Goal: Task Accomplishment & Management: Complete application form

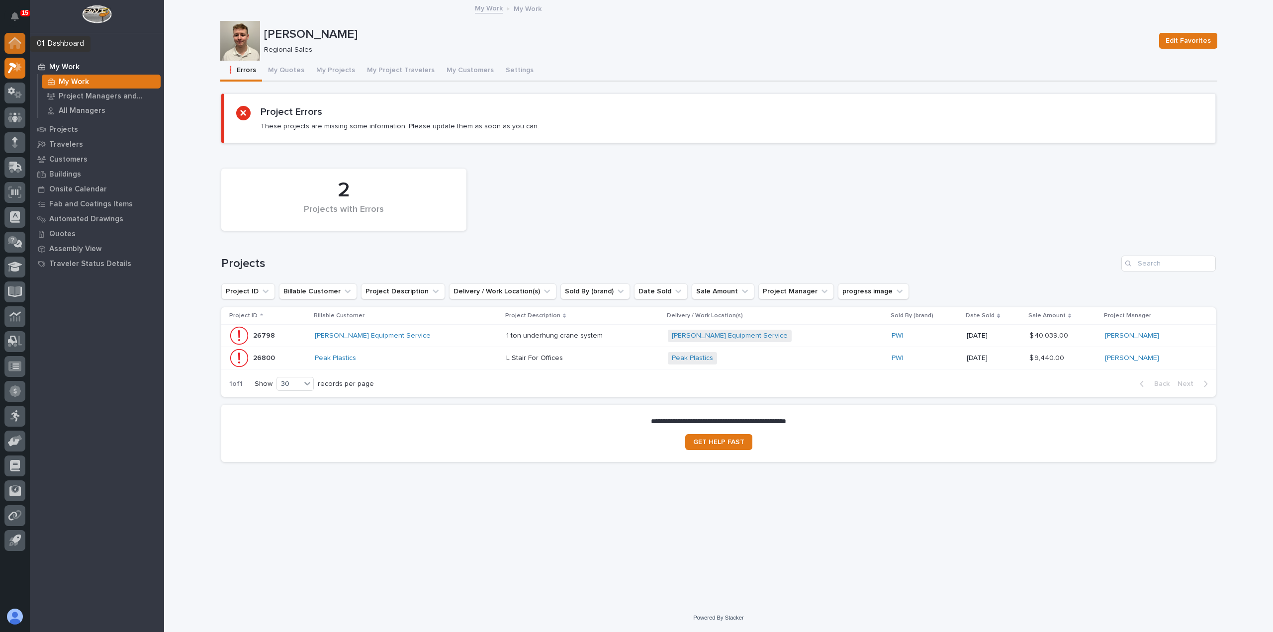
click at [23, 44] on div at bounding box center [14, 43] width 21 height 21
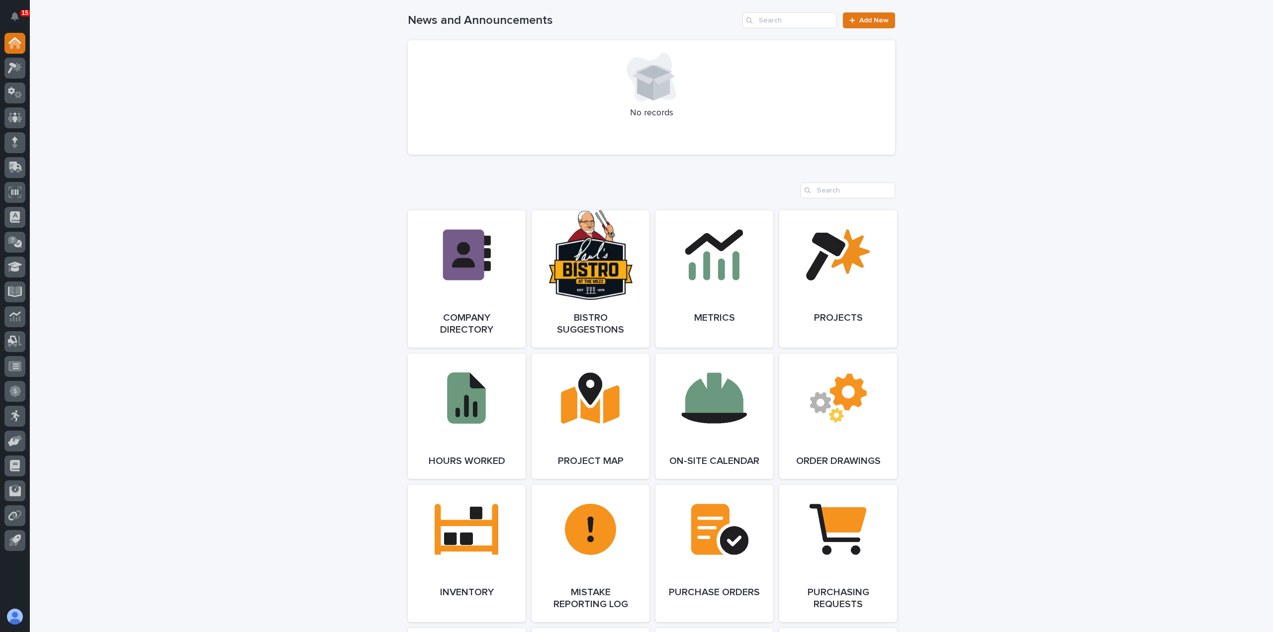
scroll to position [796, 0]
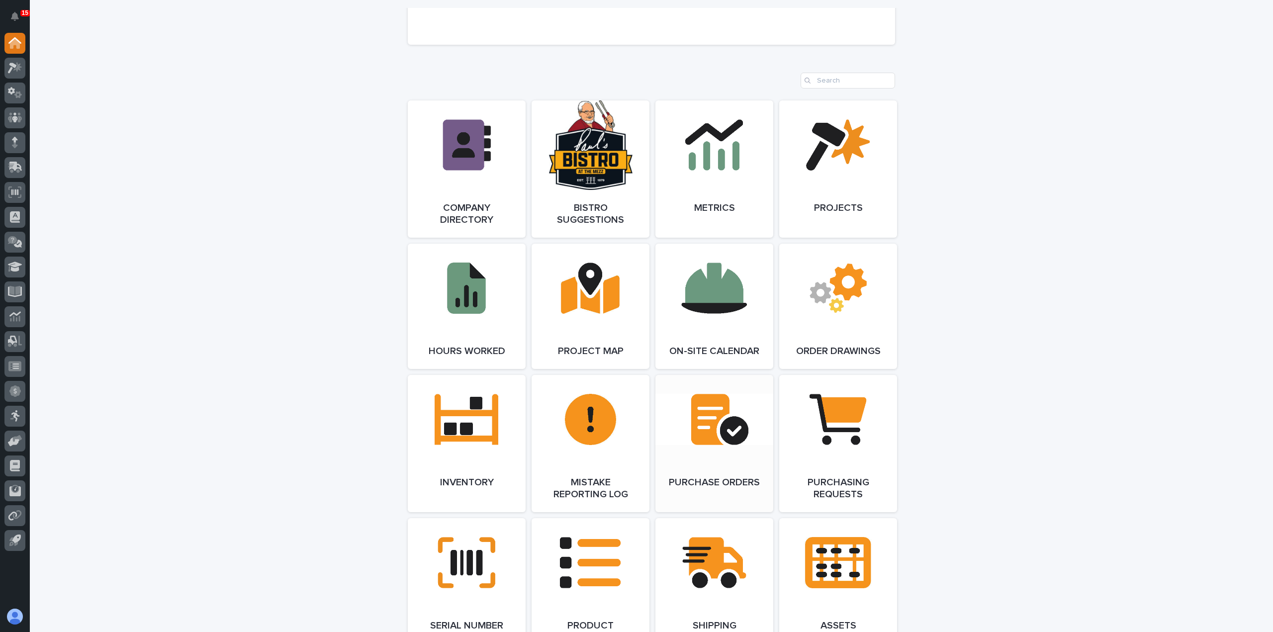
click at [711, 460] on link "Open Link" at bounding box center [714, 443] width 118 height 137
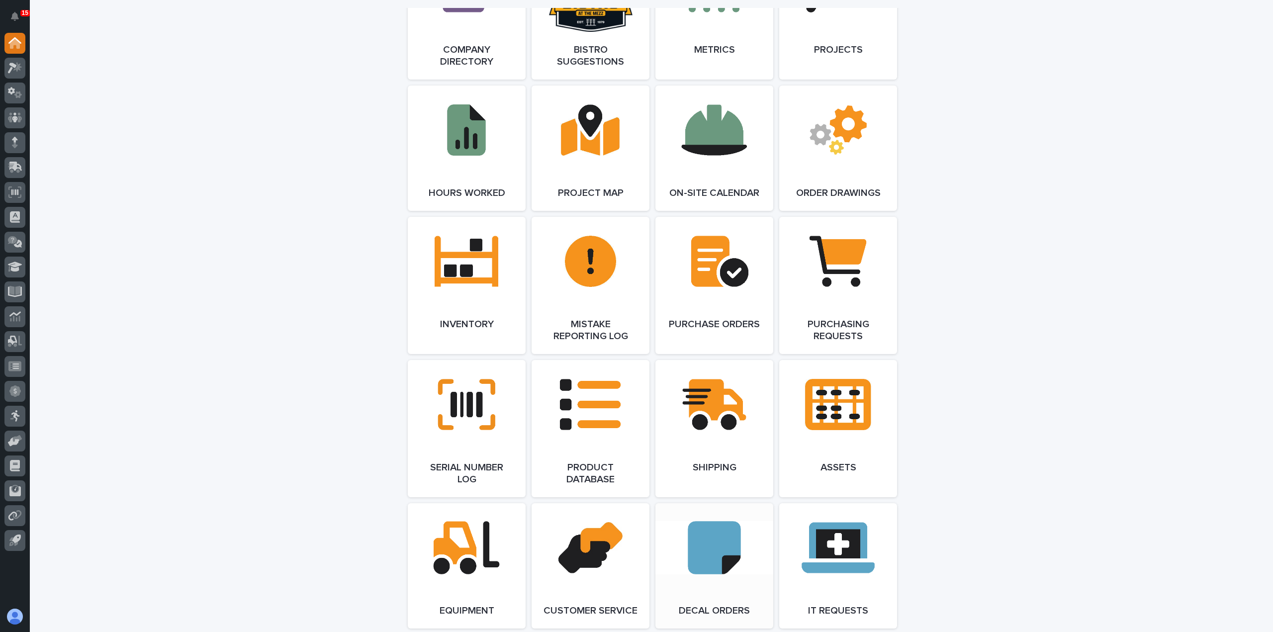
scroll to position [945, 0]
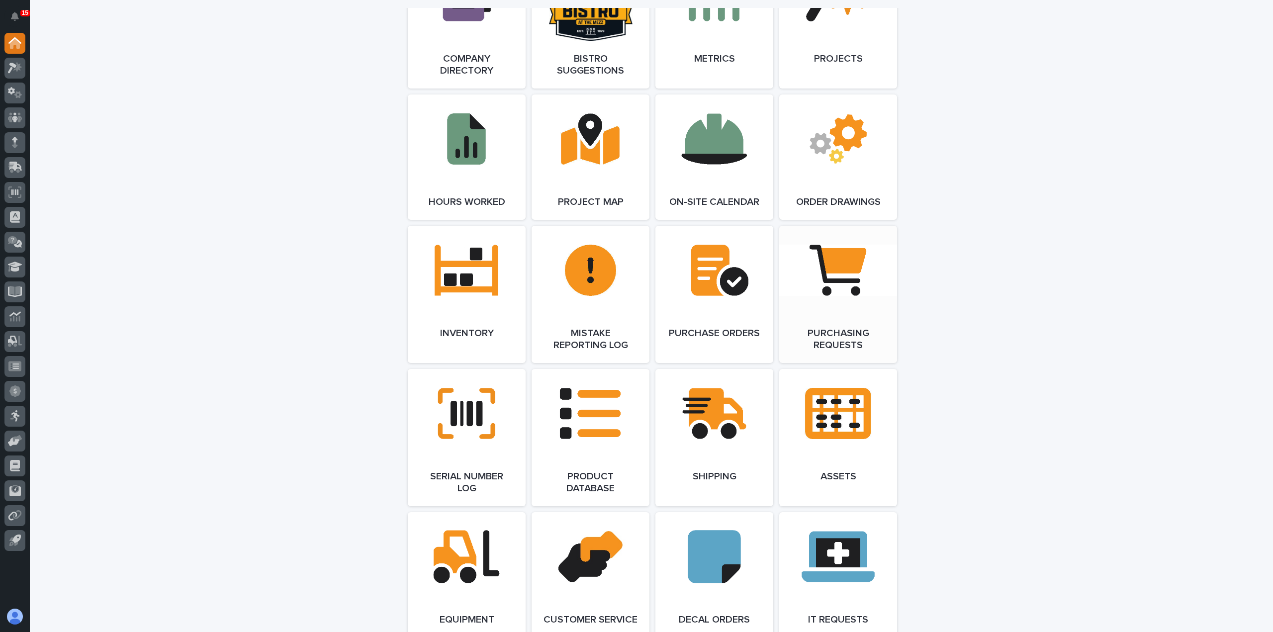
click at [796, 317] on link "Open Link" at bounding box center [838, 294] width 118 height 137
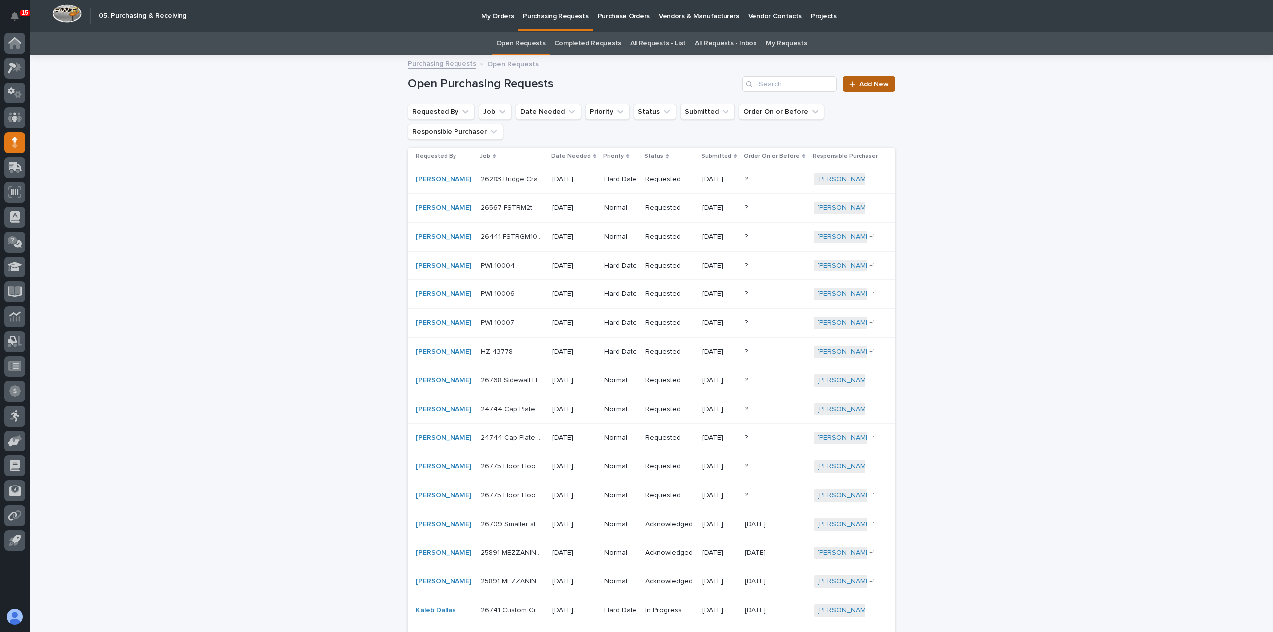
click at [874, 88] on link "Add New" at bounding box center [869, 84] width 52 height 16
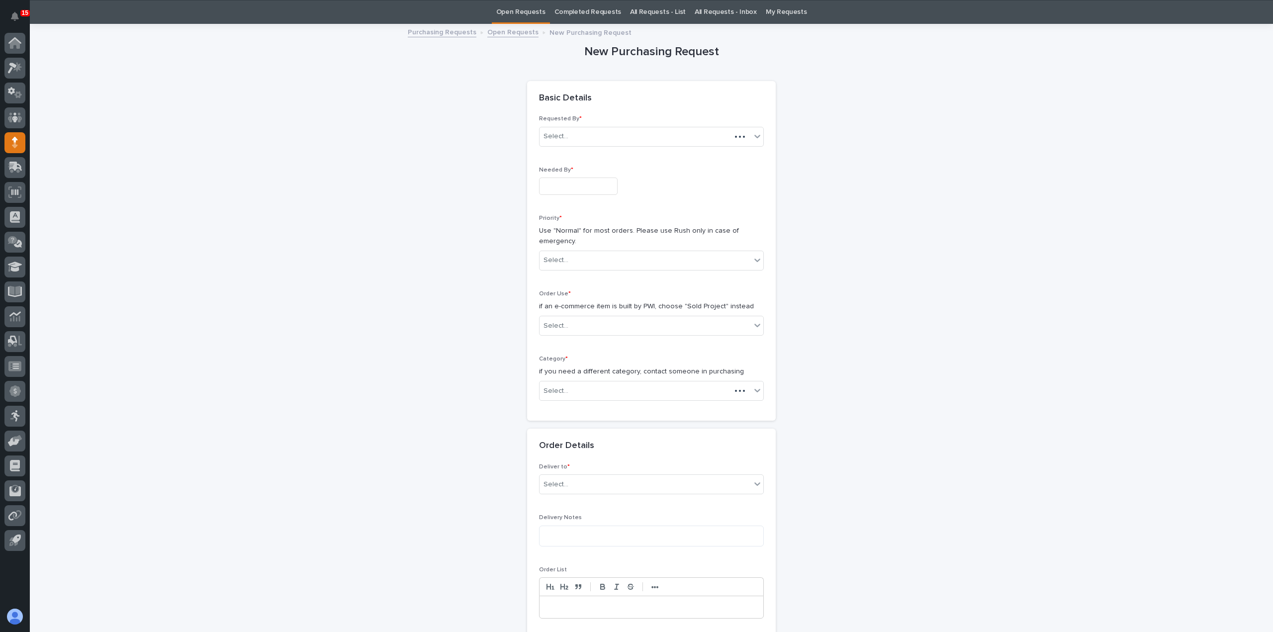
scroll to position [32, 0]
click at [553, 186] on input "text" at bounding box center [578, 185] width 79 height 17
click at [604, 123] on div "22" at bounding box center [603, 119] width 13 height 13
click at [589, 256] on div "Select..." at bounding box center [645, 260] width 211 height 16
click at [575, 294] on div "Hard Date" at bounding box center [648, 294] width 224 height 17
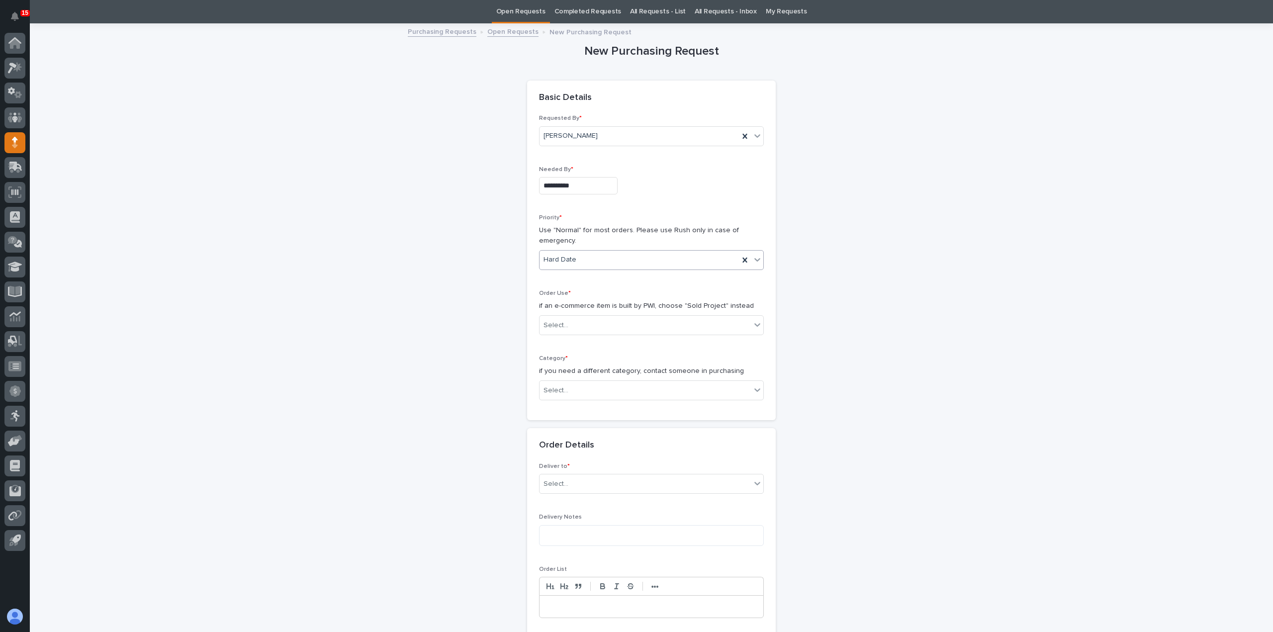
click at [578, 186] on input "**********" at bounding box center [578, 185] width 79 height 17
click at [570, 122] on div "20" at bounding box center [571, 119] width 13 height 13
type input "**********"
click at [594, 324] on div "Select..." at bounding box center [645, 325] width 211 height 16
click at [585, 346] on div "Sold Project" at bounding box center [648, 342] width 224 height 17
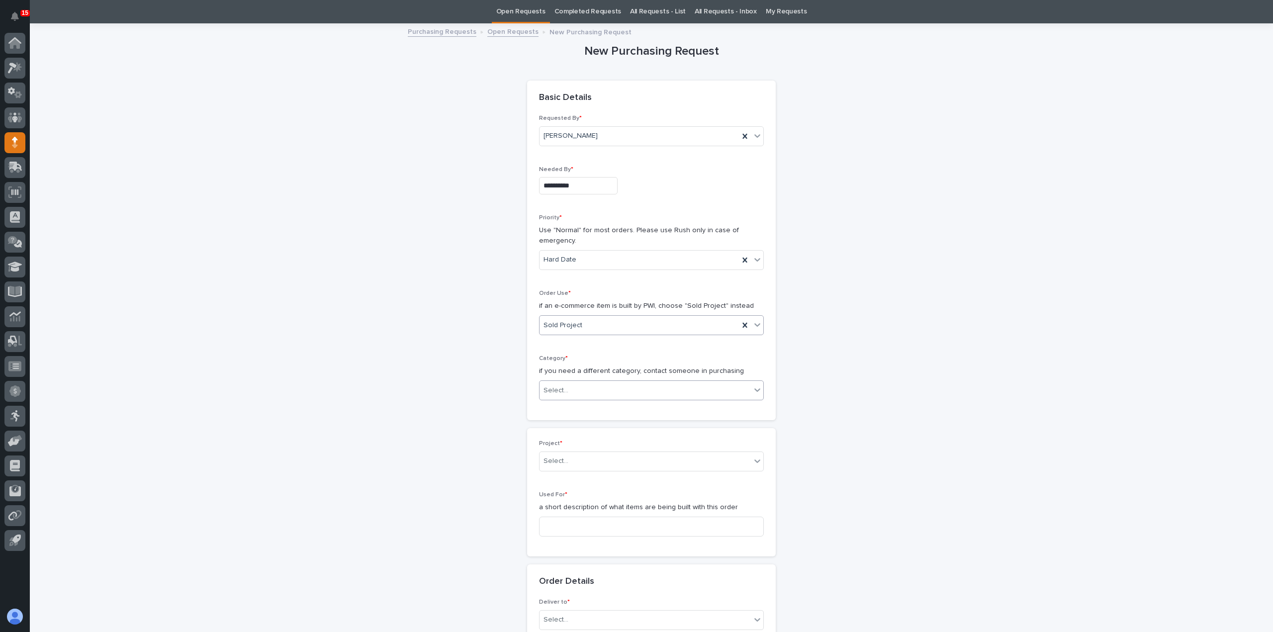
click at [583, 390] on div "Select..." at bounding box center [645, 390] width 211 height 16
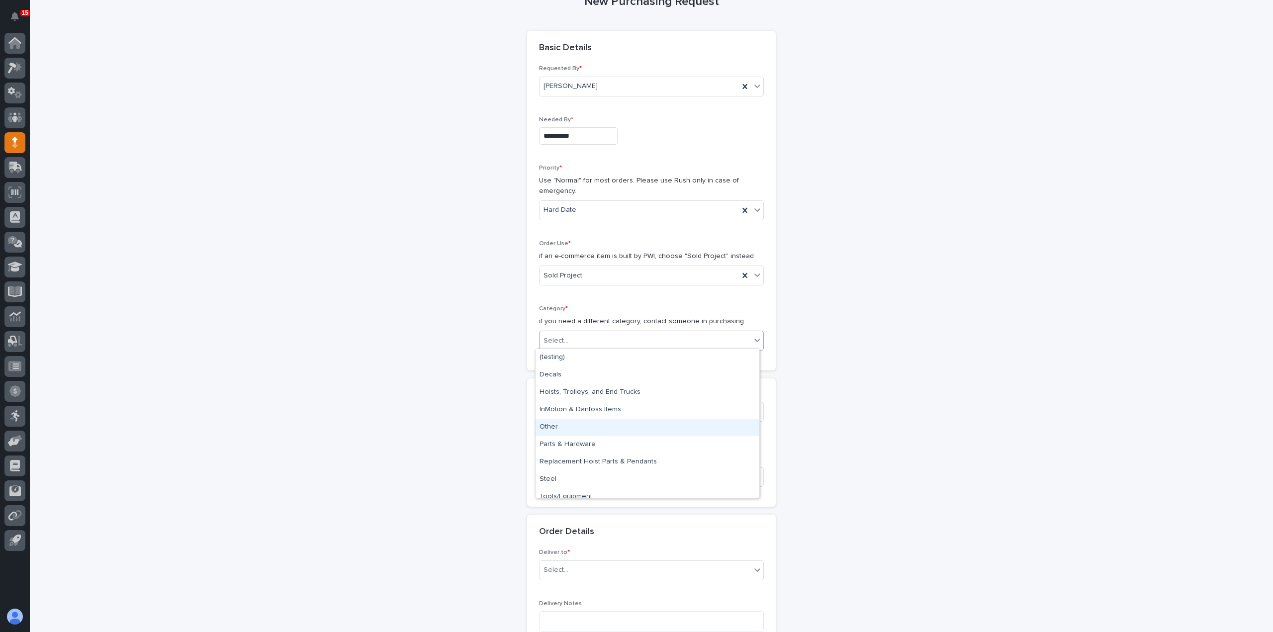
scroll to position [7, 0]
click at [566, 475] on div "Steel" at bounding box center [648, 471] width 224 height 17
click at [569, 407] on input "text" at bounding box center [569, 411] width 1 height 8
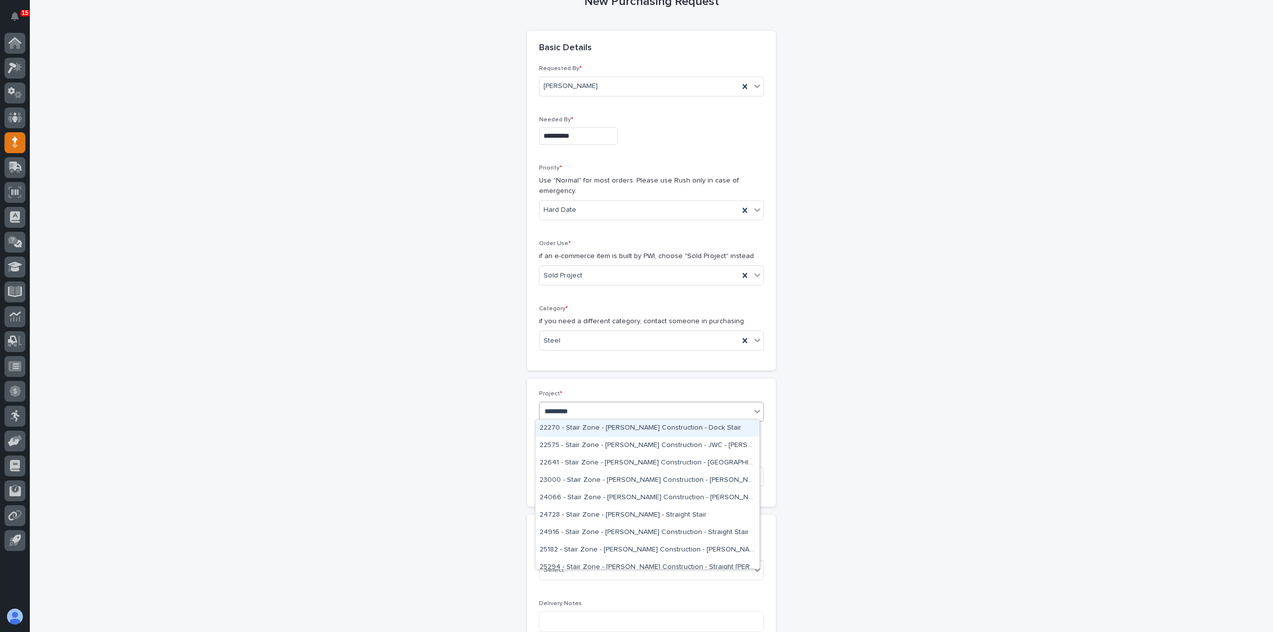
type input "**********"
drag, startPoint x: 695, startPoint y: 535, endPoint x: 696, endPoint y: 530, distance: 5.2
click at [696, 530] on div "26321 - [PERSON_NAME] - Rail Bridge and Runways" at bounding box center [648, 525] width 224 height 17
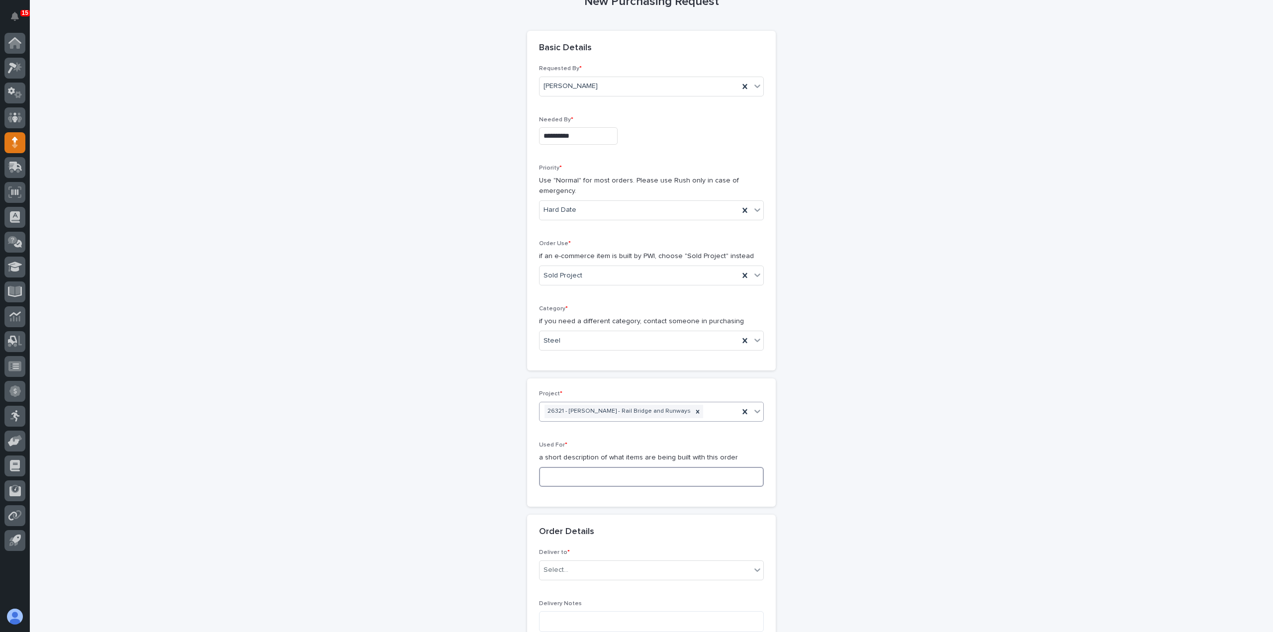
click at [620, 478] on input at bounding box center [651, 477] width 225 height 20
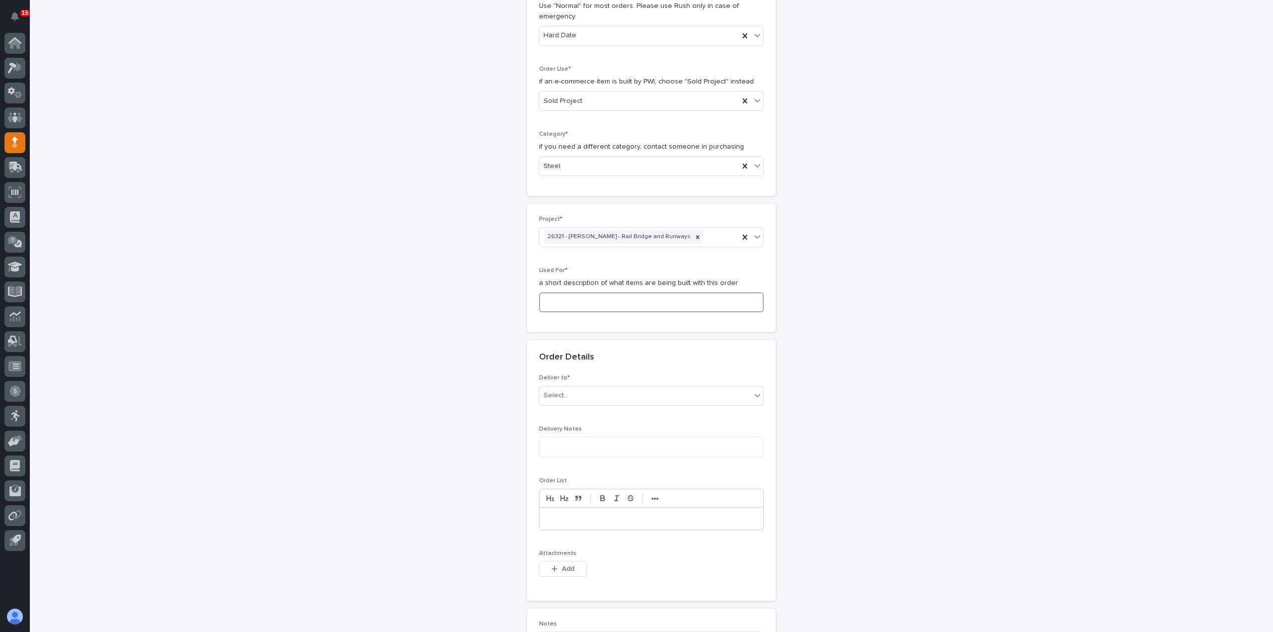
scroll to position [280, 0]
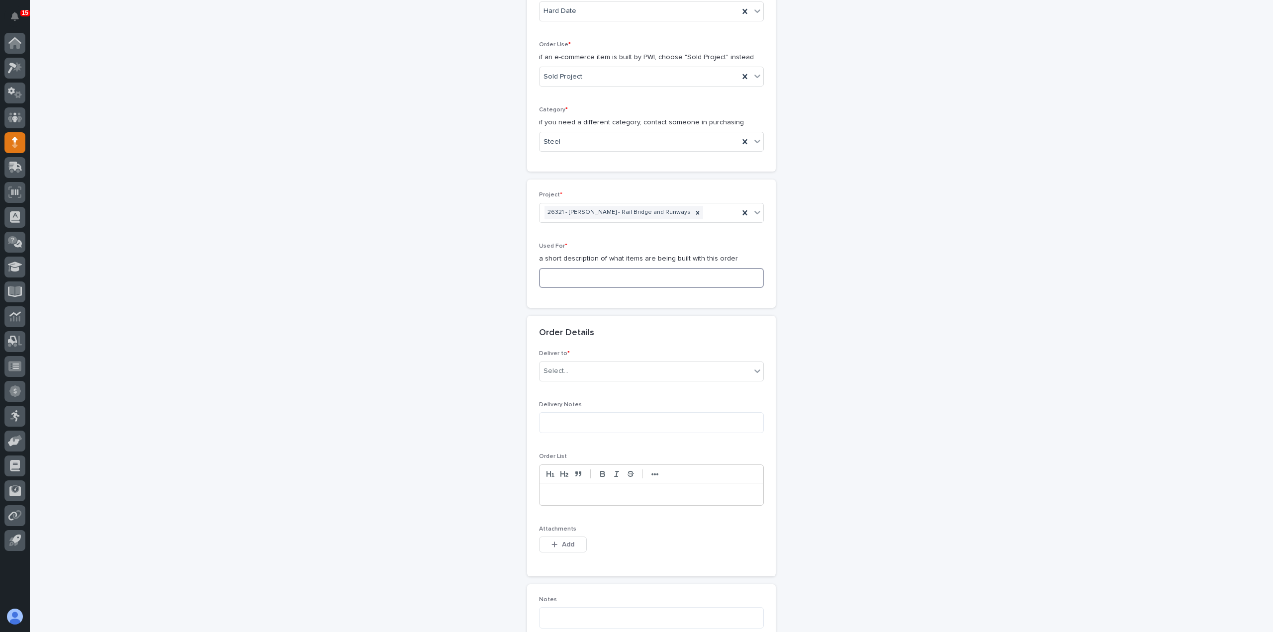
type input "R"
type input "Crane system runways"
click at [656, 367] on div "Select..." at bounding box center [645, 371] width 211 height 16
click at [650, 391] on div "PWI" at bounding box center [648, 387] width 224 height 17
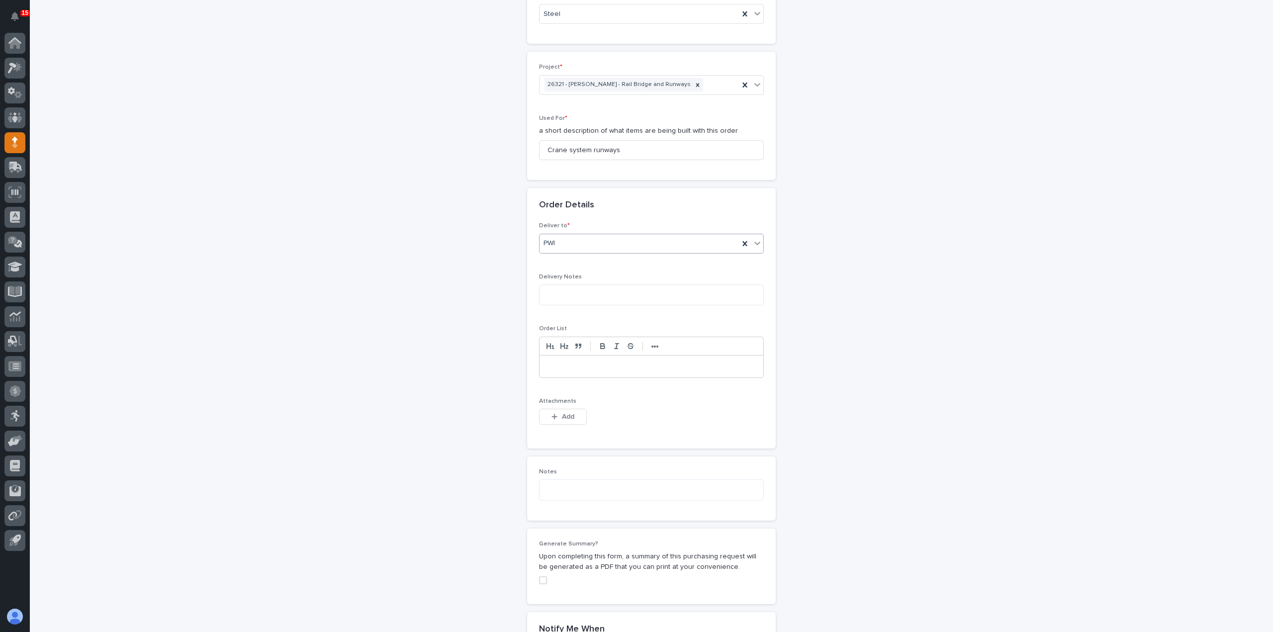
scroll to position [430, 0]
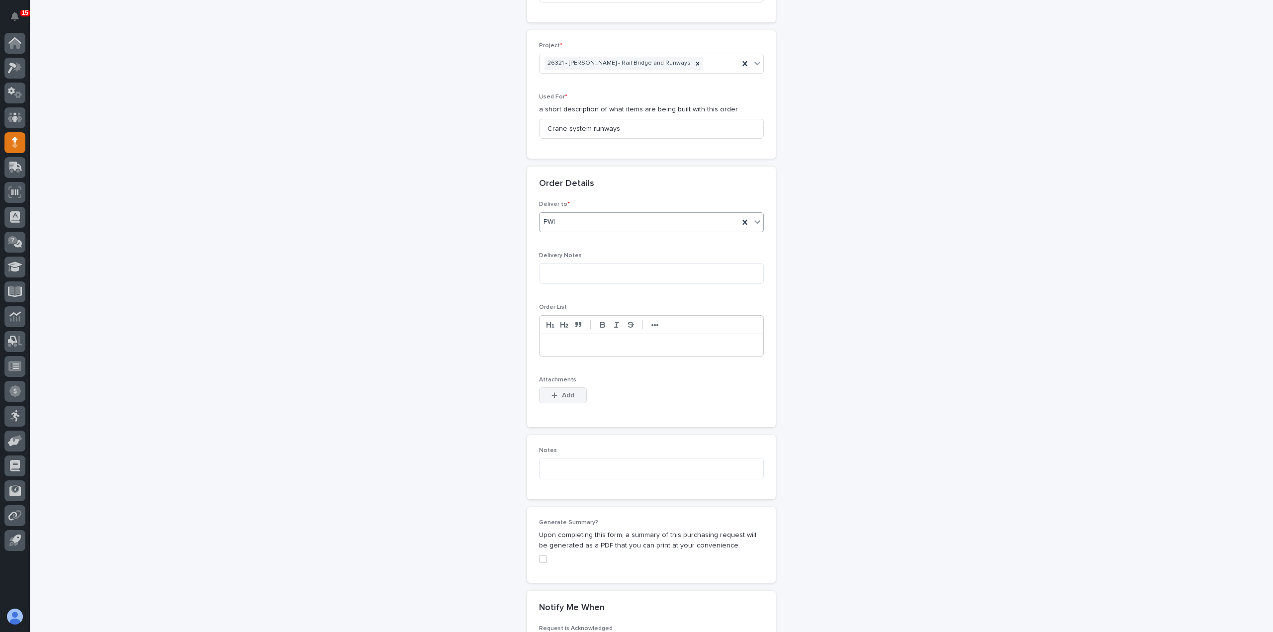
click at [562, 394] on span "Add" at bounding box center [568, 395] width 12 height 7
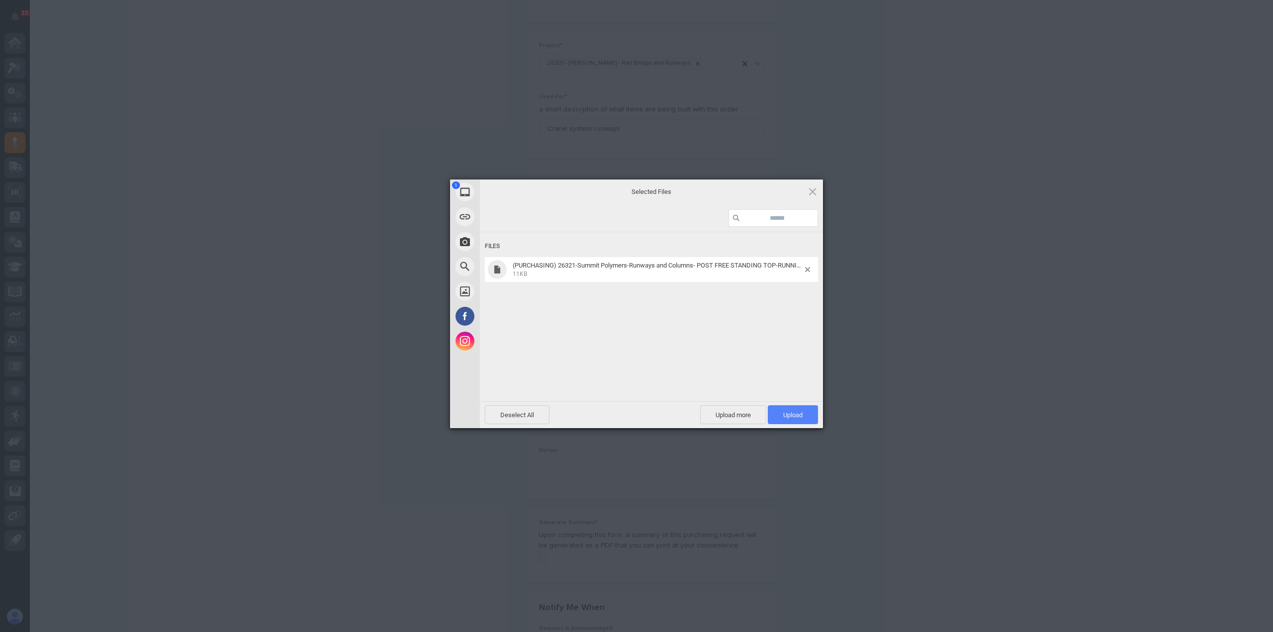
click at [787, 417] on span "Upload 1" at bounding box center [792, 414] width 19 height 7
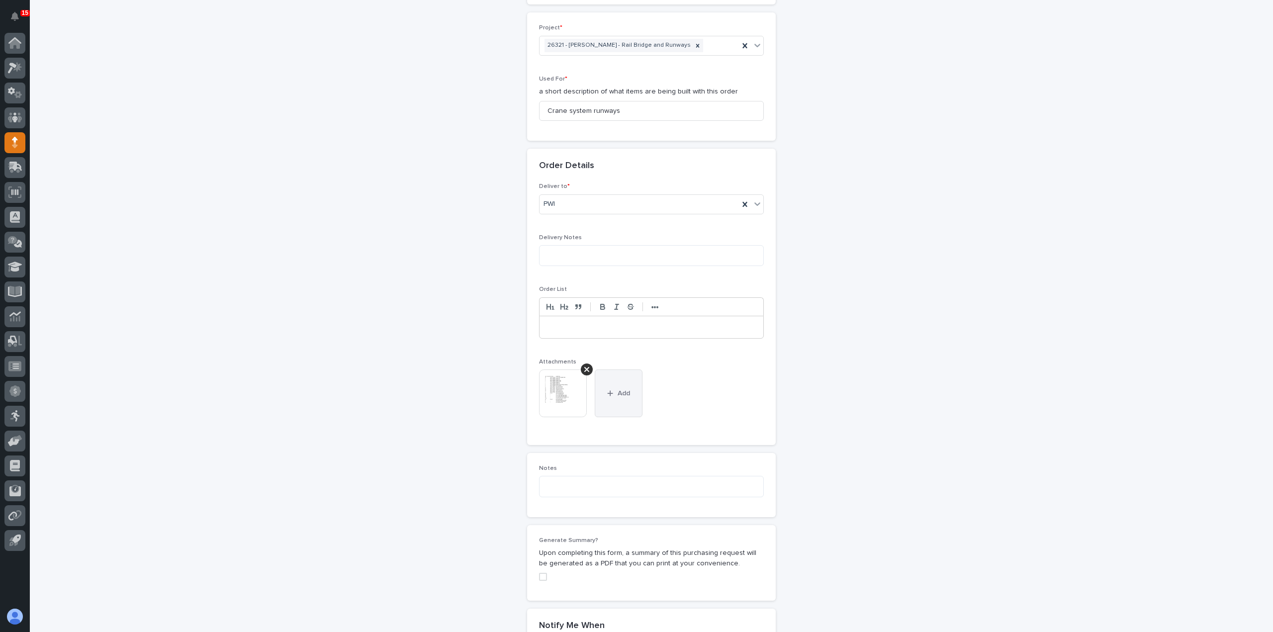
click at [627, 394] on button "Add" at bounding box center [619, 394] width 48 height 48
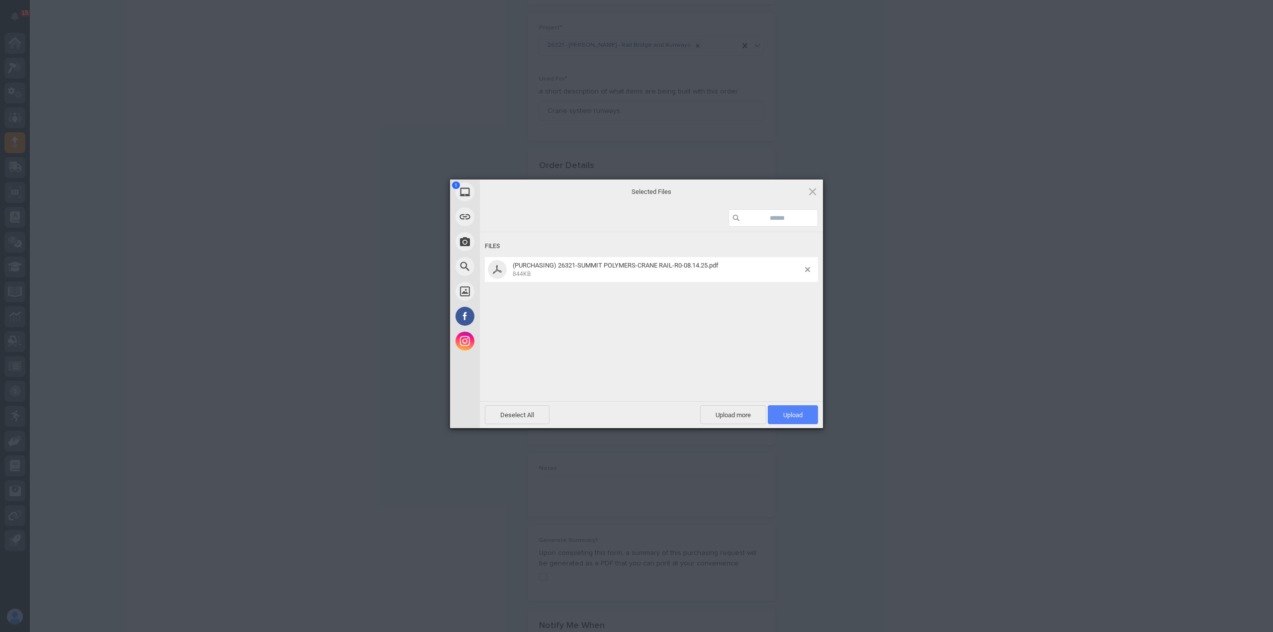
click at [800, 414] on span "Upload 1" at bounding box center [792, 414] width 19 height 7
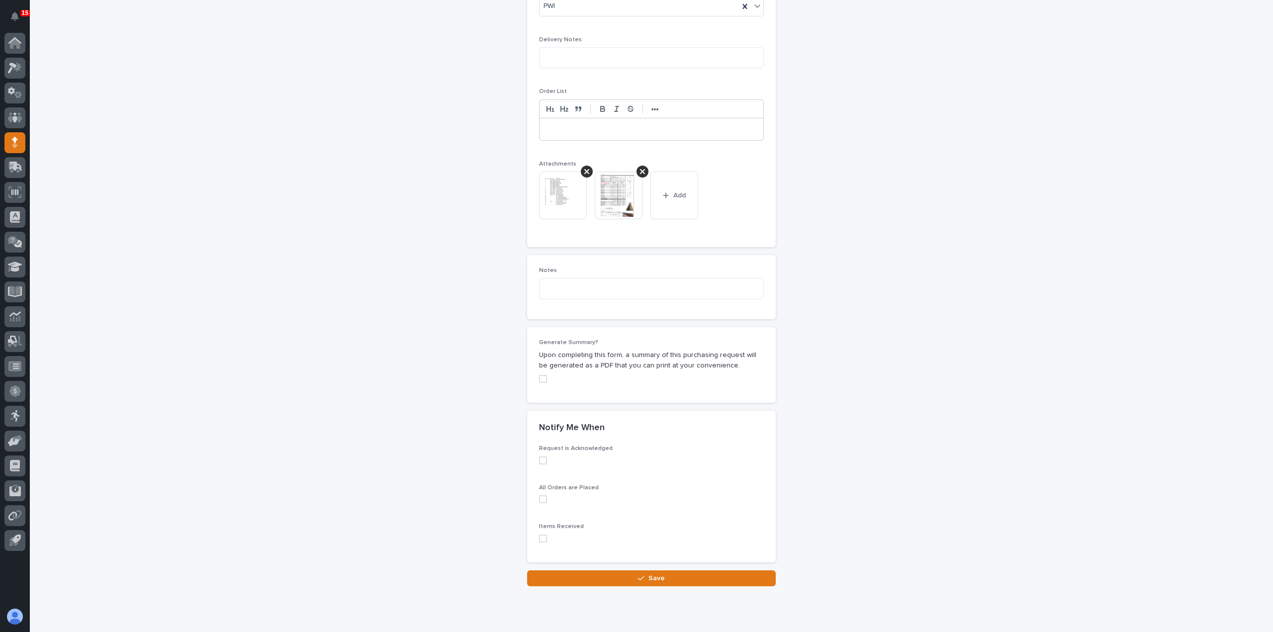
scroll to position [647, 0]
click at [539, 535] on span at bounding box center [543, 538] width 8 height 8
click at [588, 571] on button "Save" at bounding box center [651, 577] width 249 height 16
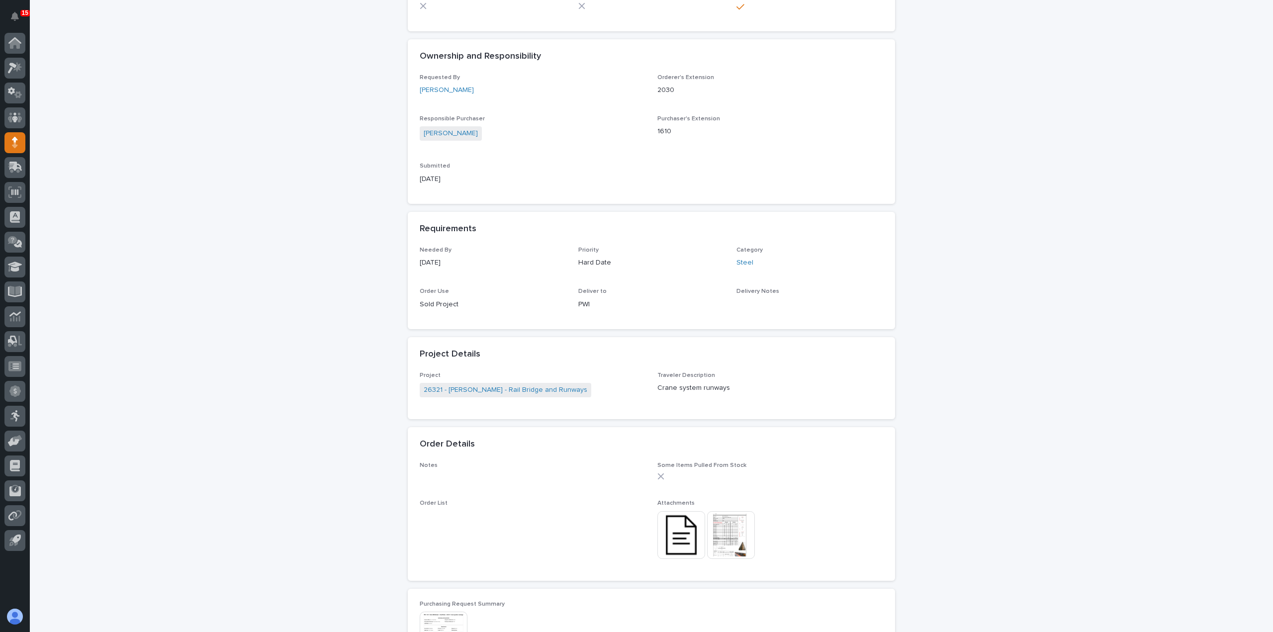
scroll to position [596, 0]
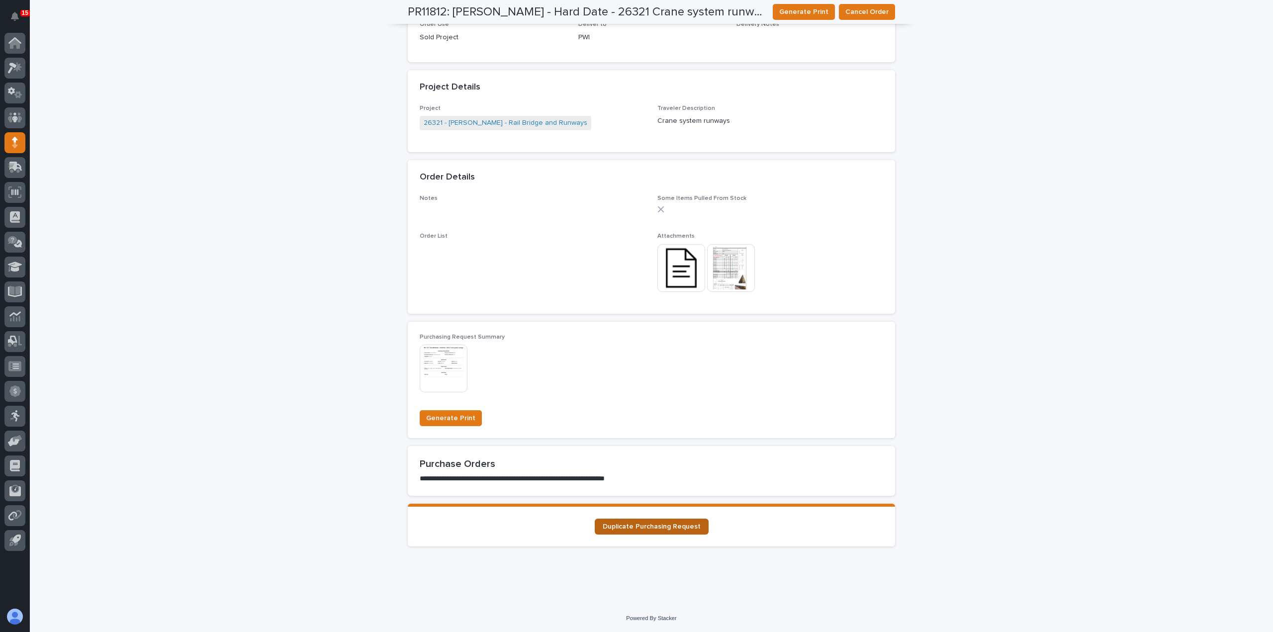
click at [639, 525] on span "Duplicate Purchasing Request" at bounding box center [652, 526] width 98 height 7
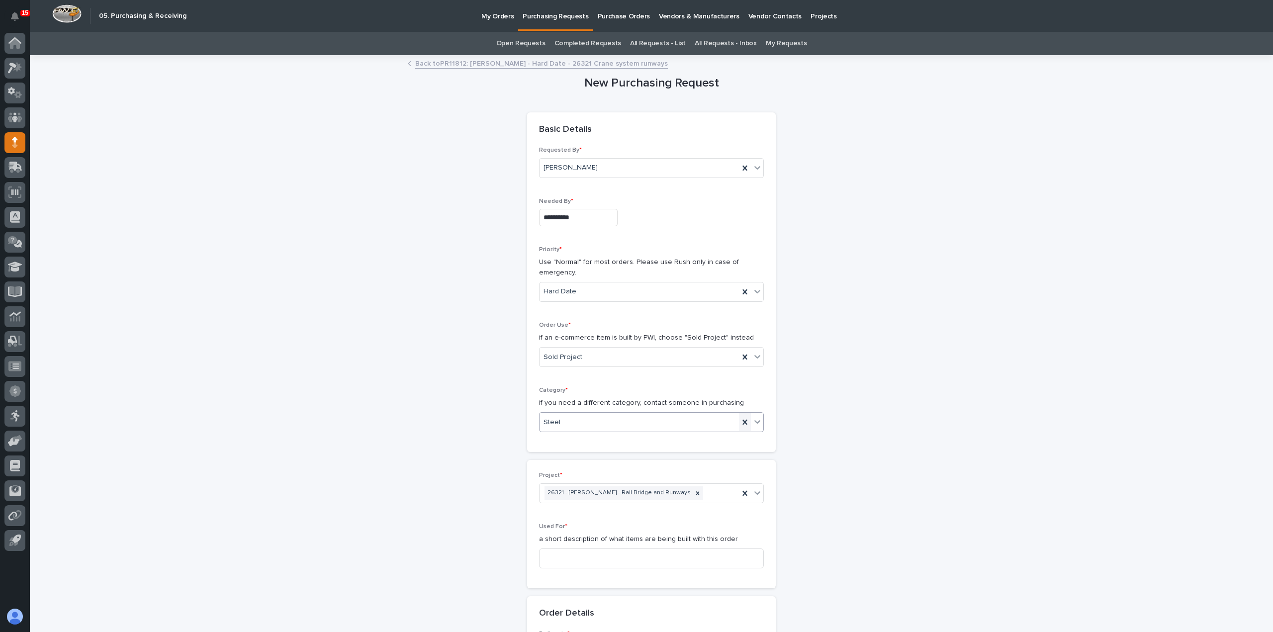
click at [742, 420] on icon at bounding box center [744, 422] width 4 height 5
click at [753, 418] on icon at bounding box center [757, 422] width 10 height 10
click at [674, 516] on div "Parts & Hardware" at bounding box center [648, 518] width 224 height 17
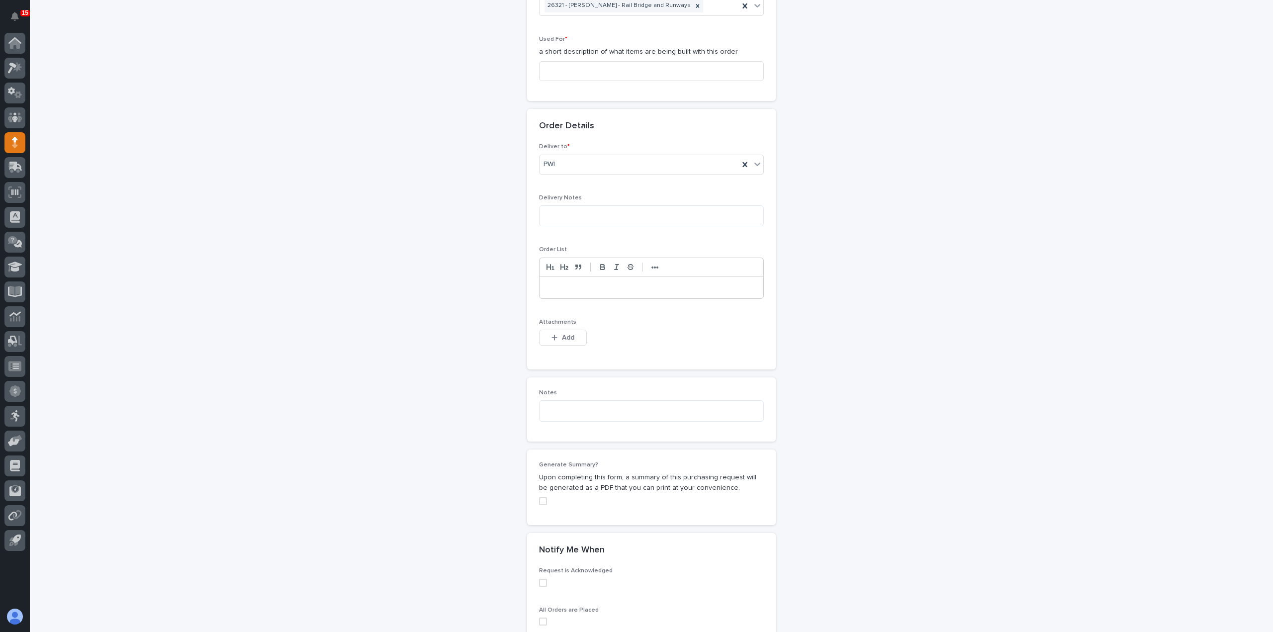
scroll to position [497, 0]
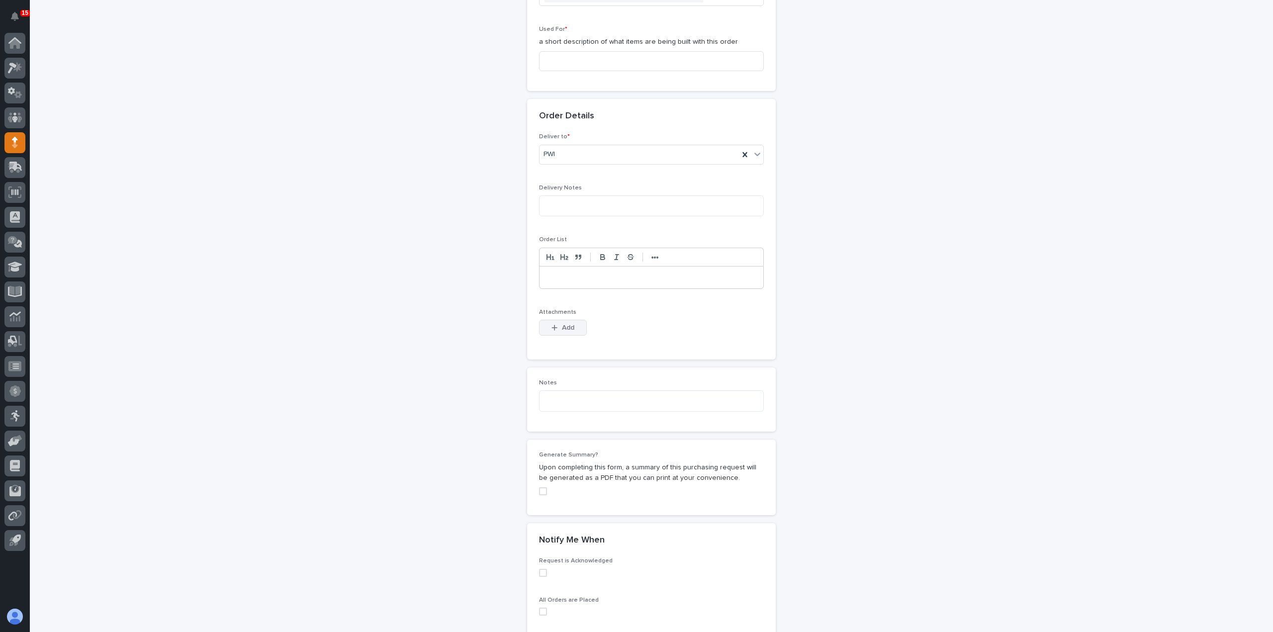
click at [566, 327] on span "Add" at bounding box center [568, 327] width 12 height 7
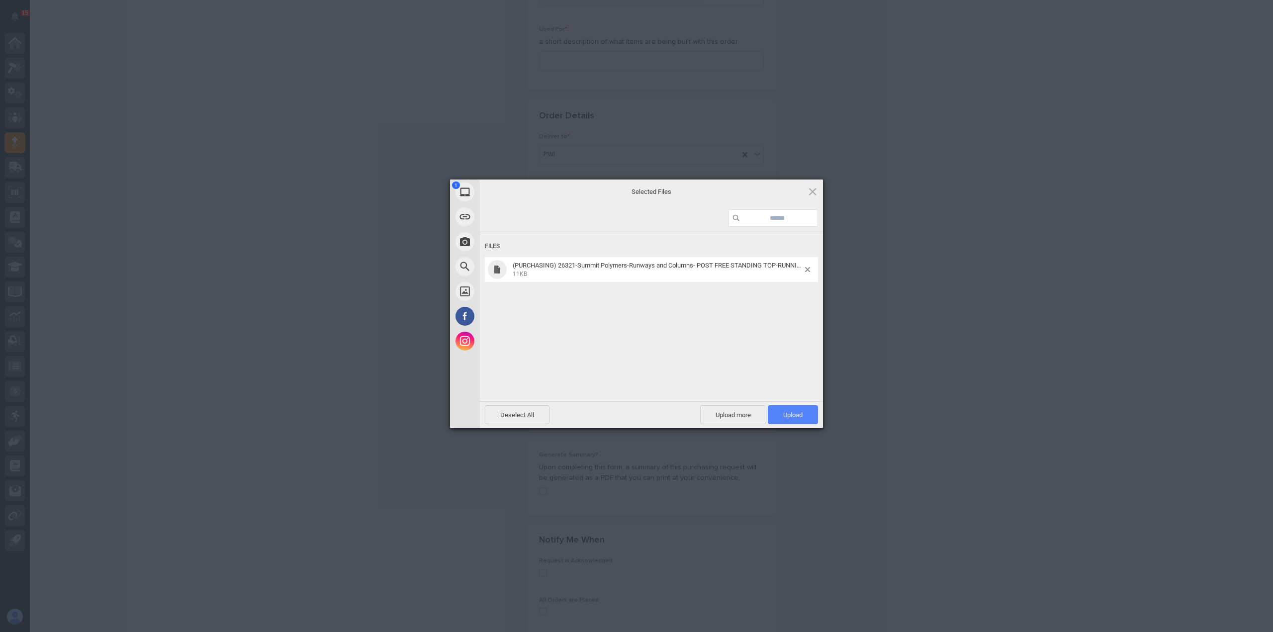
click at [803, 413] on span "Upload 1" at bounding box center [792, 414] width 19 height 7
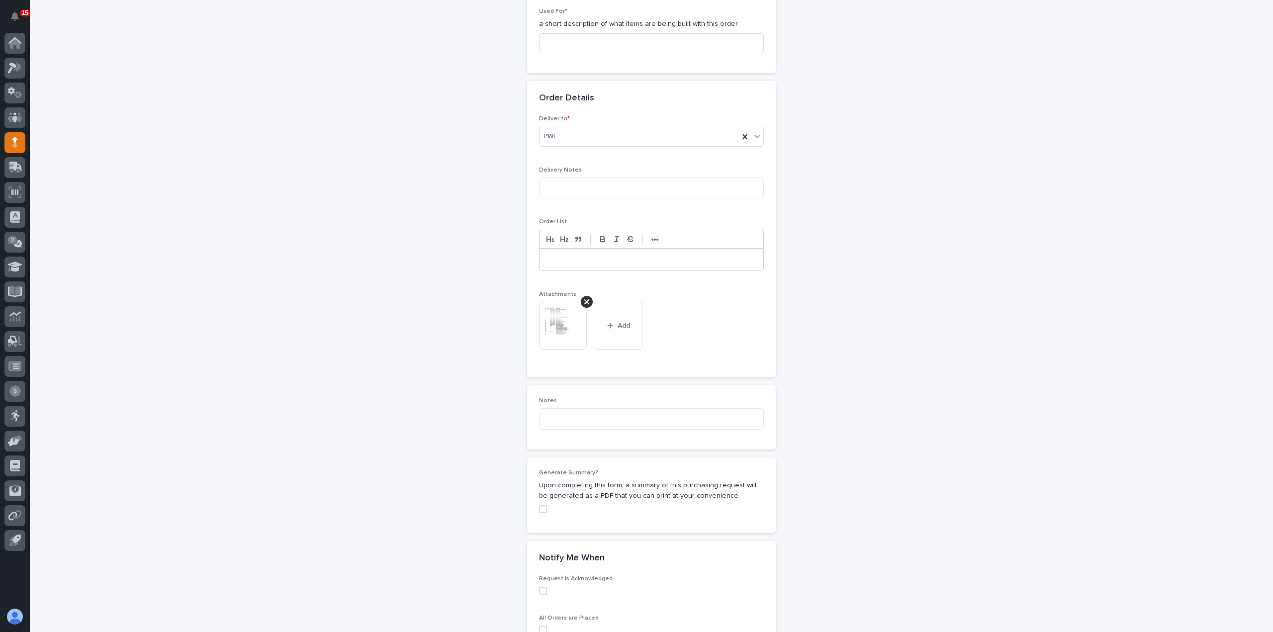
scroll to position [674, 0]
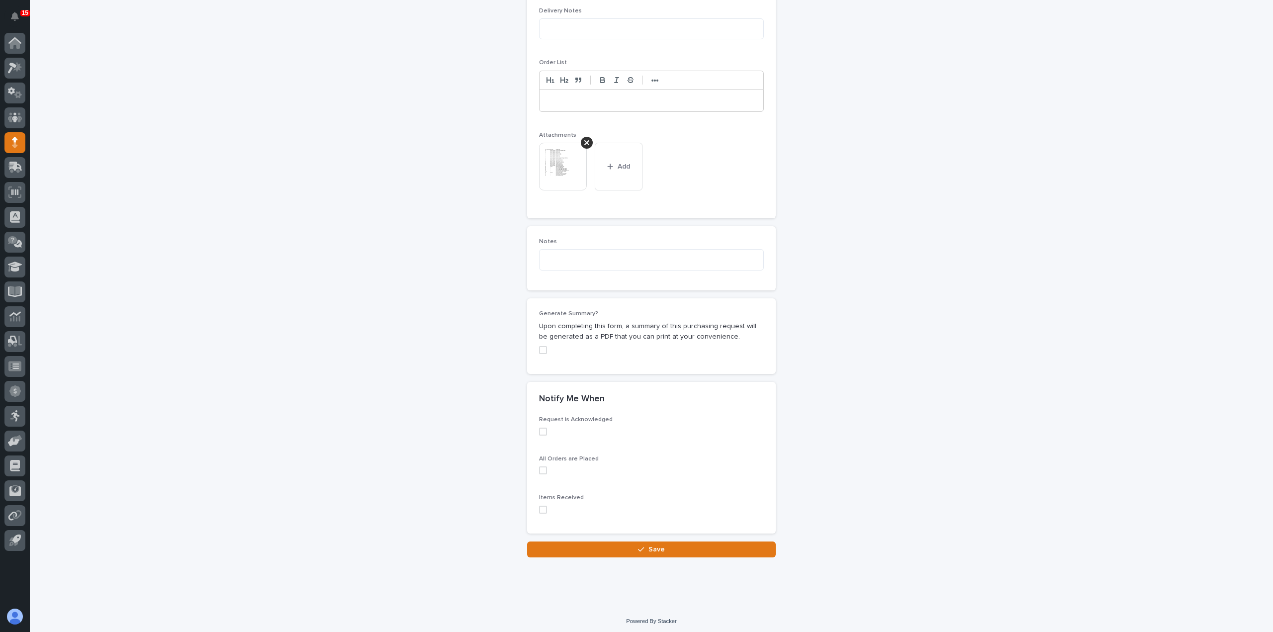
click at [532, 509] on div "Request is Acknowledged All Orders are Placed Items Received" at bounding box center [651, 474] width 249 height 117
click at [539, 507] on span at bounding box center [543, 510] width 8 height 8
click at [554, 543] on button "Save" at bounding box center [651, 550] width 249 height 16
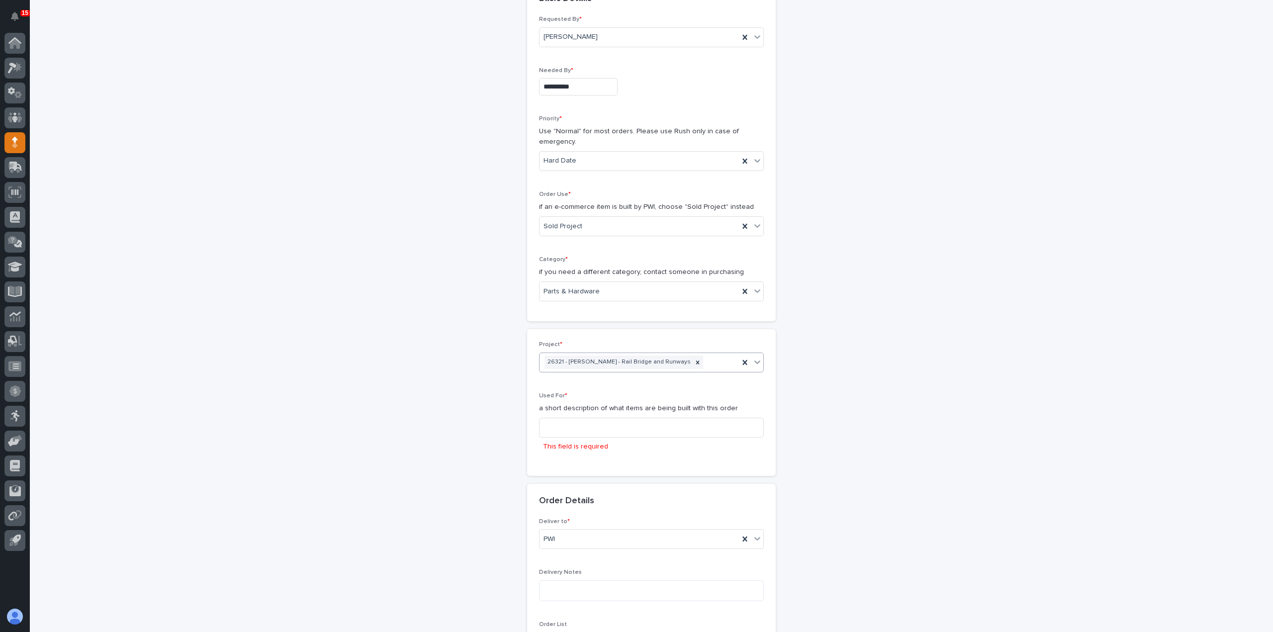
scroll to position [130, 0]
click at [587, 424] on input at bounding box center [651, 428] width 225 height 20
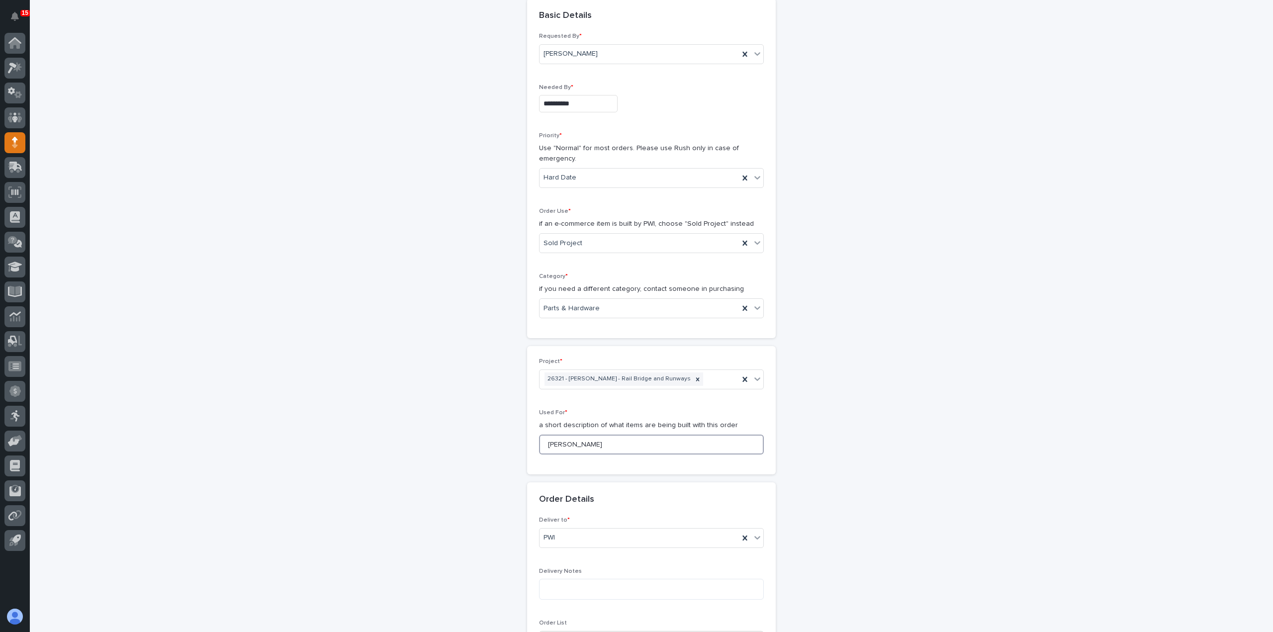
scroll to position [114, 0]
type input "J"
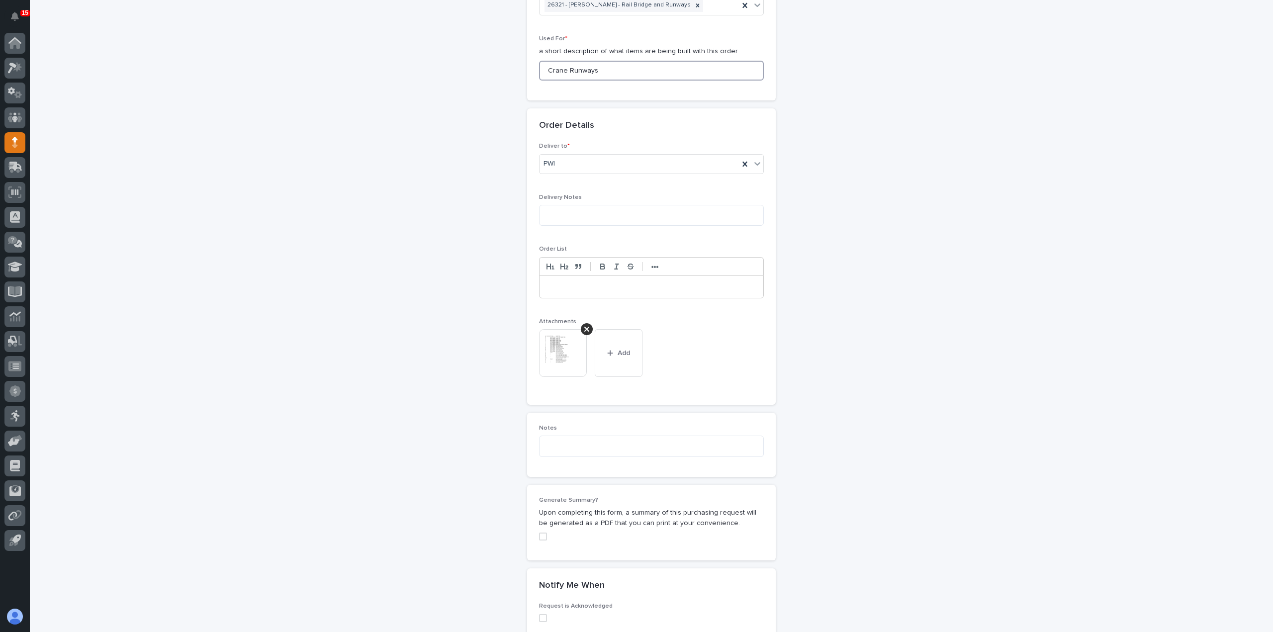
scroll to position [674, 0]
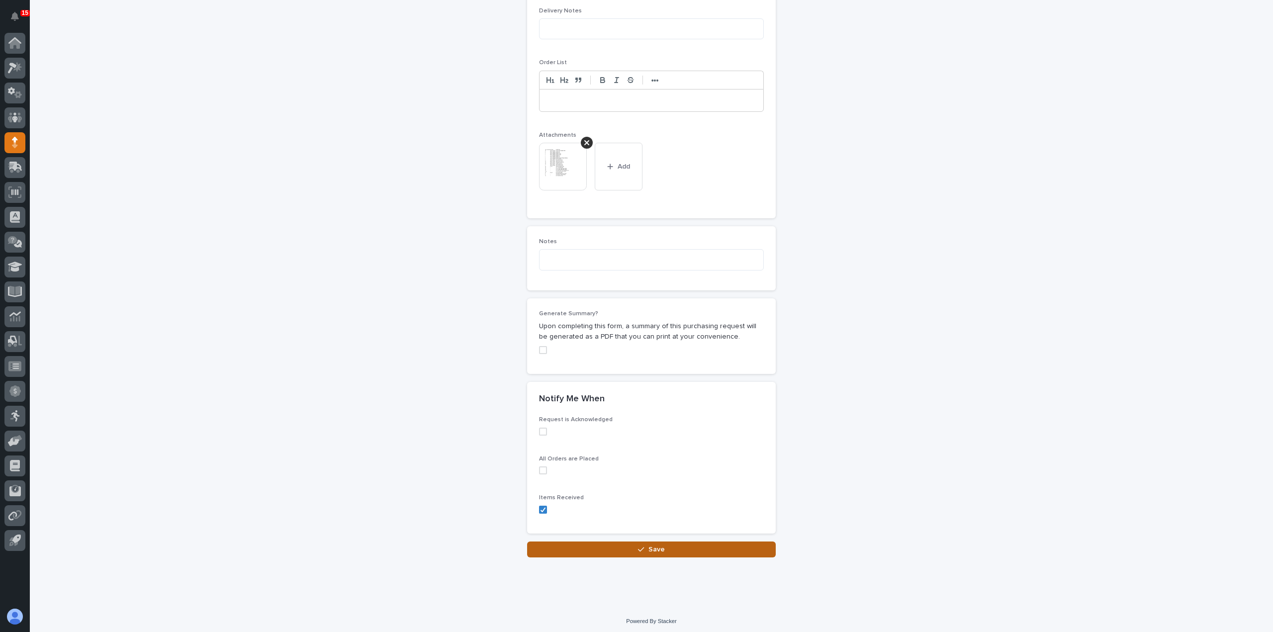
type input "Crane Runways"
click at [631, 545] on button "Save" at bounding box center [651, 550] width 249 height 16
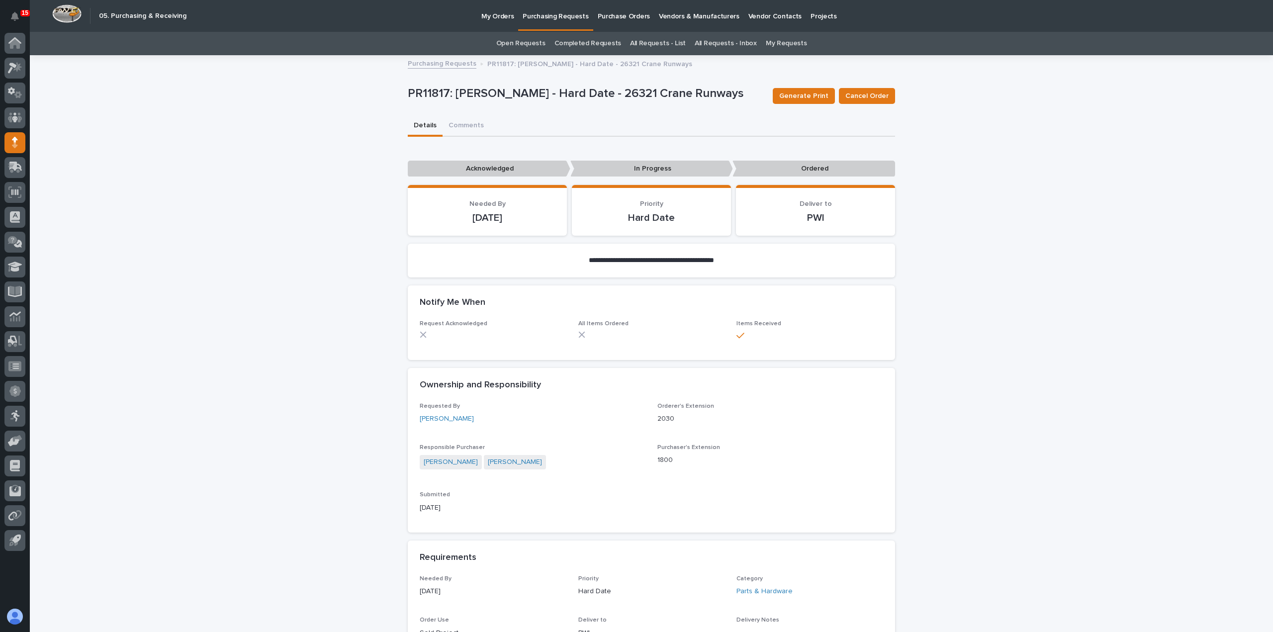
click at [456, 63] on link "Purchasing Requests" at bounding box center [442, 62] width 69 height 11
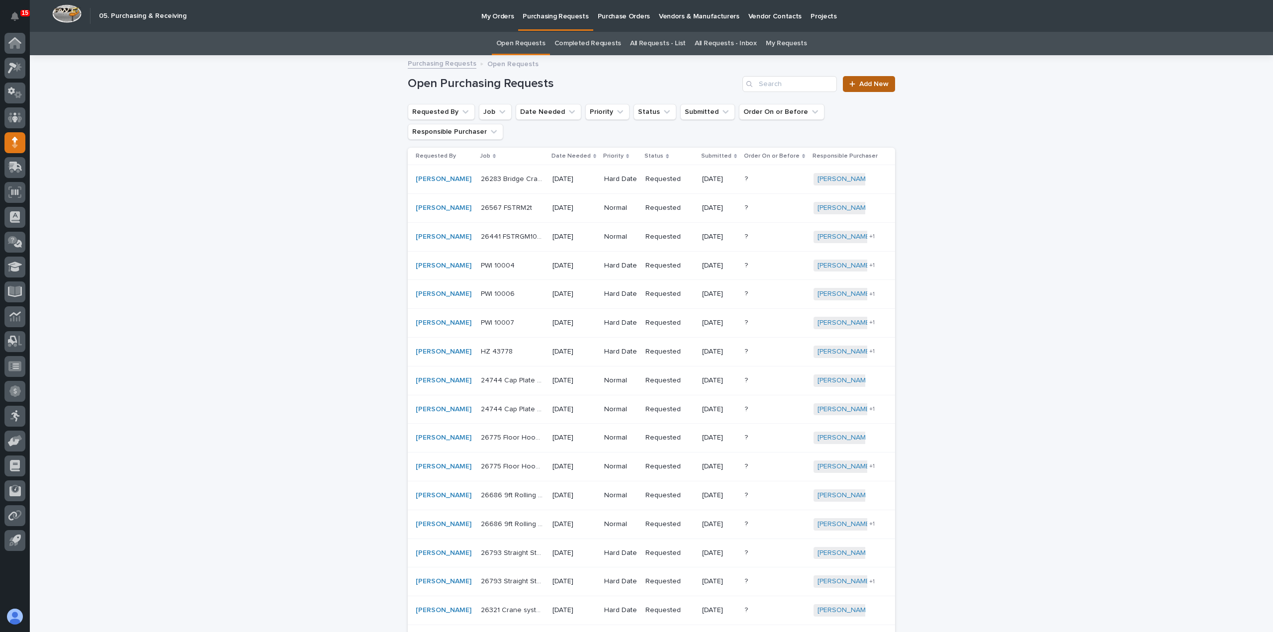
click at [877, 89] on link "Add New" at bounding box center [869, 84] width 52 height 16
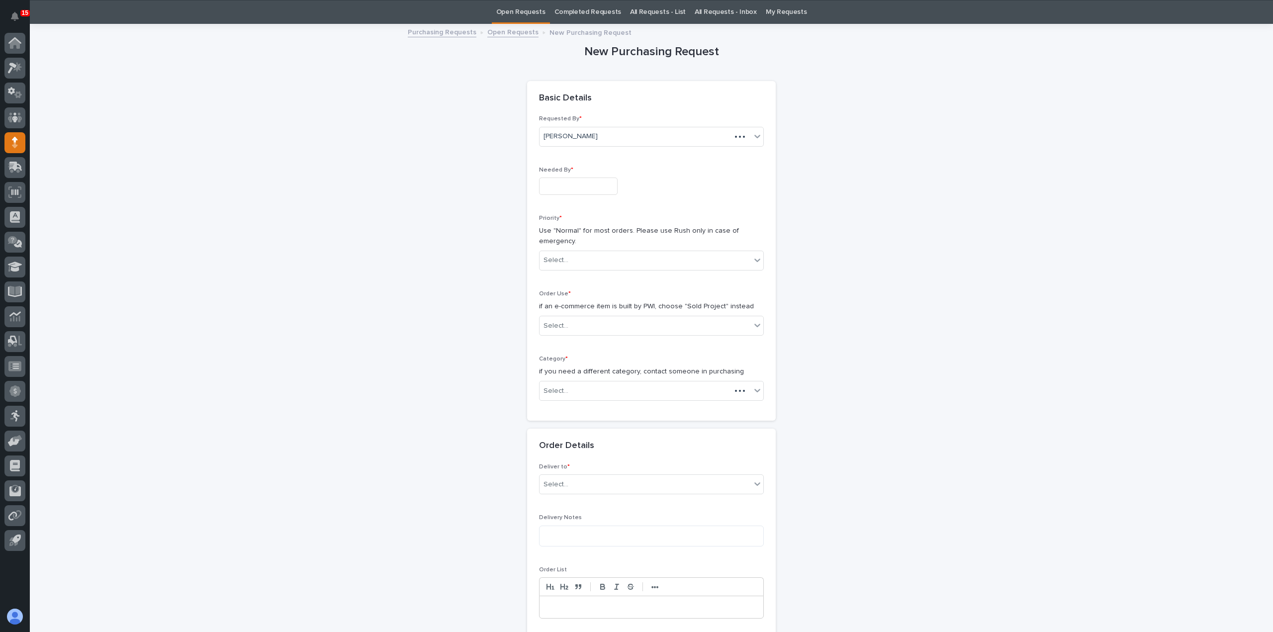
scroll to position [32, 0]
click at [439, 30] on link "Purchasing Requests" at bounding box center [442, 30] width 69 height 11
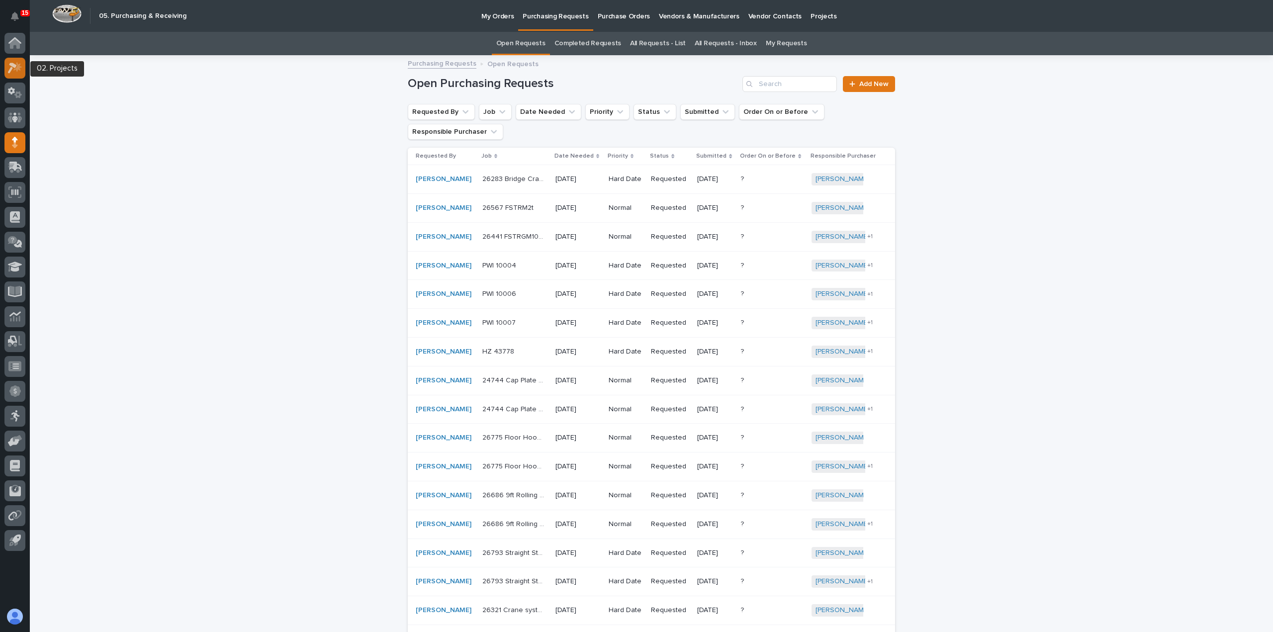
click at [22, 74] on div at bounding box center [14, 68] width 21 height 21
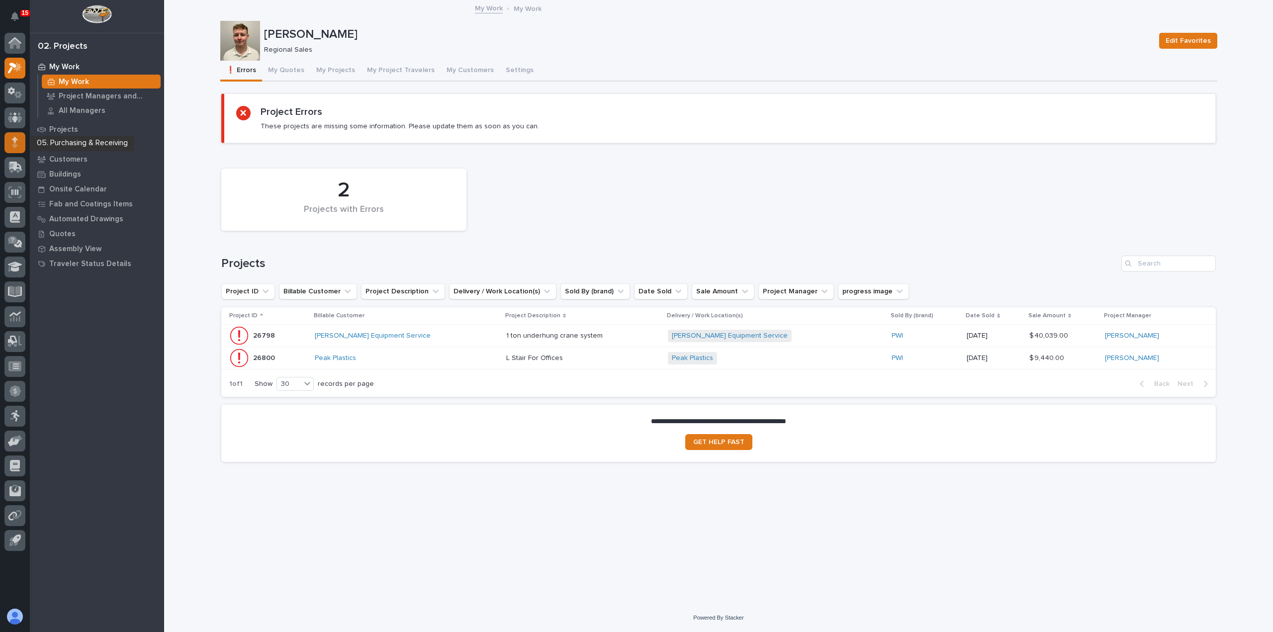
click at [10, 136] on div at bounding box center [14, 142] width 21 height 21
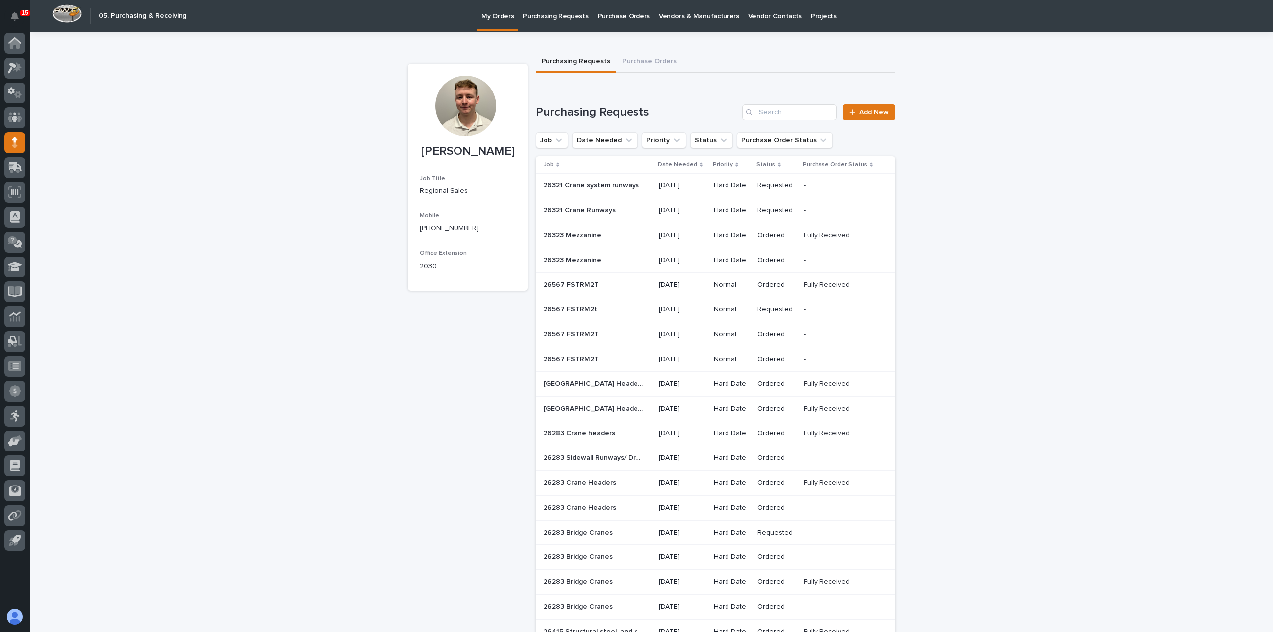
click at [565, 20] on p "Purchasing Requests" at bounding box center [556, 10] width 66 height 21
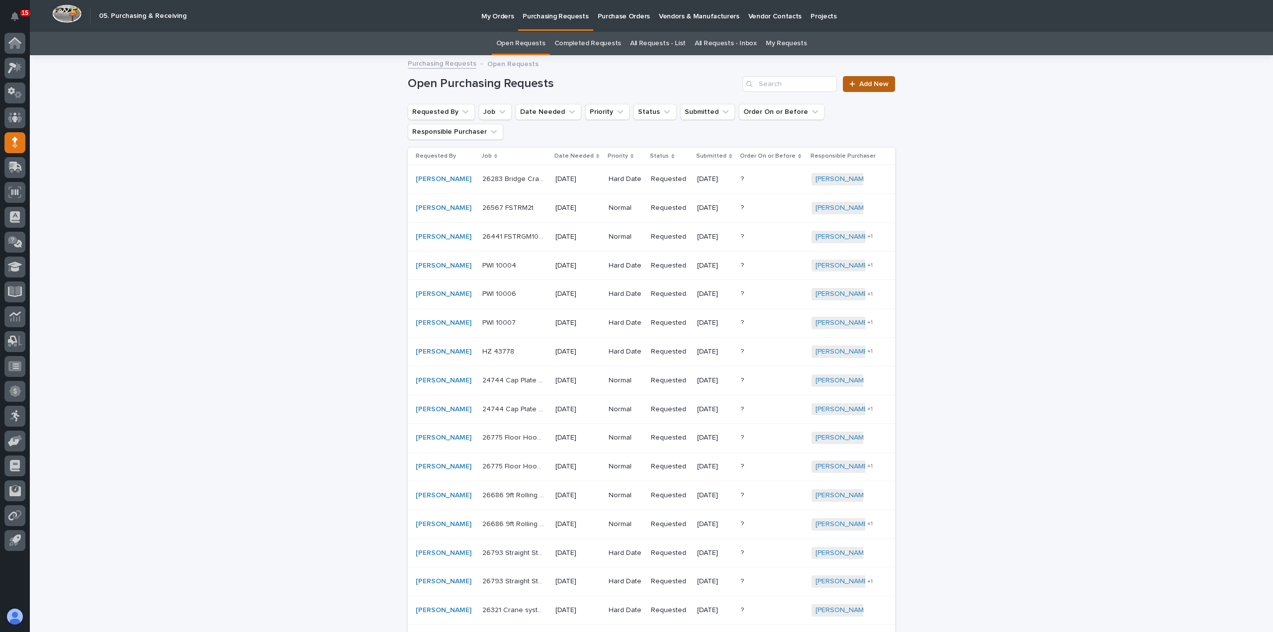
click at [860, 85] on span "Add New" at bounding box center [873, 84] width 29 height 7
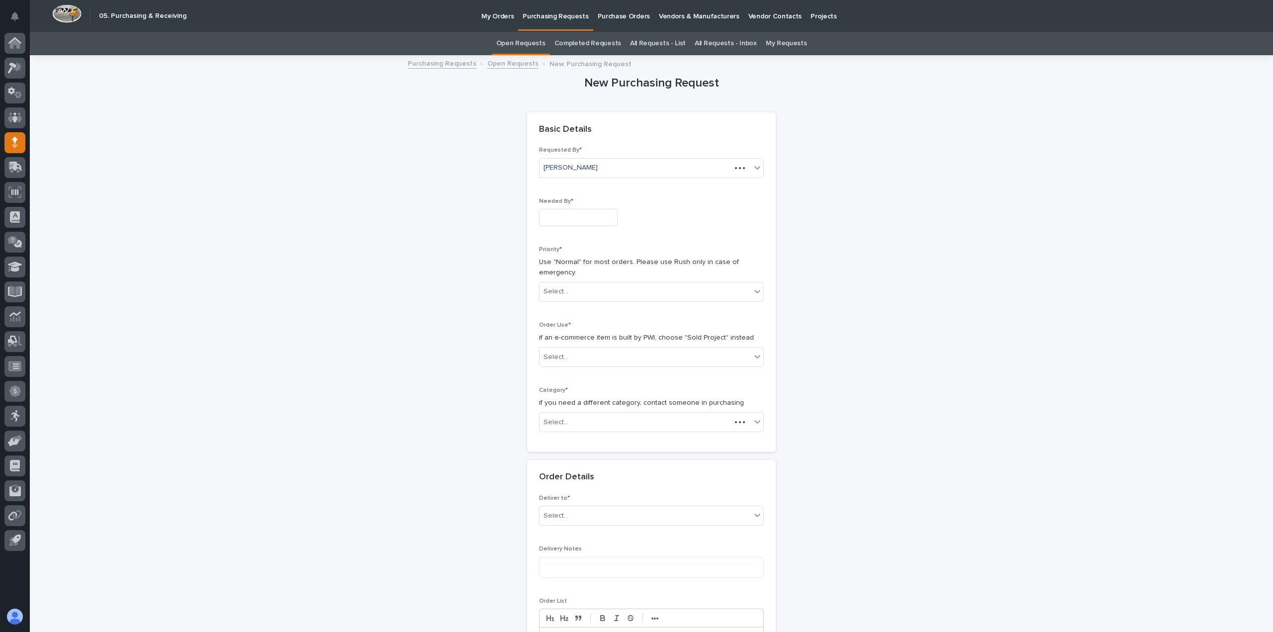
scroll to position [32, 0]
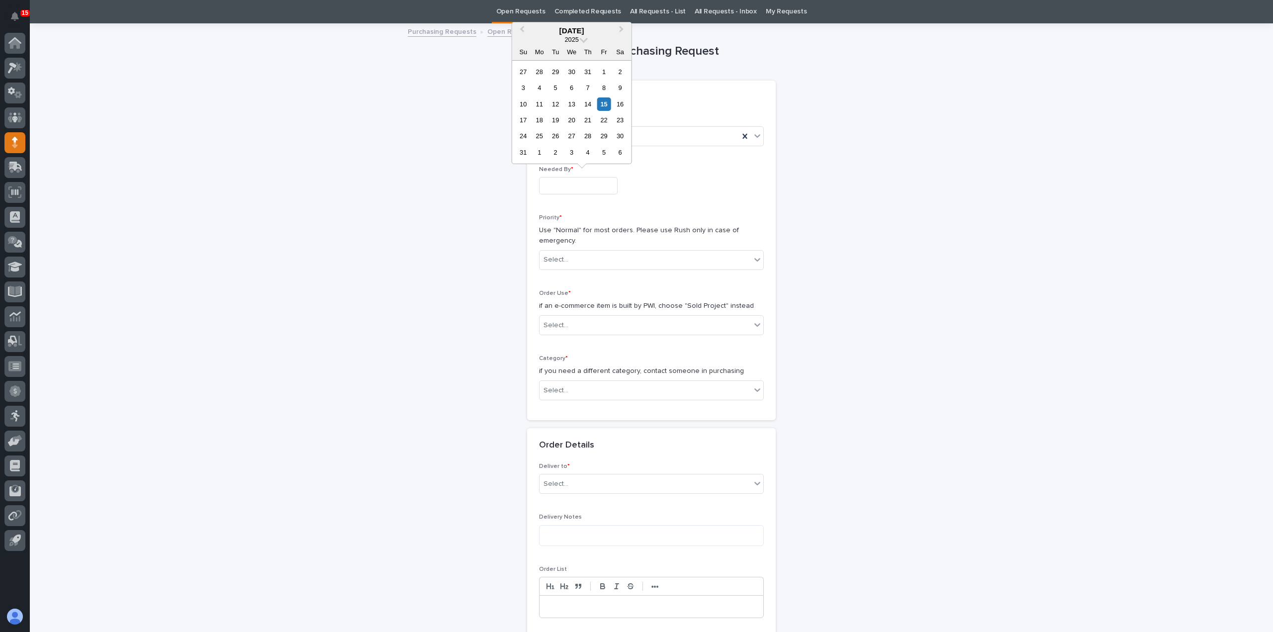
click at [594, 190] on input "text" at bounding box center [578, 185] width 79 height 17
click at [607, 135] on div "29" at bounding box center [603, 135] width 13 height 13
type input "**********"
click at [695, 262] on div "Select..." at bounding box center [645, 260] width 211 height 16
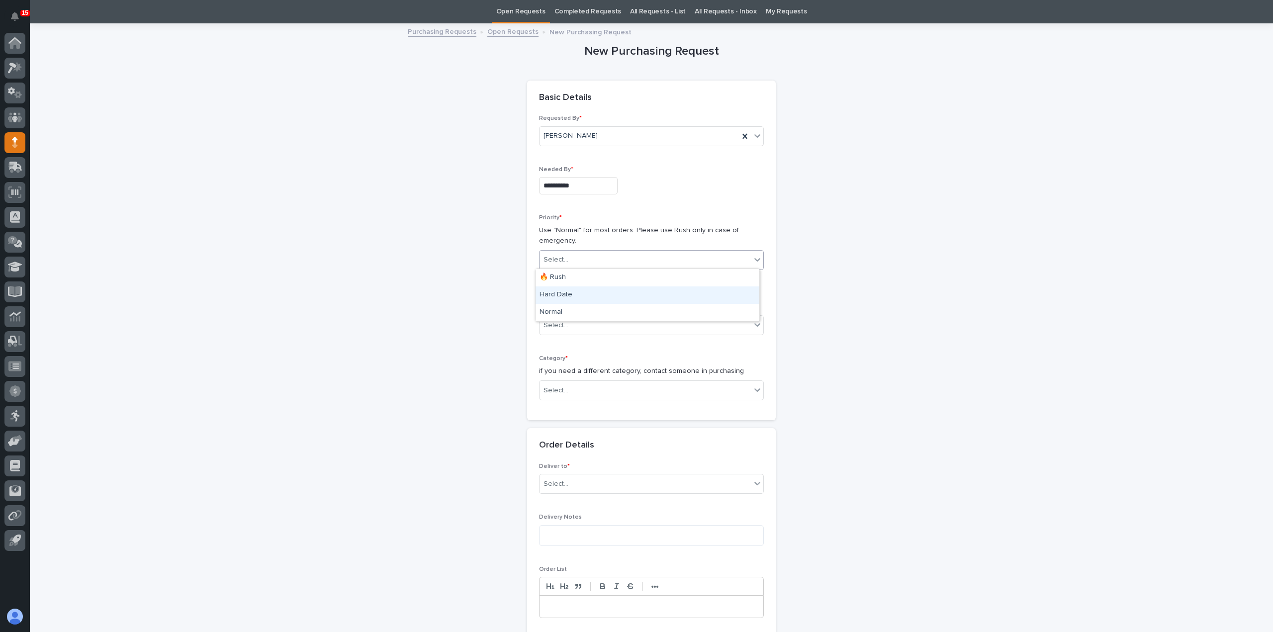
drag, startPoint x: 695, startPoint y: 284, endPoint x: 695, endPoint y: 292, distance: 8.0
click at [695, 292] on div "Hard Date" at bounding box center [648, 294] width 224 height 17
click at [690, 327] on div "Select..." at bounding box center [645, 325] width 211 height 16
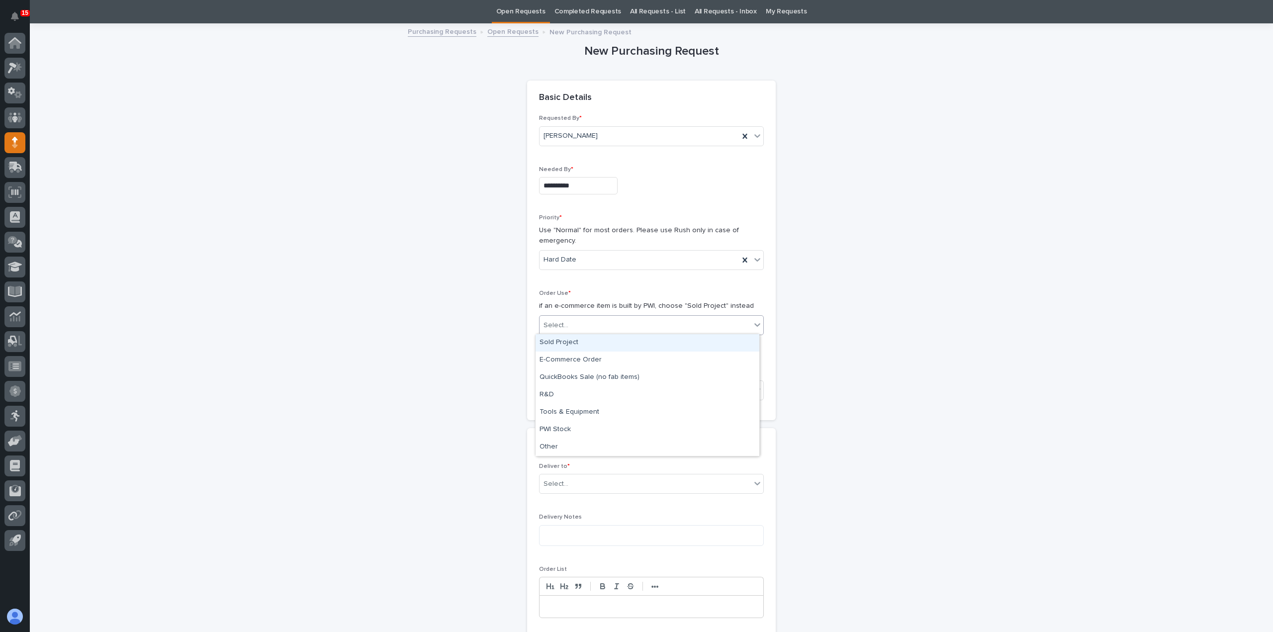
click at [661, 345] on div "Sold Project" at bounding box center [648, 342] width 224 height 17
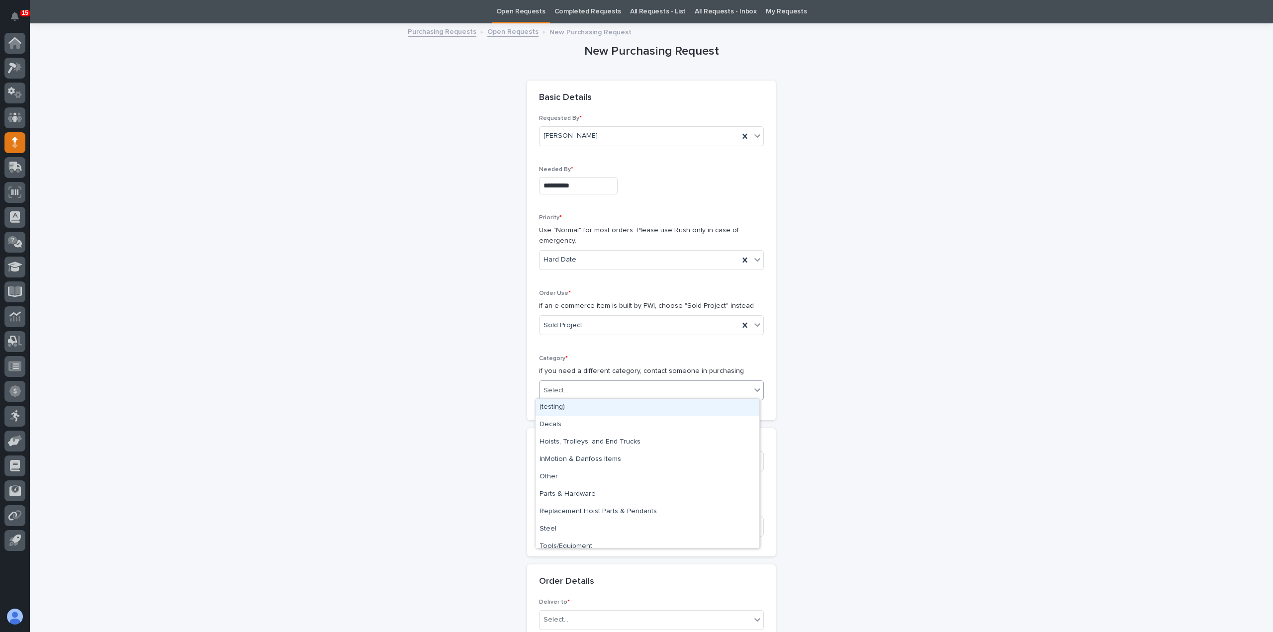
click at [643, 396] on div "Select..." at bounding box center [645, 390] width 211 height 16
click at [674, 527] on div "Steel" at bounding box center [648, 529] width 224 height 17
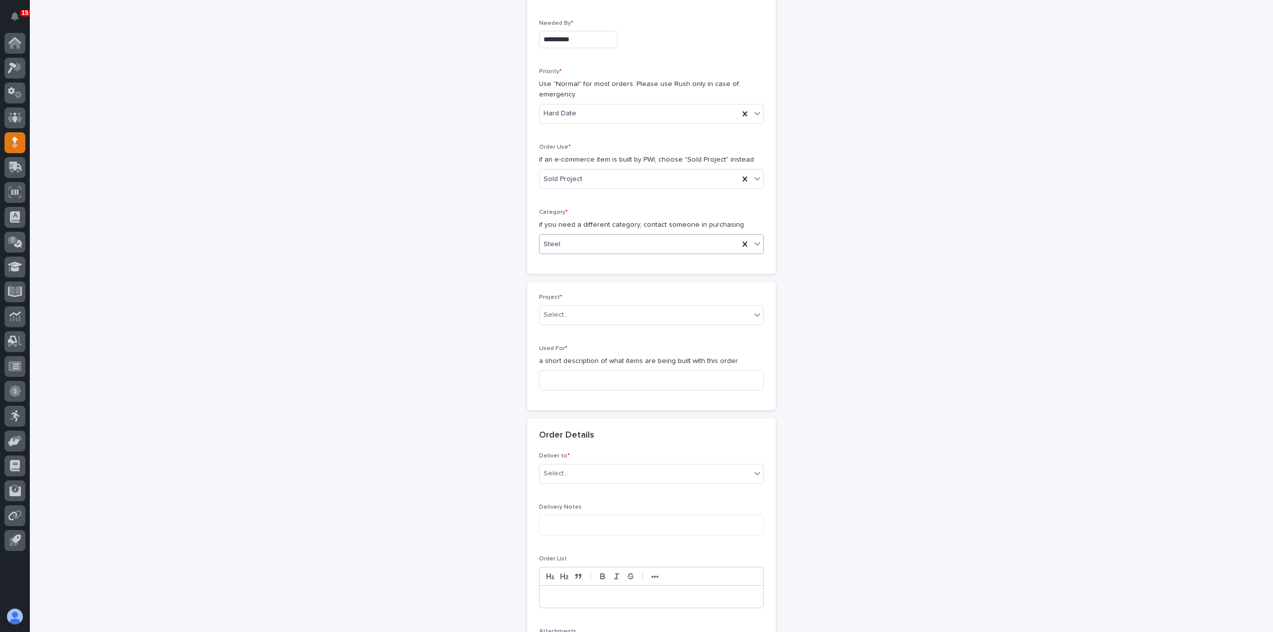
scroll to position [231, 0]
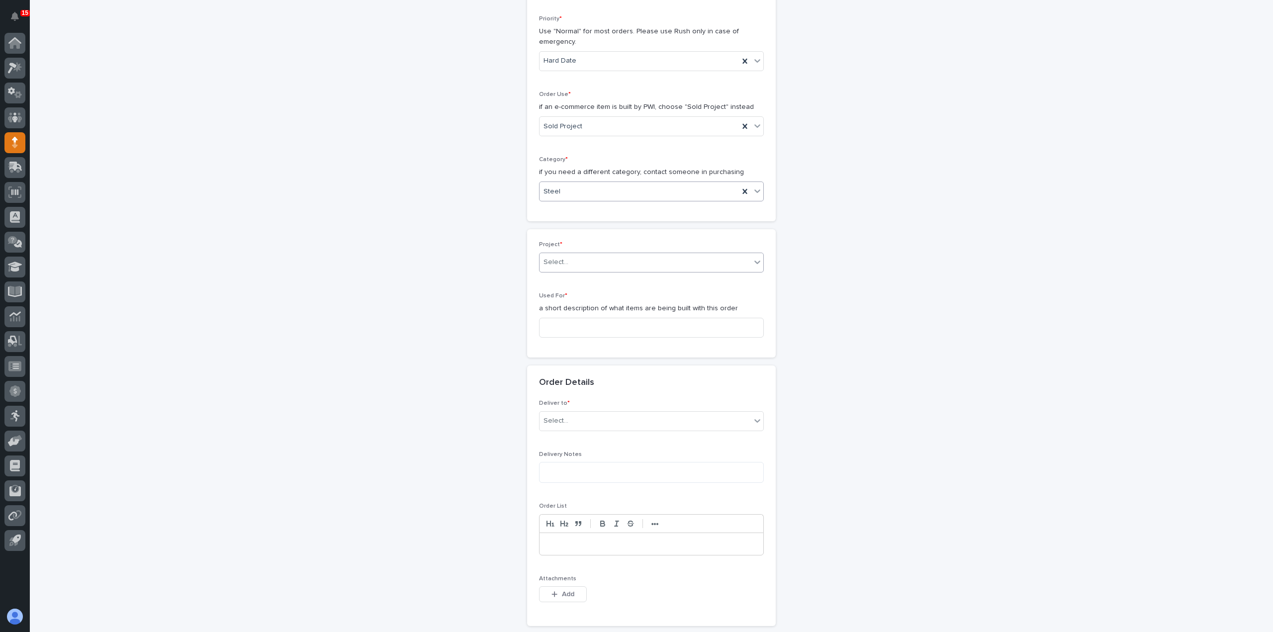
click at [577, 257] on div "Select..." at bounding box center [645, 262] width 211 height 16
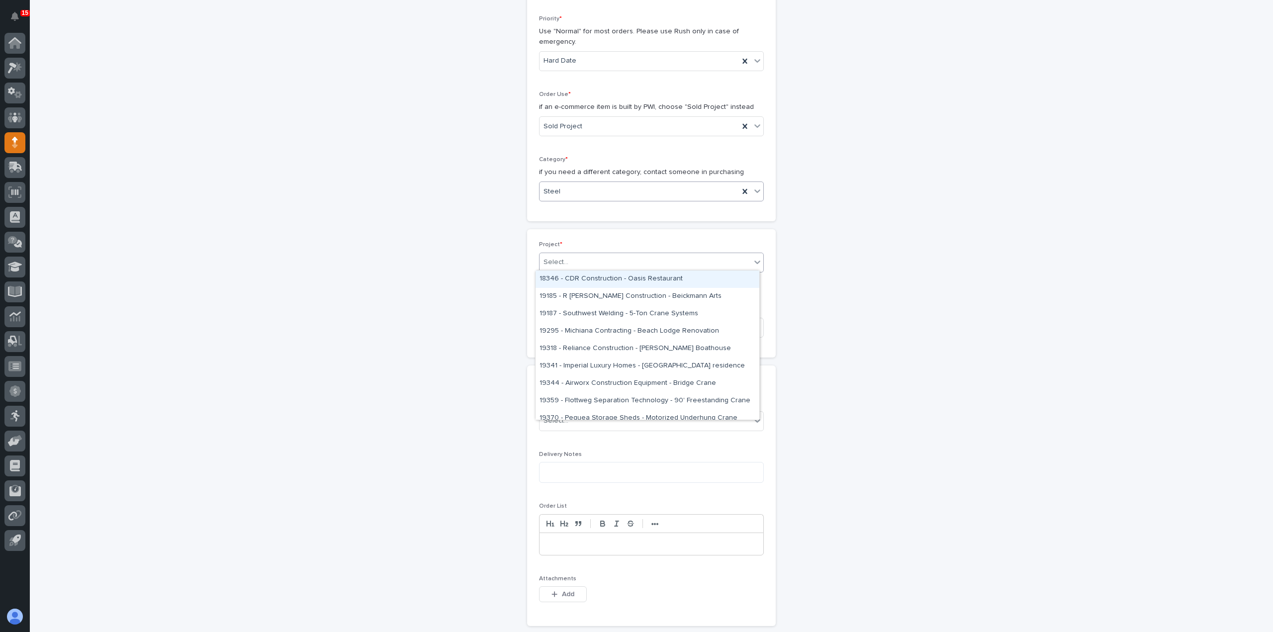
click at [753, 192] on icon at bounding box center [757, 191] width 10 height 10
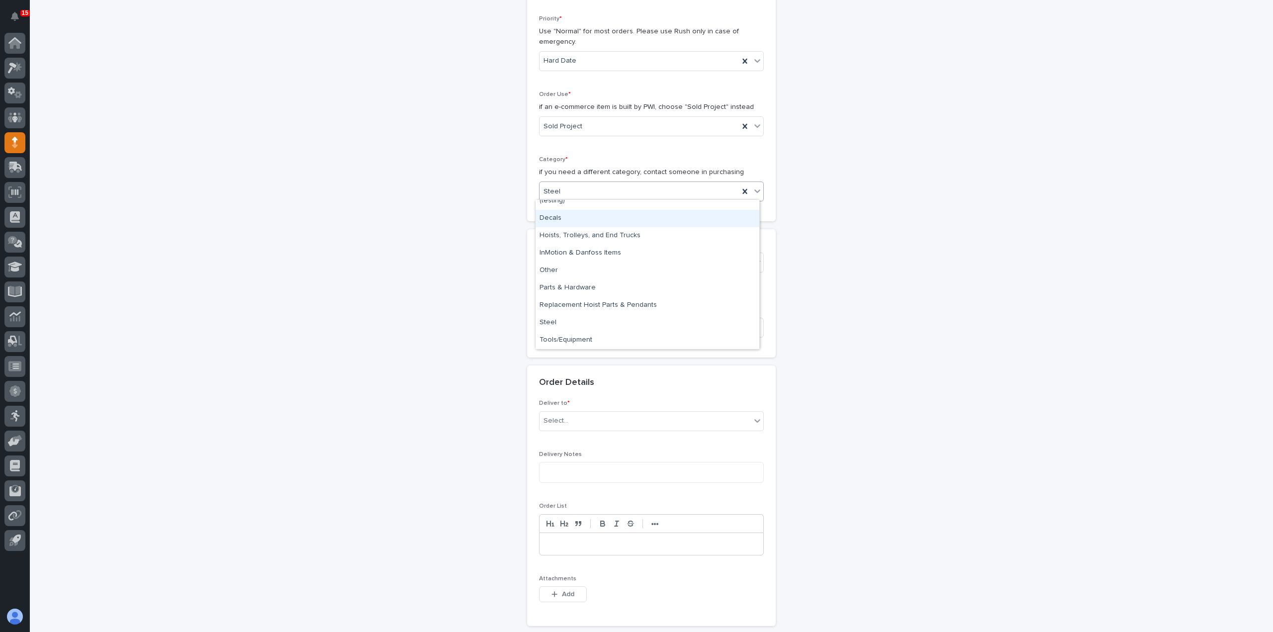
scroll to position [0, 0]
click at [1007, 215] on div "**********" at bounding box center [651, 420] width 1243 height 1190
click at [623, 255] on div "Select..." at bounding box center [645, 262] width 211 height 16
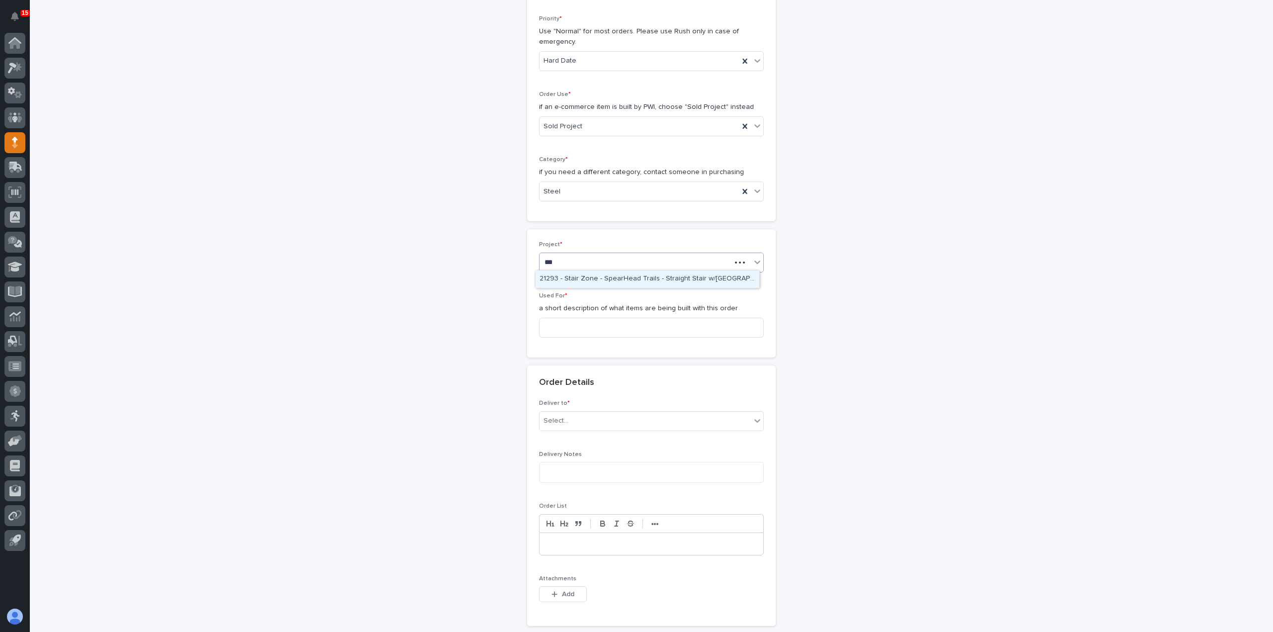
type input "****"
click at [646, 297] on div "26571 - Peak Plastics - FSTRM10T" at bounding box center [648, 296] width 224 height 17
click at [634, 320] on input at bounding box center [651, 328] width 225 height 20
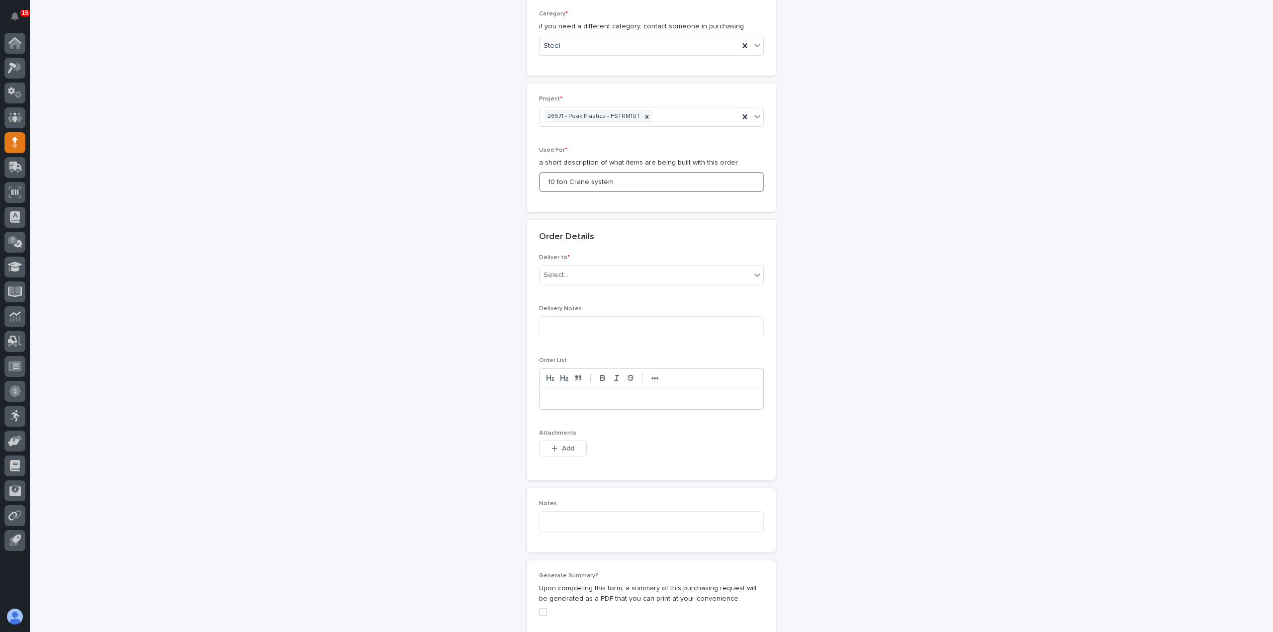
scroll to position [430, 0]
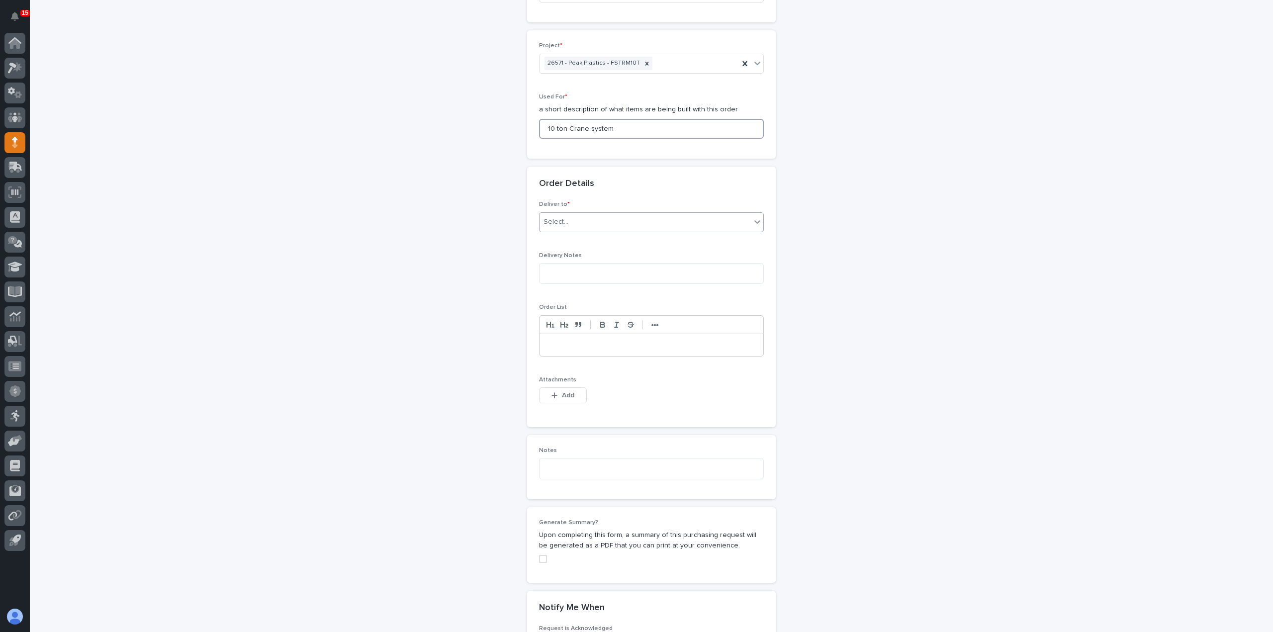
type input "10 ton Crane system"
click at [705, 222] on div "Select..." at bounding box center [645, 222] width 211 height 16
click at [703, 241] on div "PWI" at bounding box center [648, 238] width 224 height 17
click at [573, 393] on button "Add" at bounding box center [563, 395] width 48 height 16
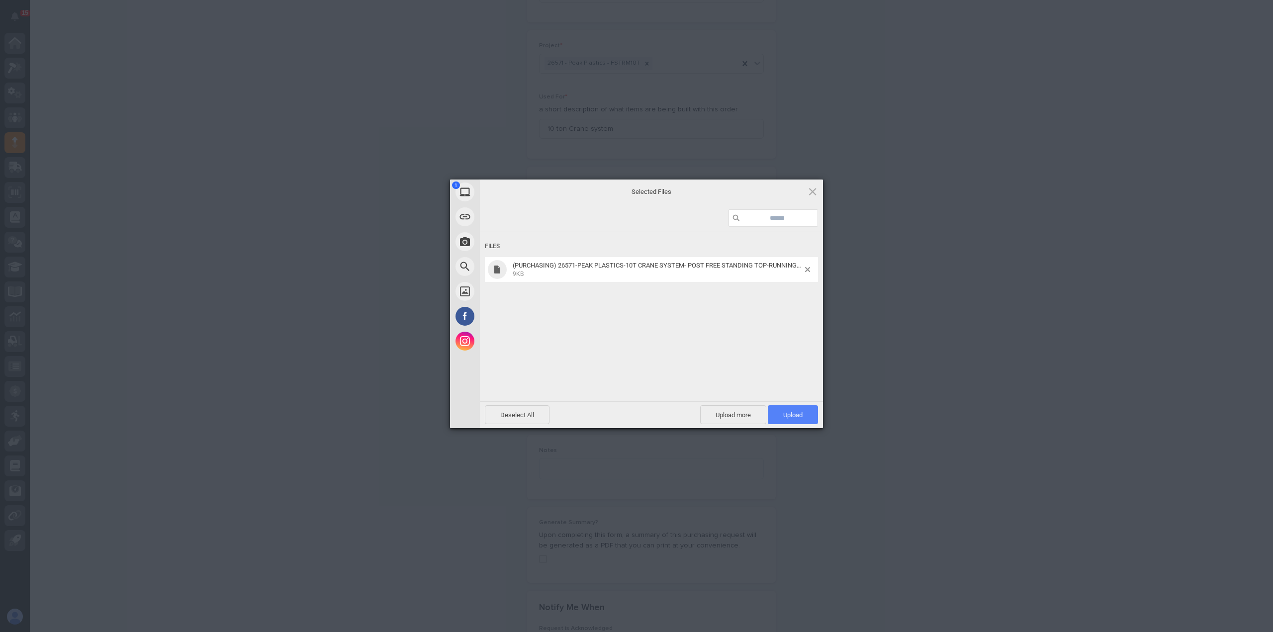
click at [792, 417] on span "Upload 1" at bounding box center [792, 414] width 19 height 7
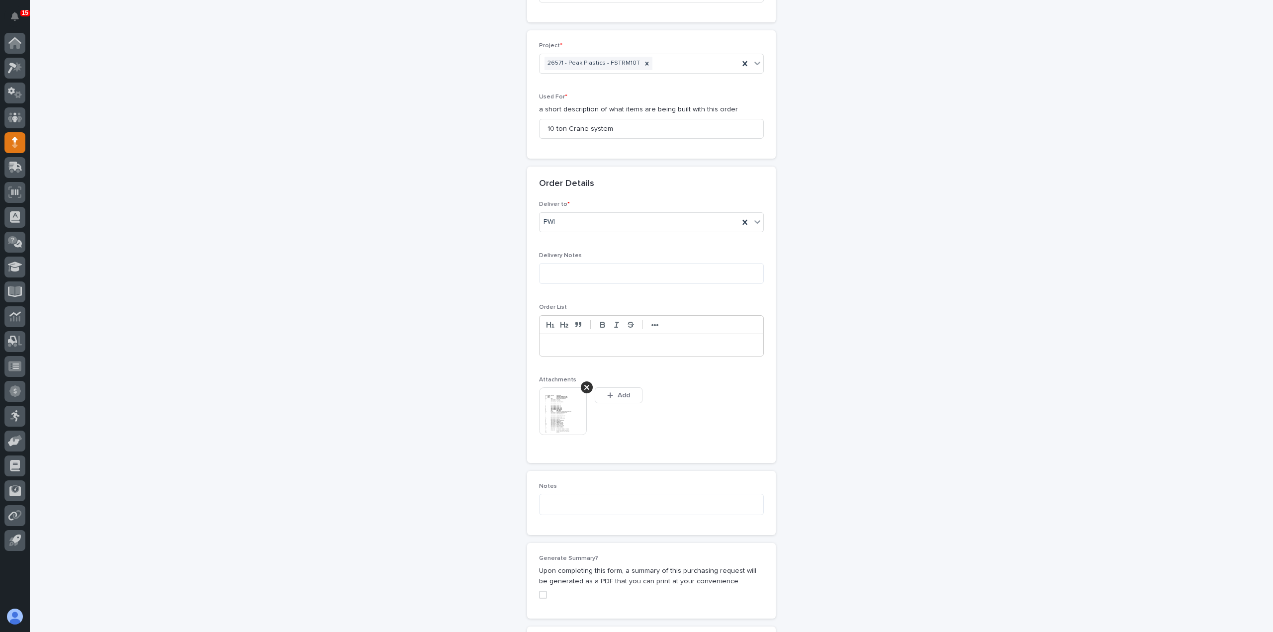
scroll to position [448, 0]
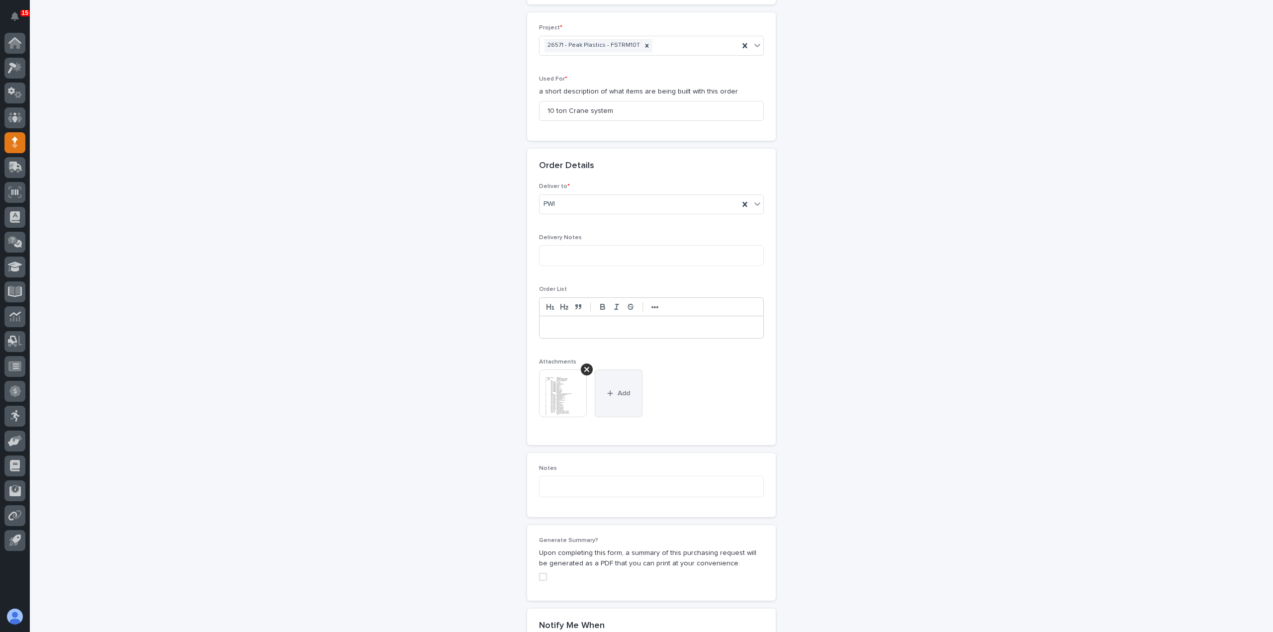
click at [620, 385] on button "Add" at bounding box center [619, 394] width 48 height 48
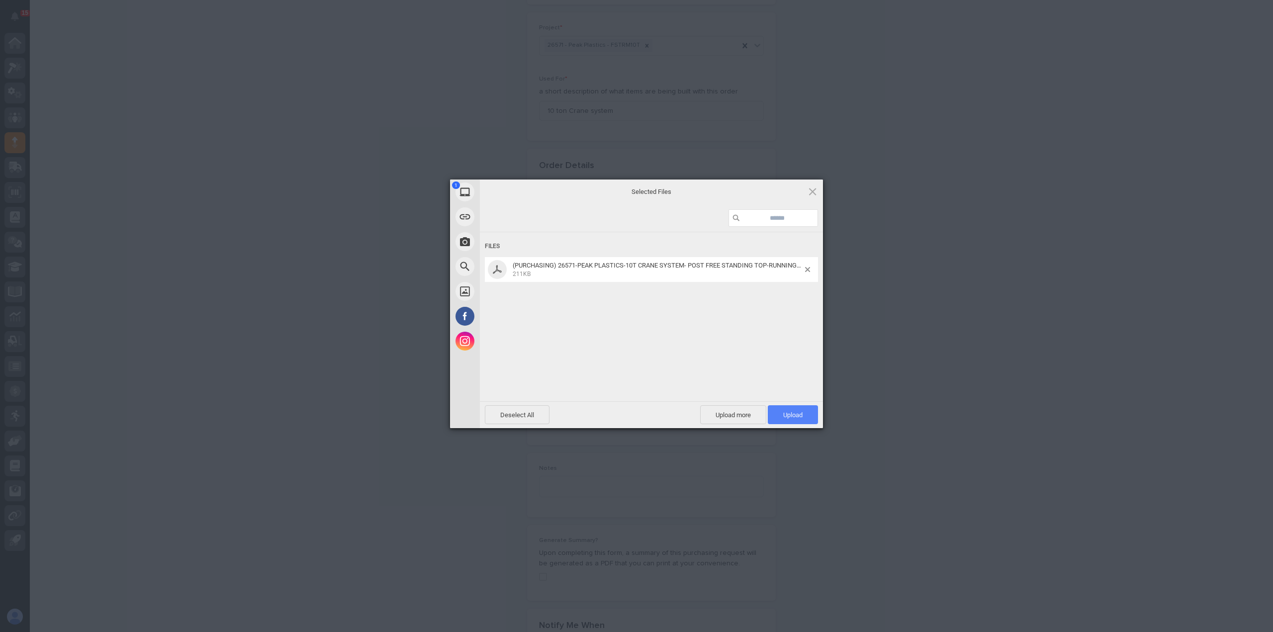
click at [787, 418] on span "Upload 1" at bounding box center [792, 414] width 19 height 7
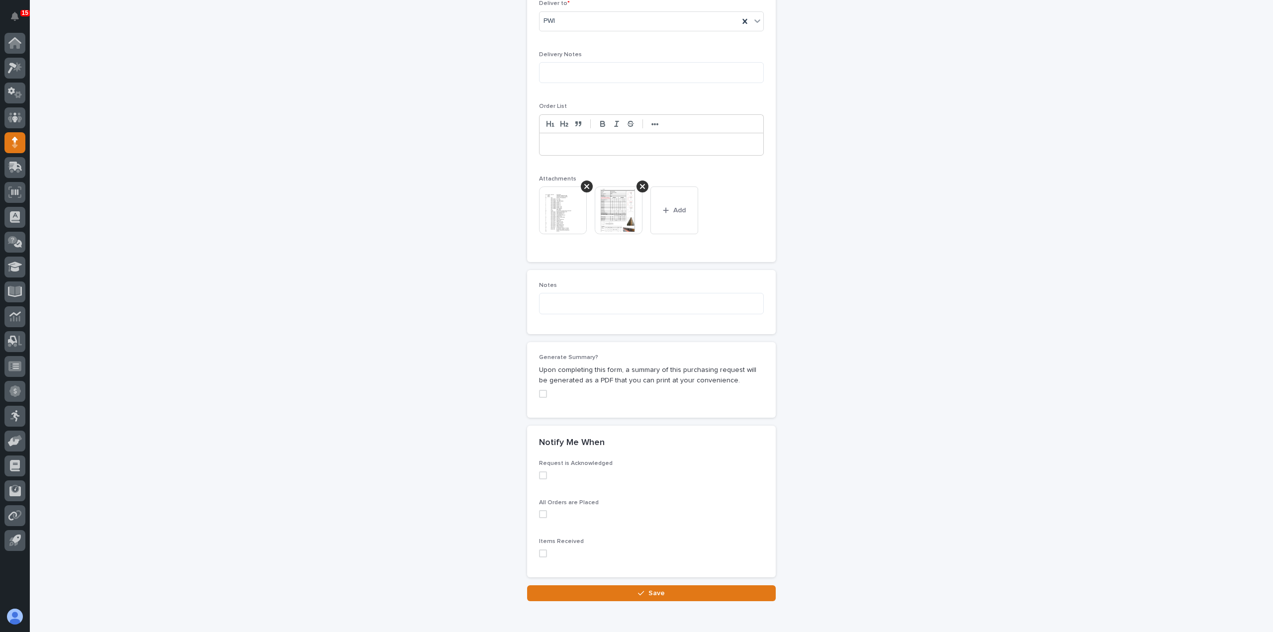
scroll to position [647, 0]
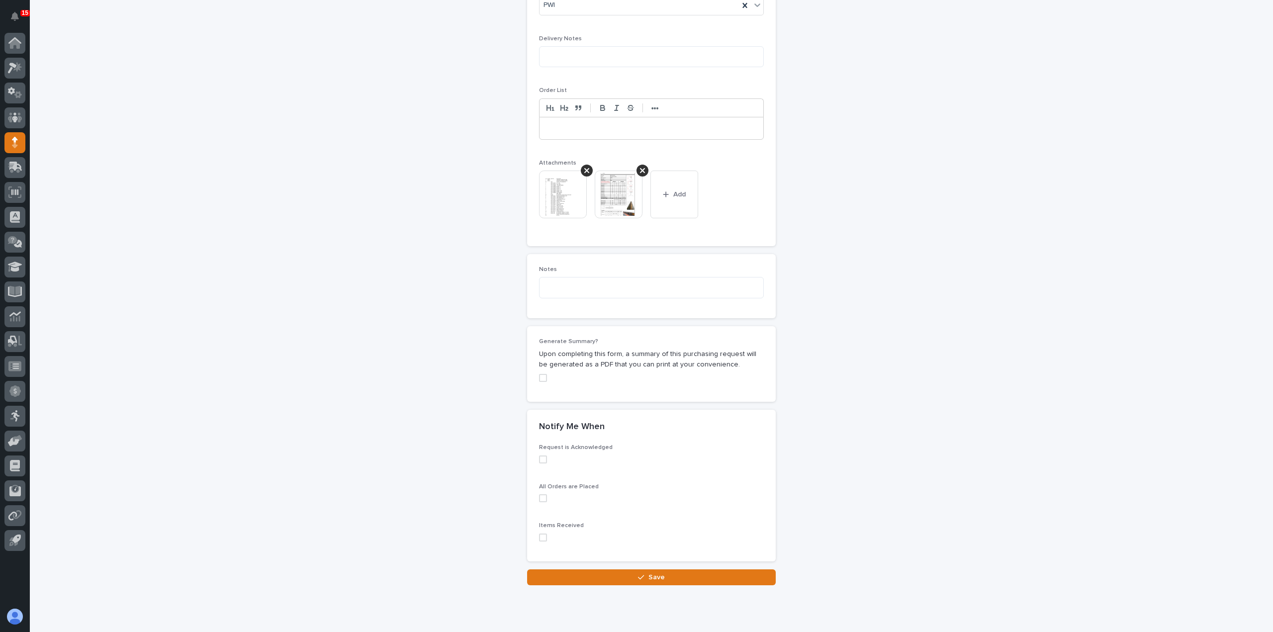
click at [540, 534] on span at bounding box center [543, 538] width 8 height 8
click at [638, 574] on icon "button" at bounding box center [641, 577] width 6 height 7
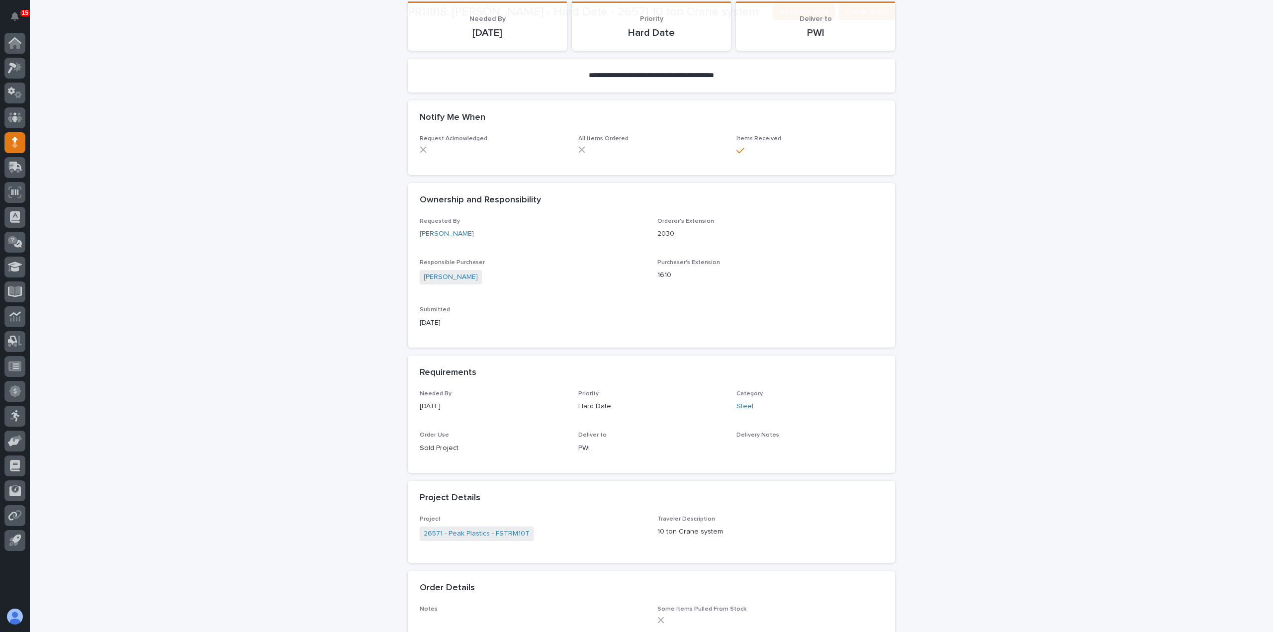
scroll to position [556, 0]
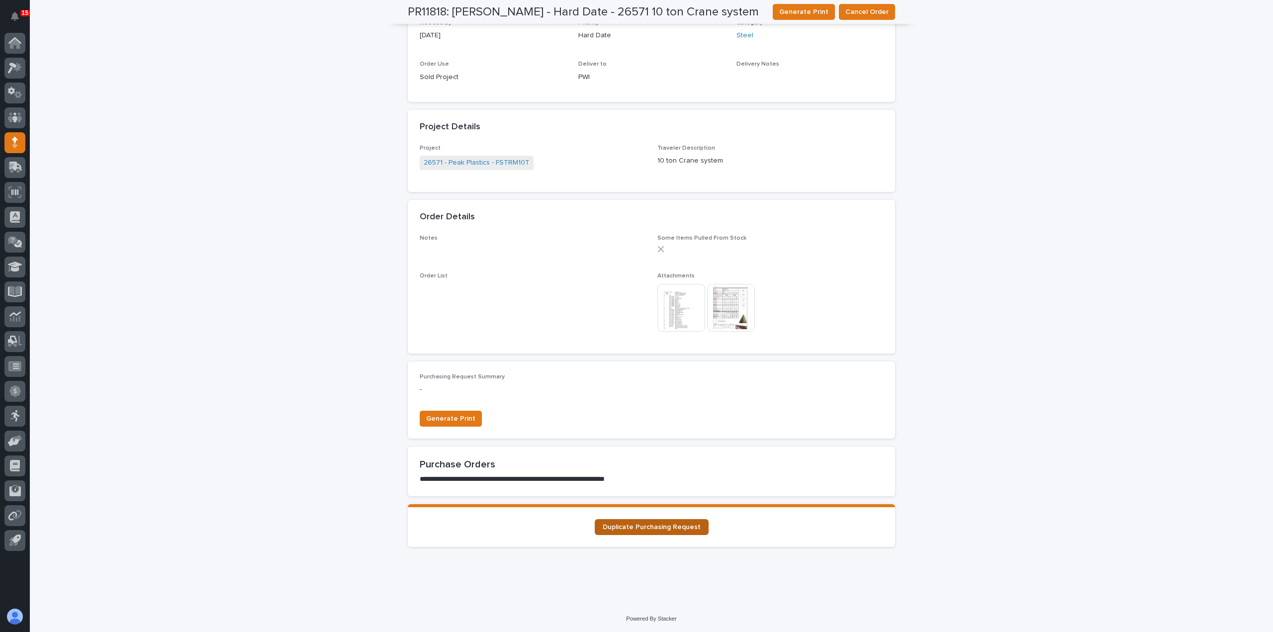
click at [673, 528] on span "Duplicate Purchasing Request" at bounding box center [652, 527] width 98 height 7
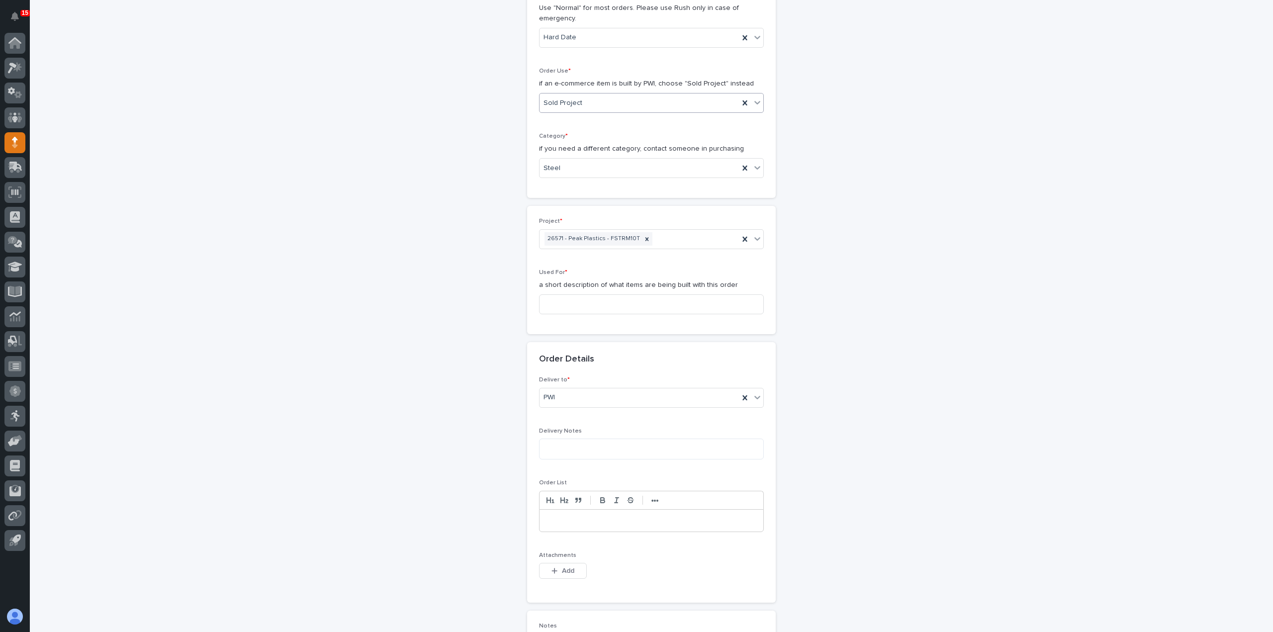
scroll to position [298, 0]
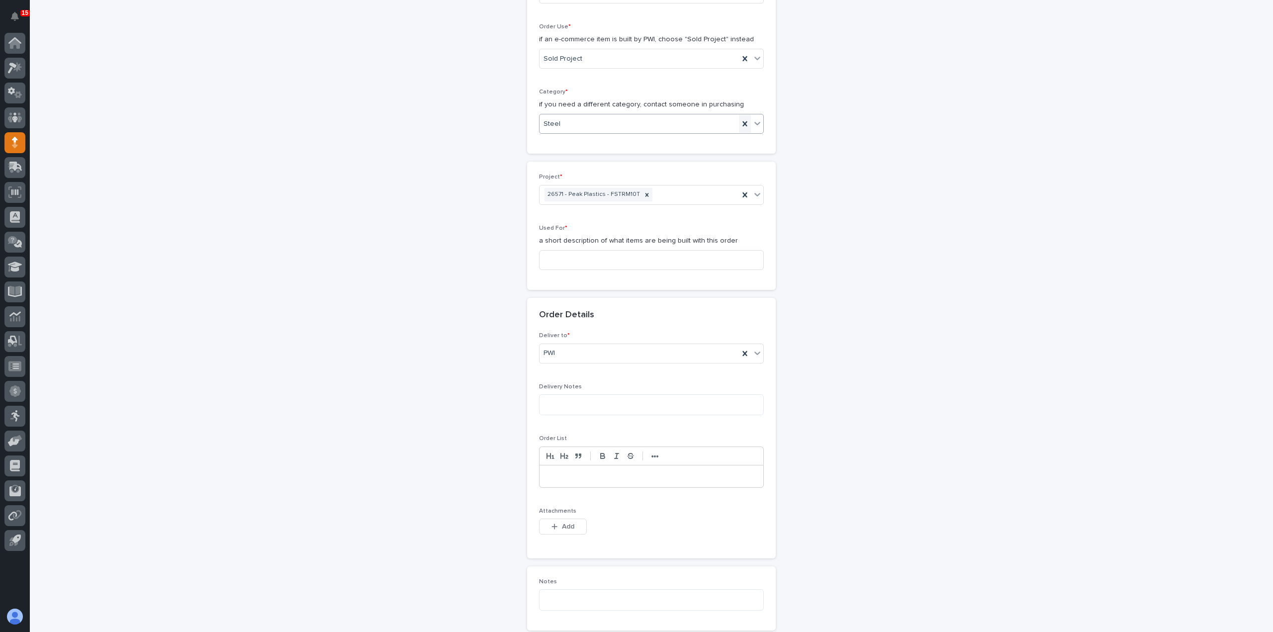
click at [742, 123] on icon at bounding box center [744, 123] width 4 height 5
click at [754, 120] on icon at bounding box center [757, 123] width 10 height 10
click at [747, 172] on div "Hoists, Trolleys, and End Trucks" at bounding box center [648, 175] width 224 height 17
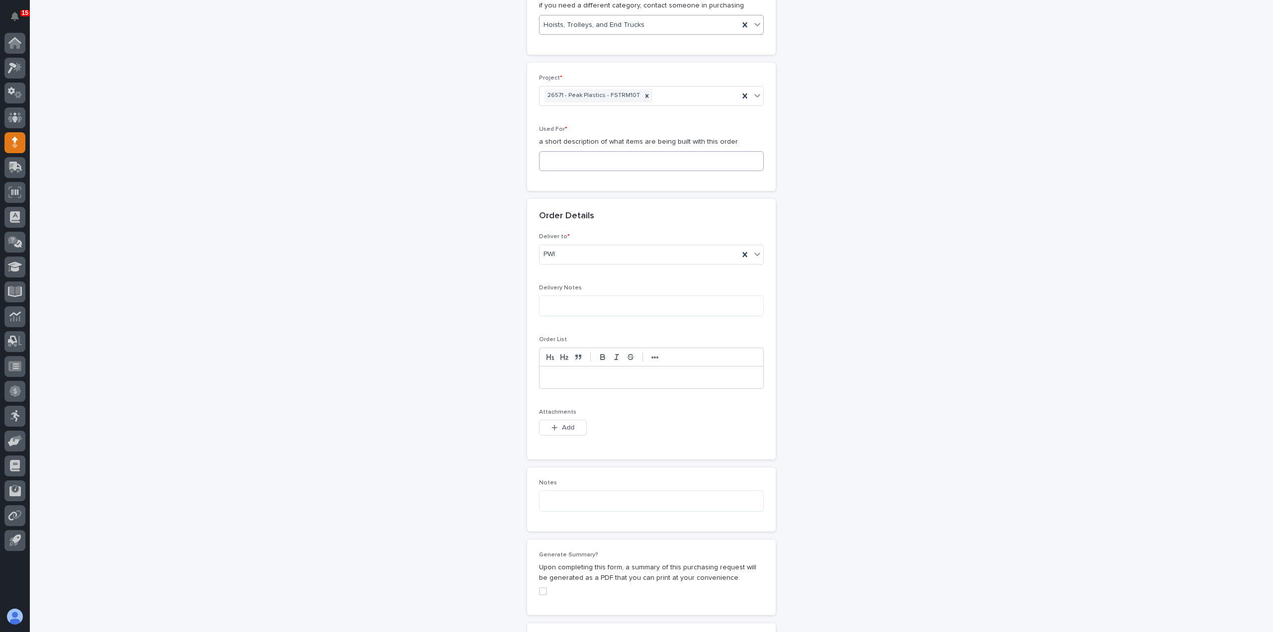
scroll to position [398, 0]
click at [651, 158] on input at bounding box center [651, 161] width 225 height 20
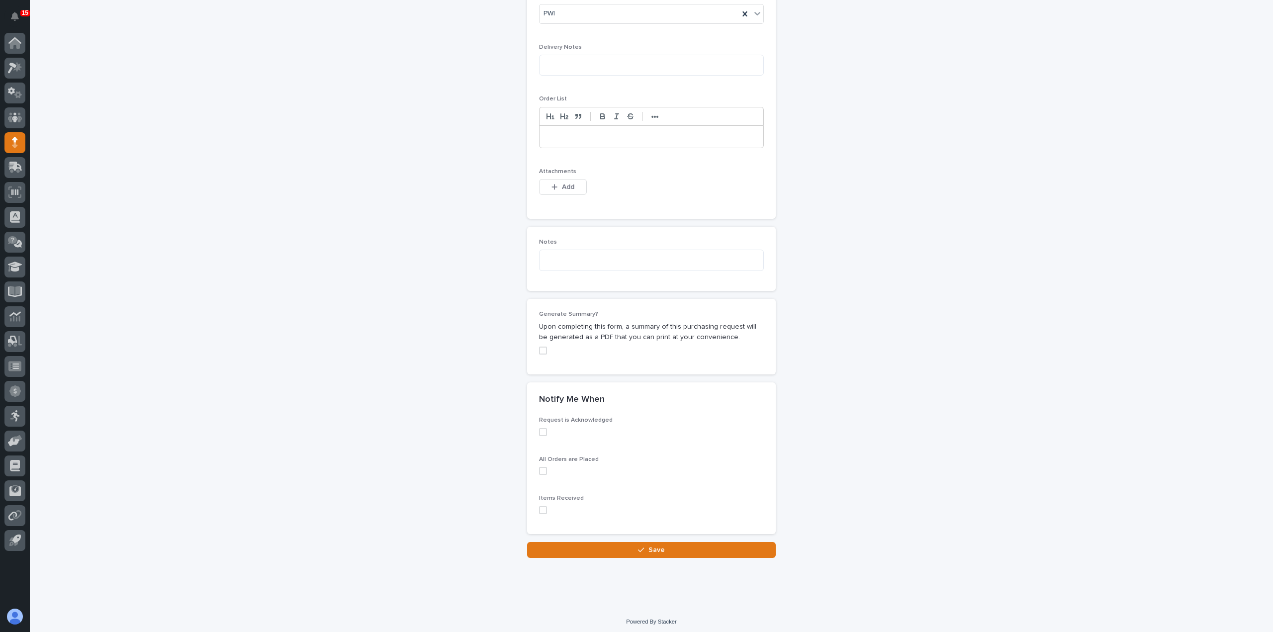
scroll to position [639, 0]
type input "10 ton crane system"
click at [553, 186] on icon "button" at bounding box center [555, 186] width 6 height 7
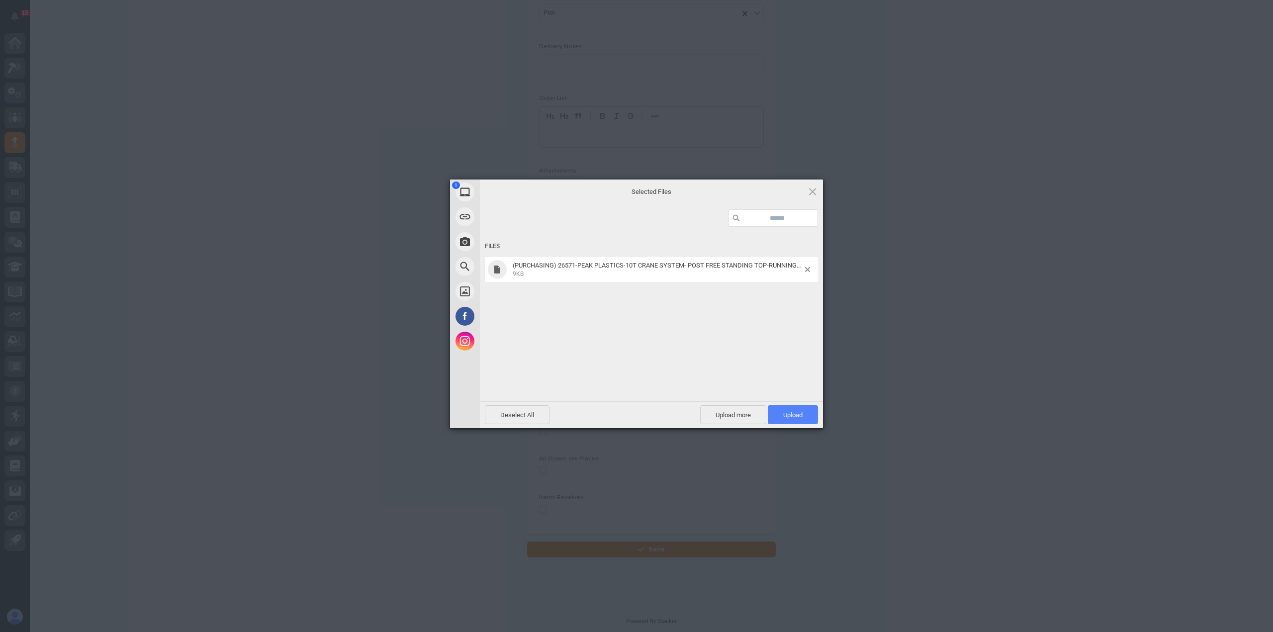
click at [804, 421] on span "Upload 1" at bounding box center [793, 414] width 50 height 19
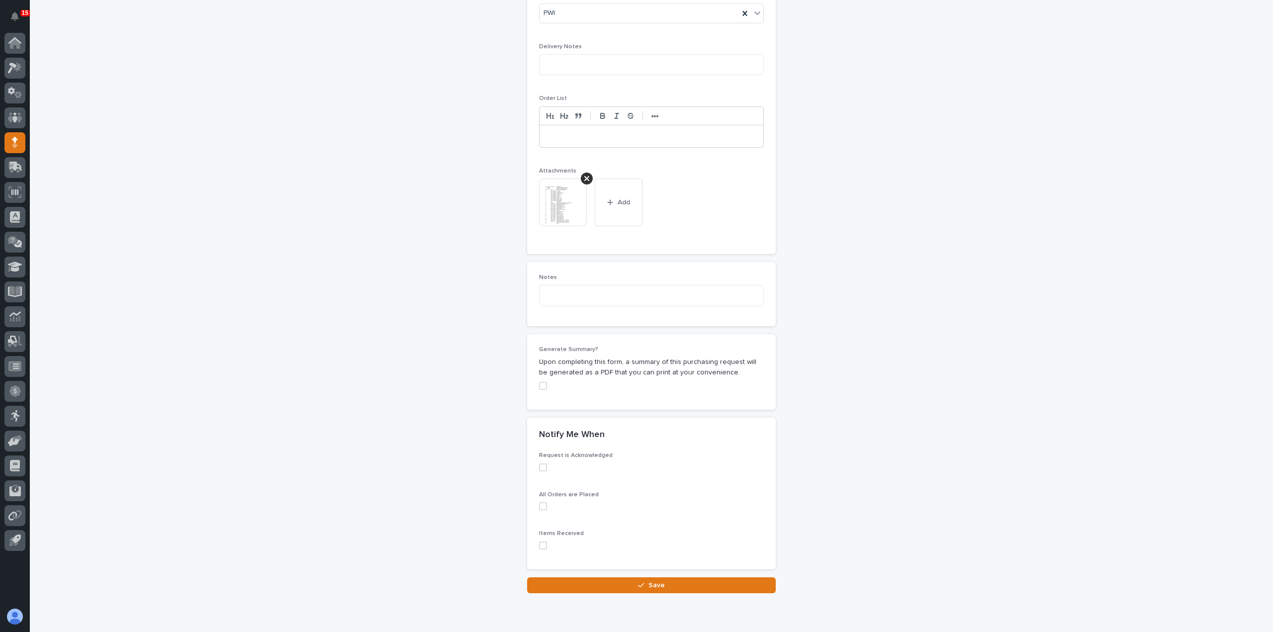
click at [539, 542] on span at bounding box center [543, 546] width 8 height 8
click at [574, 582] on button "Save" at bounding box center [651, 585] width 249 height 16
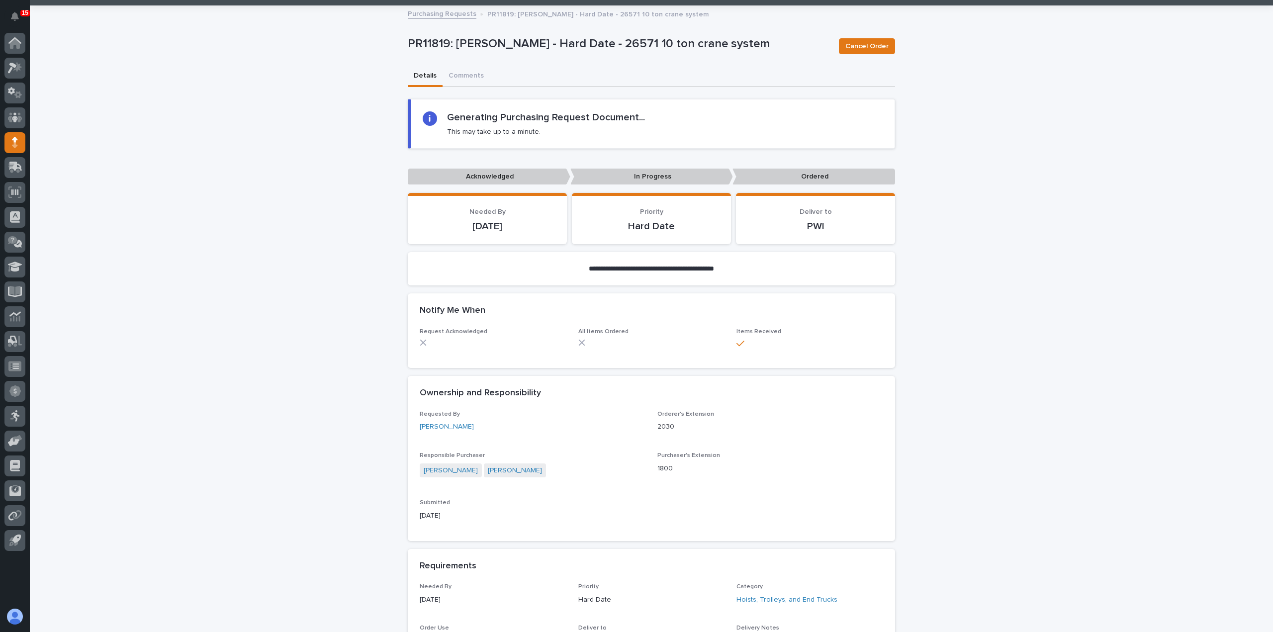
scroll to position [648, 0]
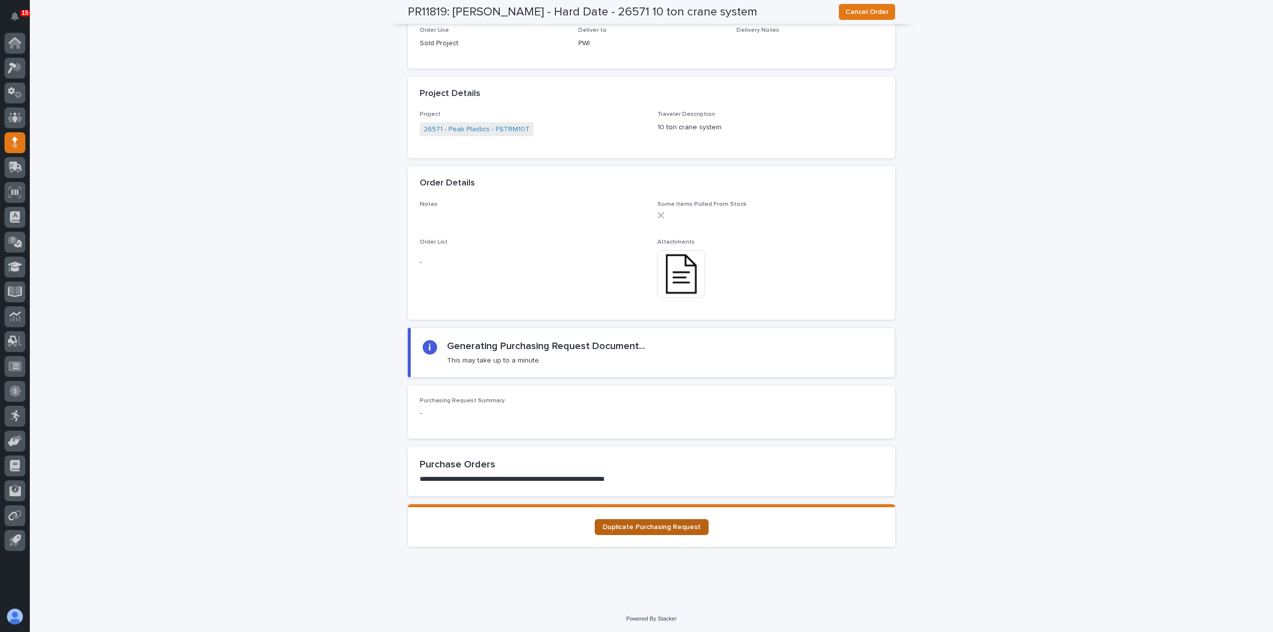
click at [661, 529] on span "Duplicate Purchasing Request" at bounding box center [652, 527] width 98 height 7
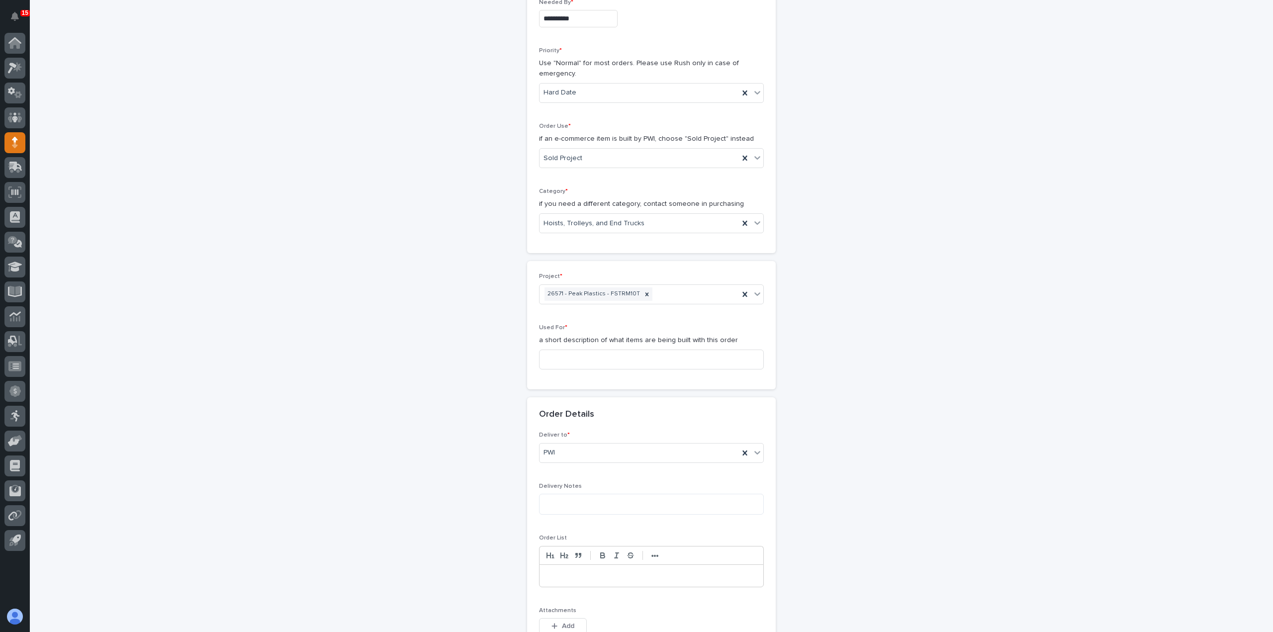
scroll to position [249, 0]
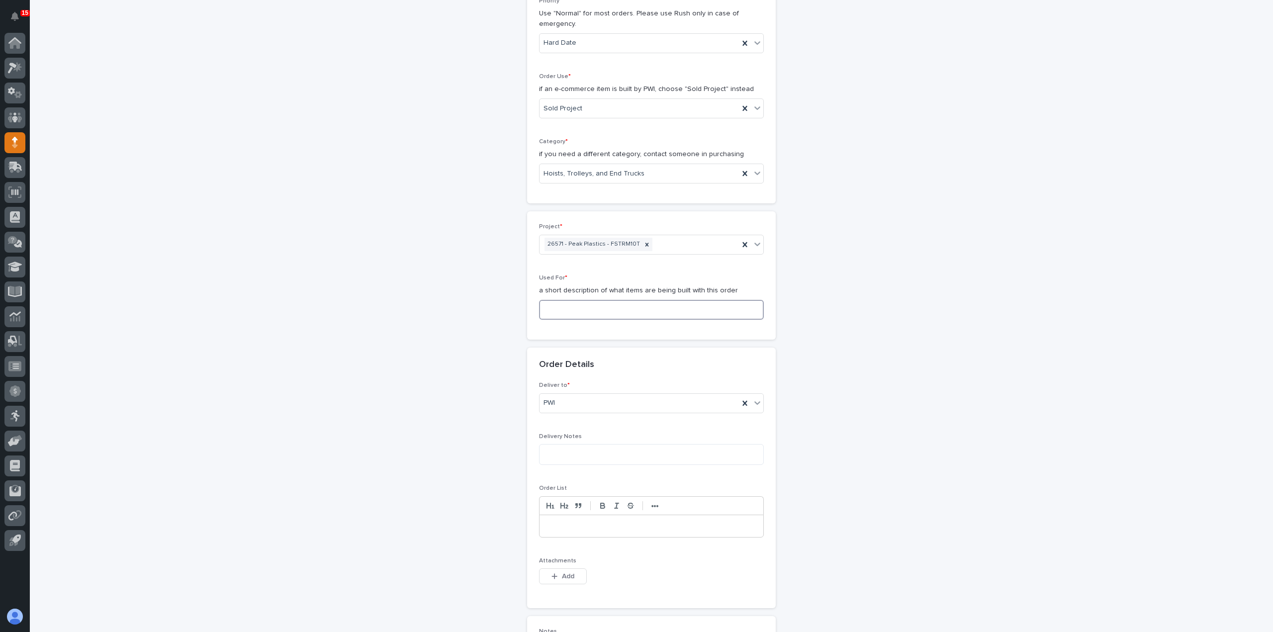
click at [630, 316] on input at bounding box center [651, 310] width 225 height 20
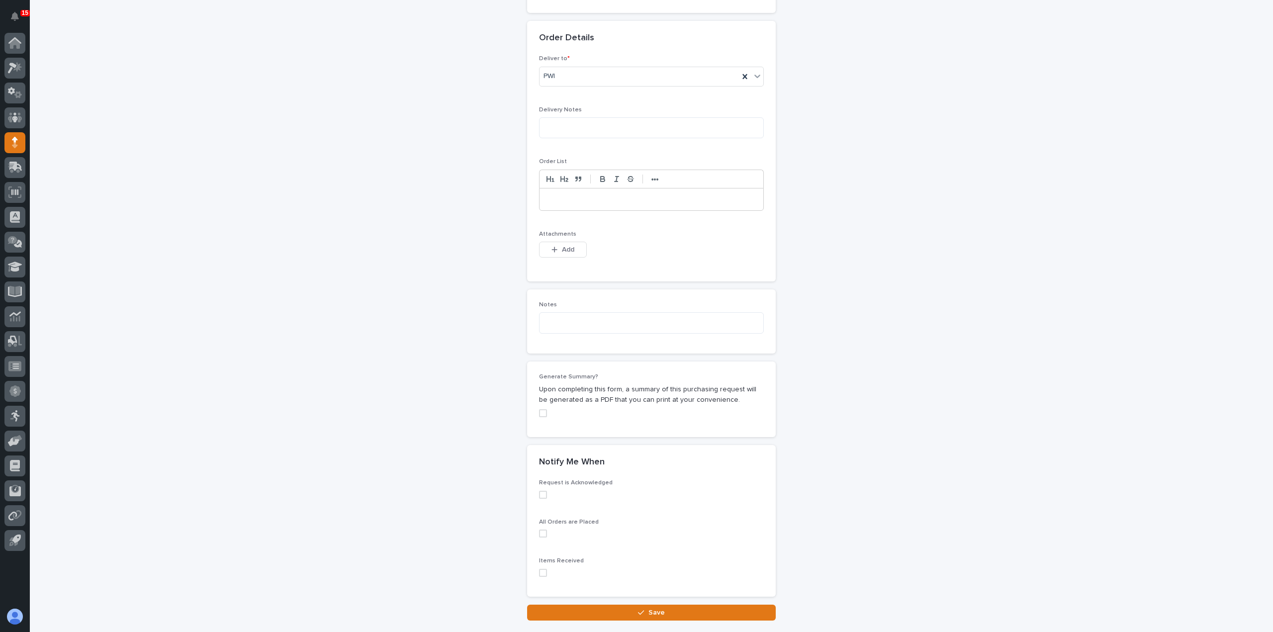
scroll to position [597, 0]
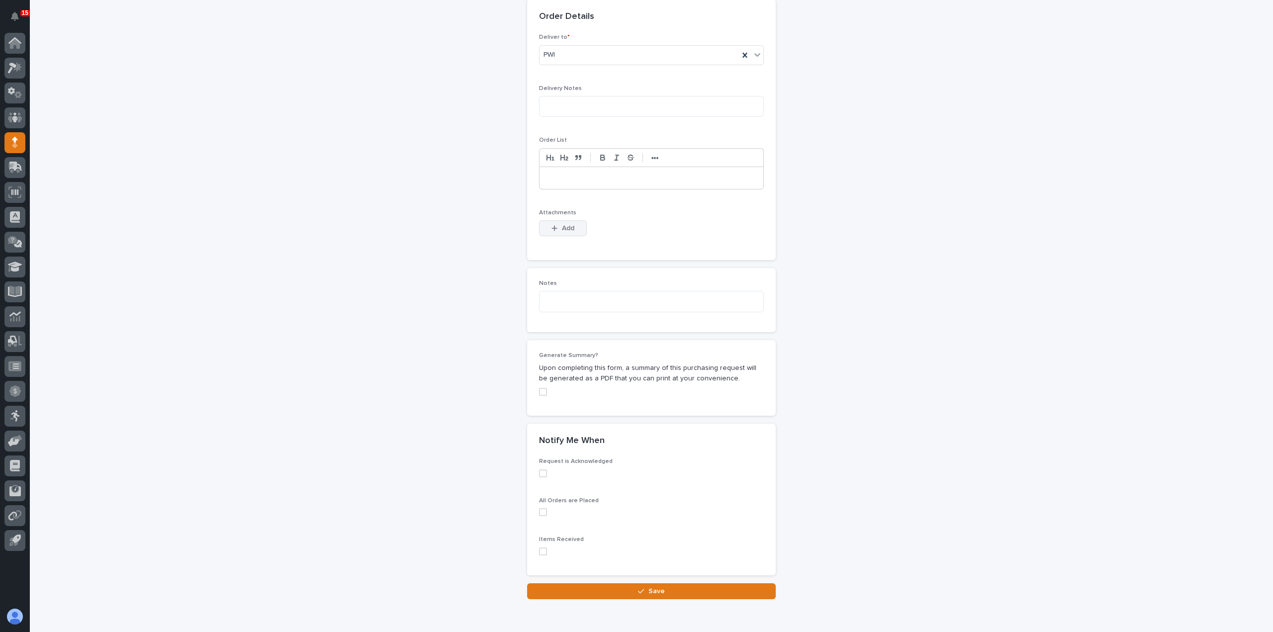
type input "10 ton crane system"
click at [566, 225] on span "Add" at bounding box center [568, 228] width 12 height 7
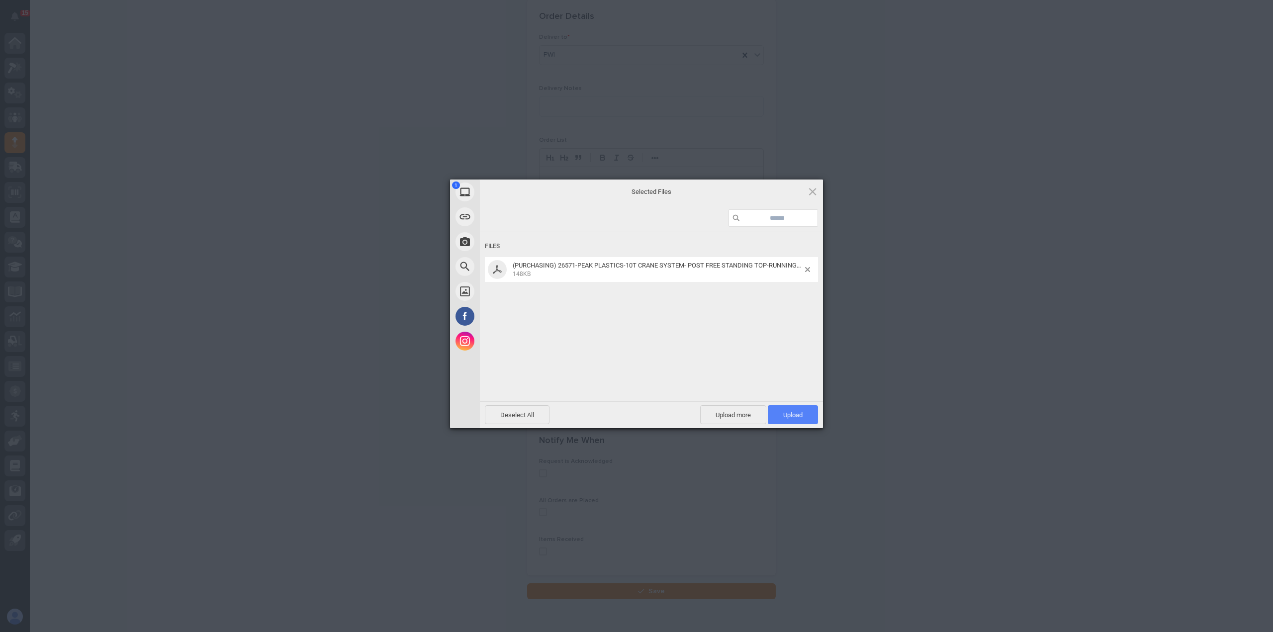
click at [795, 414] on span "Upload 1" at bounding box center [792, 414] width 19 height 7
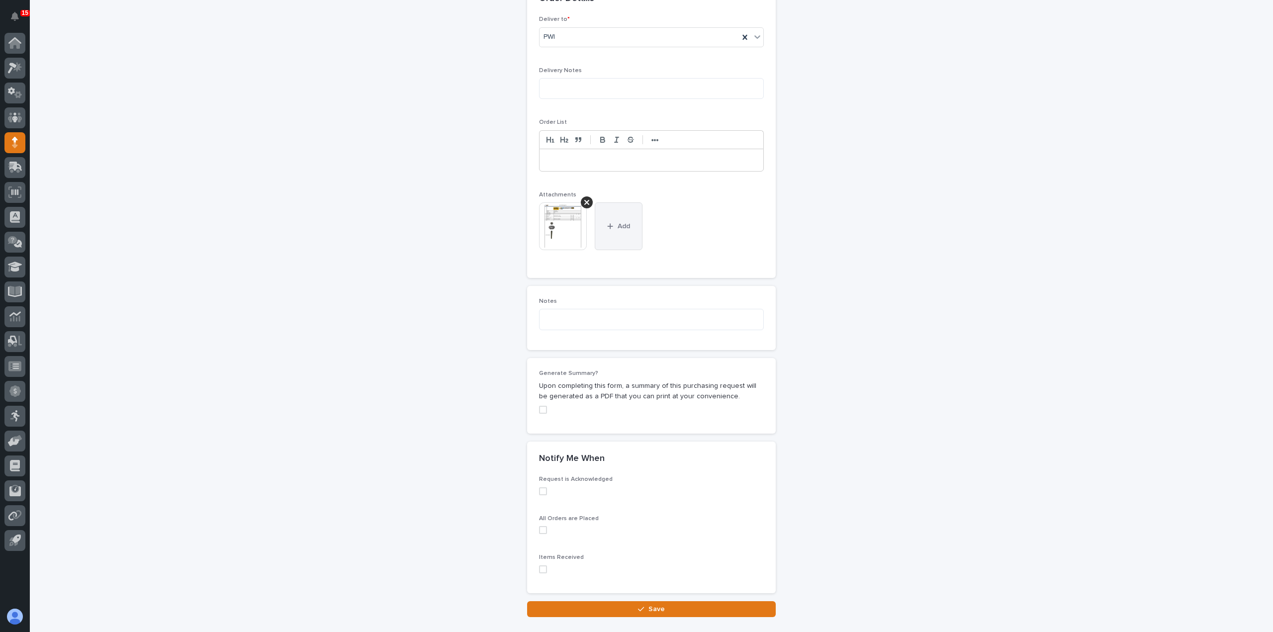
click at [616, 213] on button "Add" at bounding box center [619, 226] width 48 height 48
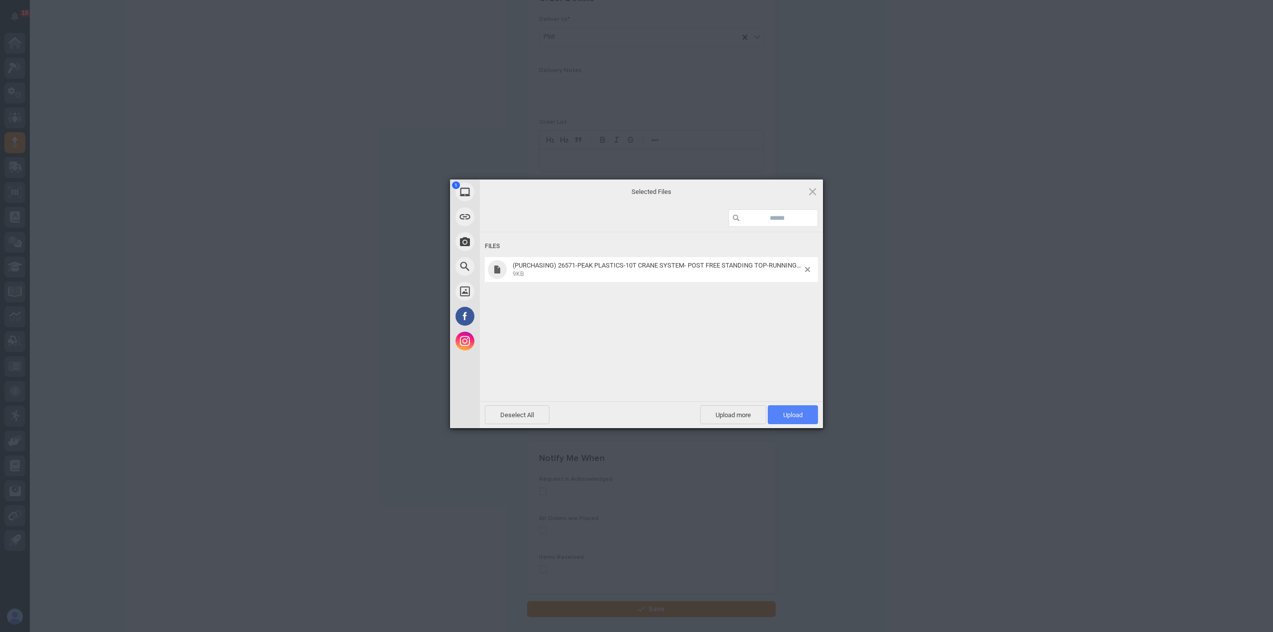
click at [788, 416] on span "Upload 1" at bounding box center [792, 414] width 19 height 7
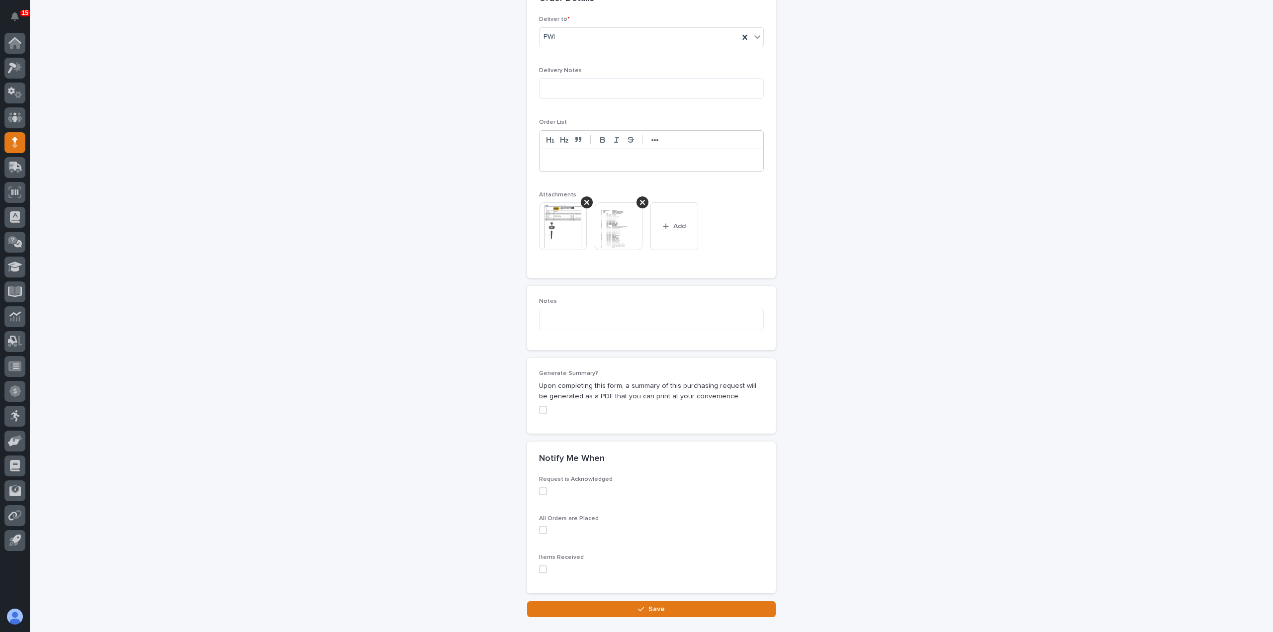
click at [539, 565] on span at bounding box center [543, 569] width 8 height 8
click at [563, 605] on button "Save" at bounding box center [651, 609] width 249 height 16
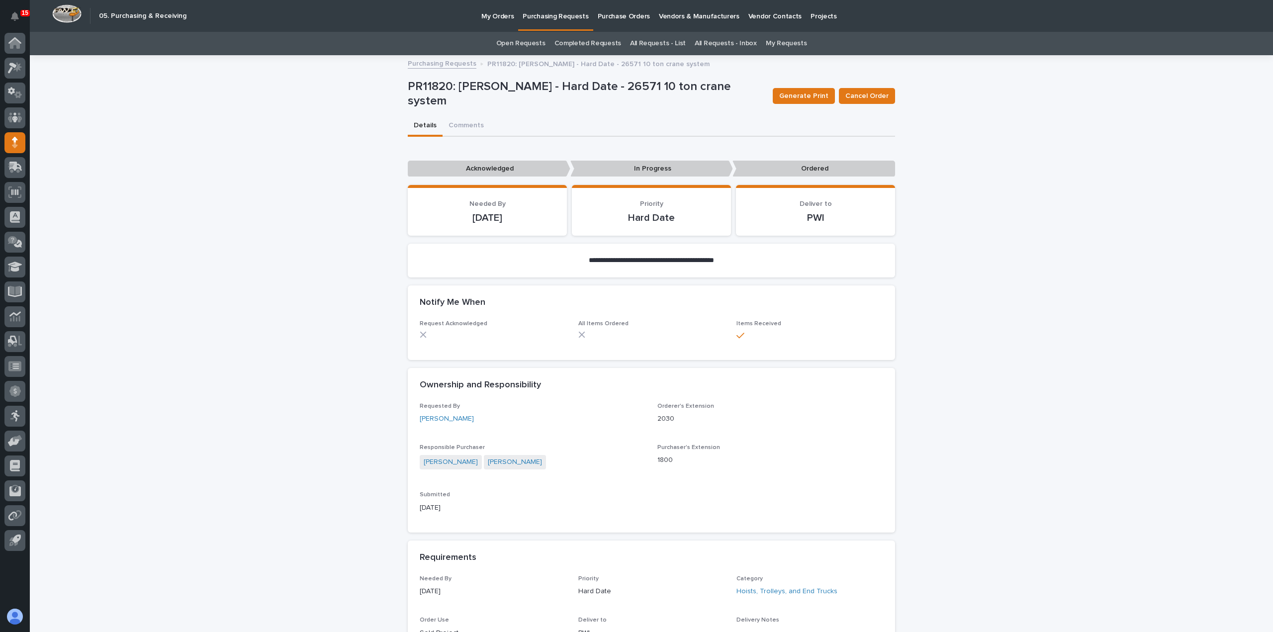
scroll to position [556, 0]
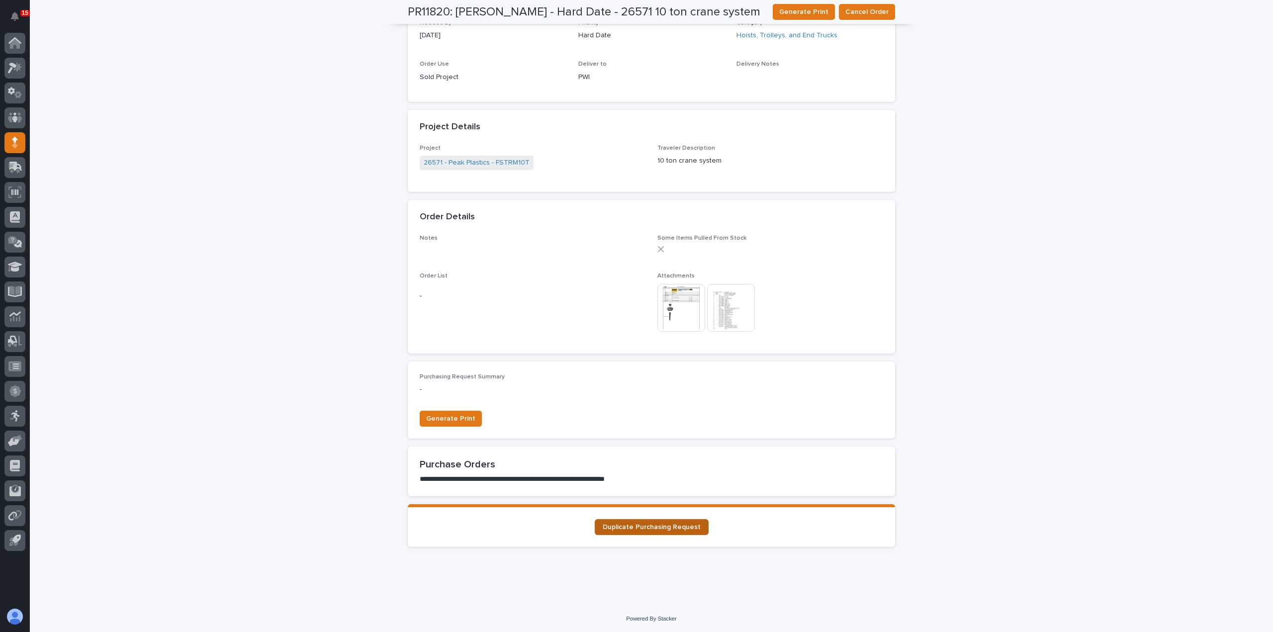
click at [636, 525] on span "Duplicate Purchasing Request" at bounding box center [652, 527] width 98 height 7
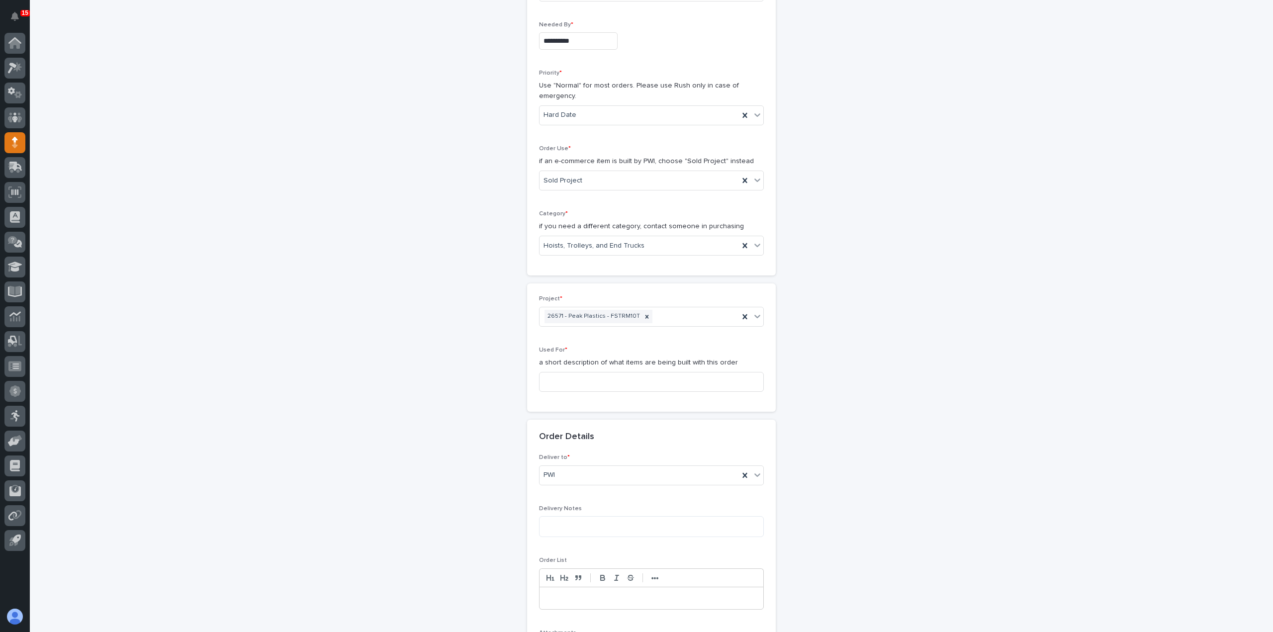
scroll to position [199, 0]
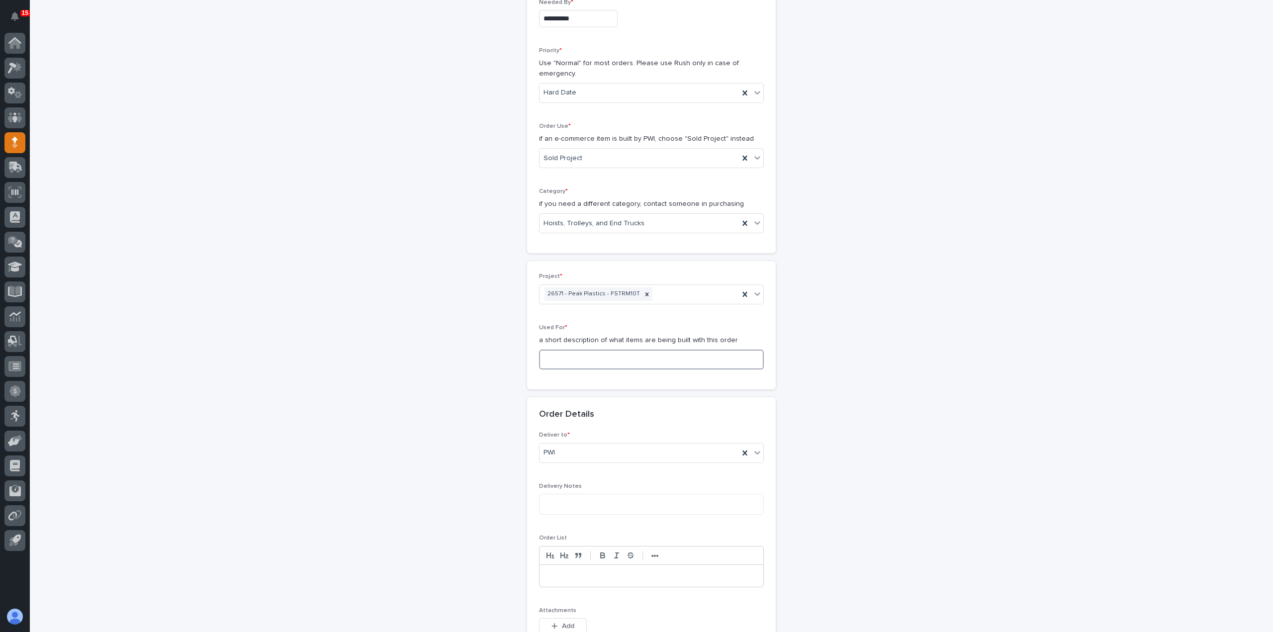
click at [597, 355] on input at bounding box center [651, 360] width 225 height 20
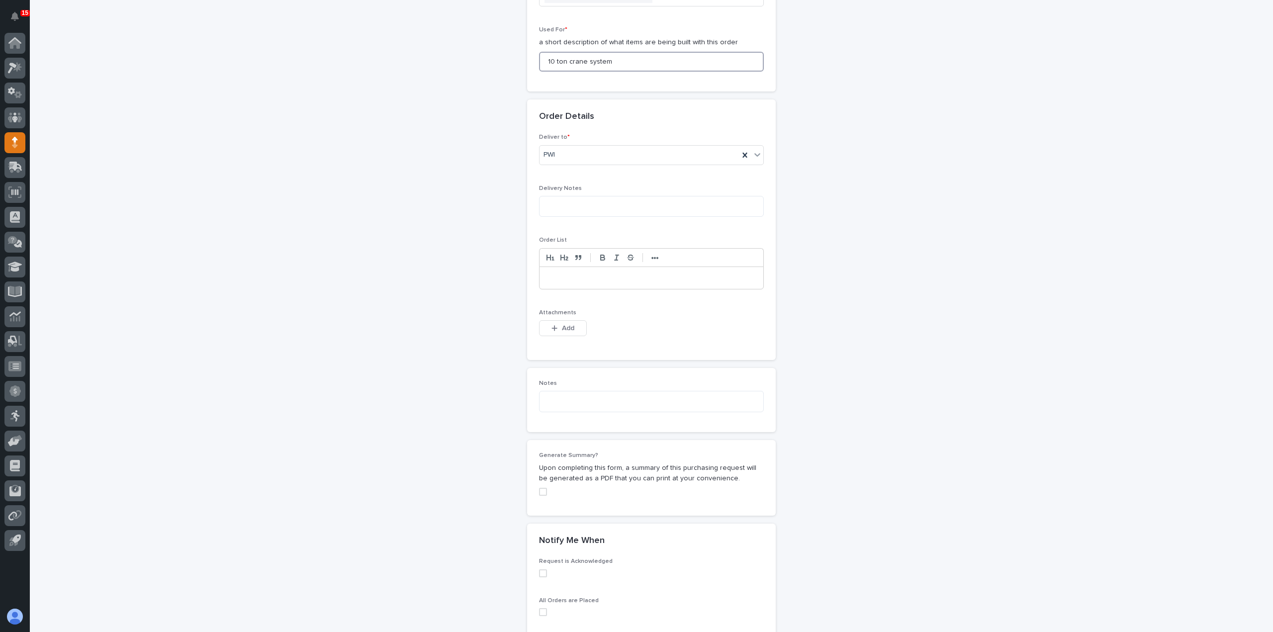
scroll to position [497, 0]
type input "10 ton crane system"
click at [572, 331] on button "Add" at bounding box center [563, 328] width 48 height 16
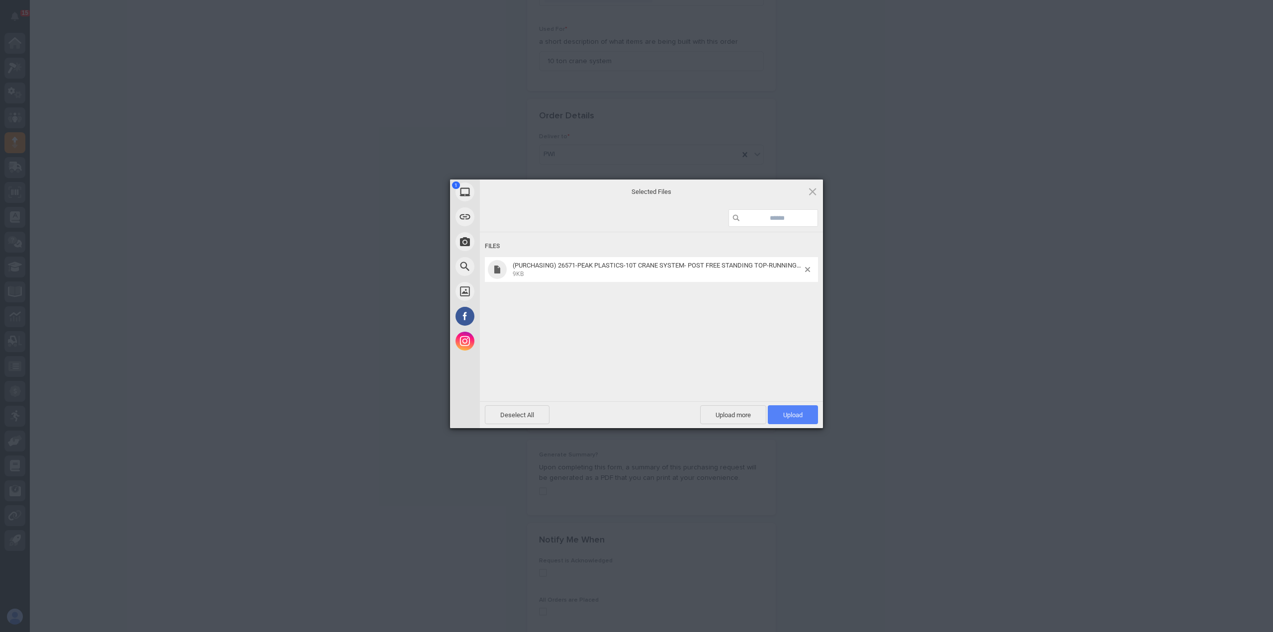
click at [791, 418] on span "Upload 1" at bounding box center [792, 414] width 19 height 7
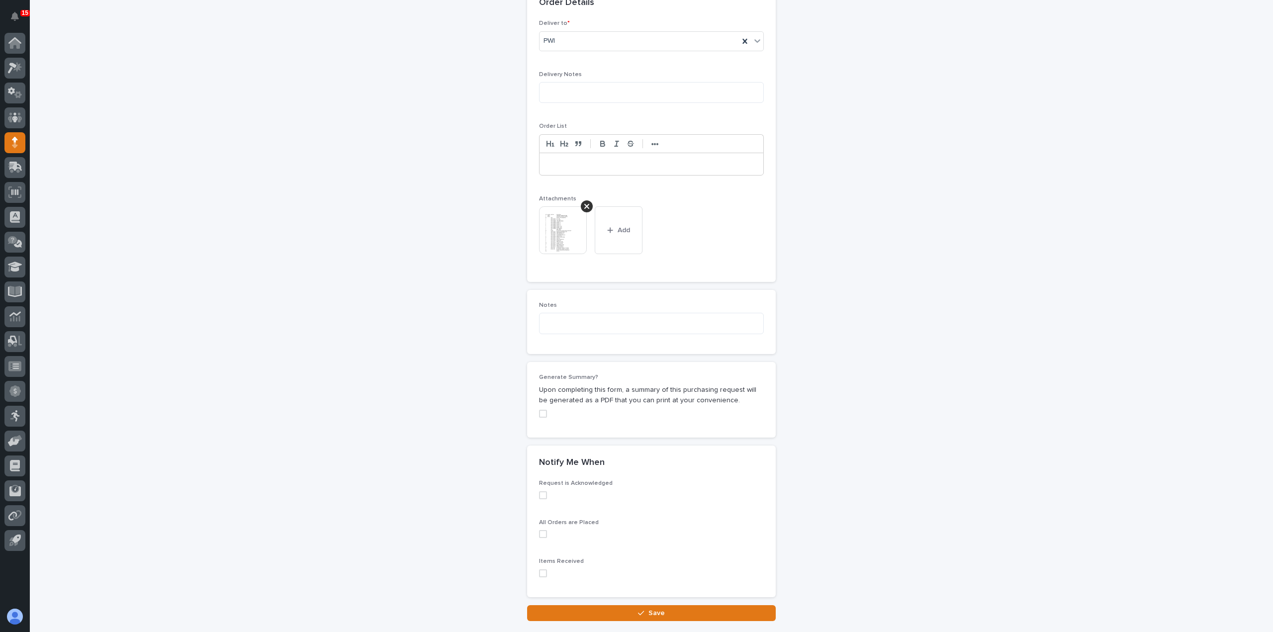
scroll to position [674, 0]
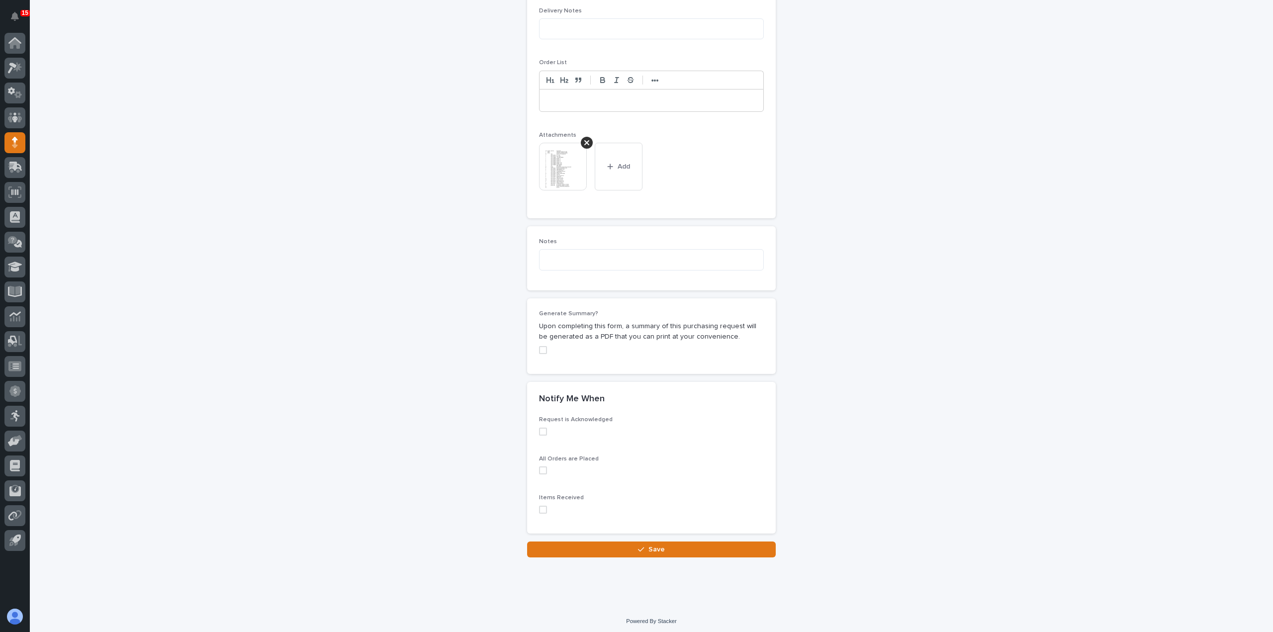
drag, startPoint x: 543, startPoint y: 508, endPoint x: 549, endPoint y: 516, distance: 10.1
click at [543, 508] on label at bounding box center [651, 510] width 225 height 8
click at [573, 548] on button "Save" at bounding box center [651, 550] width 249 height 16
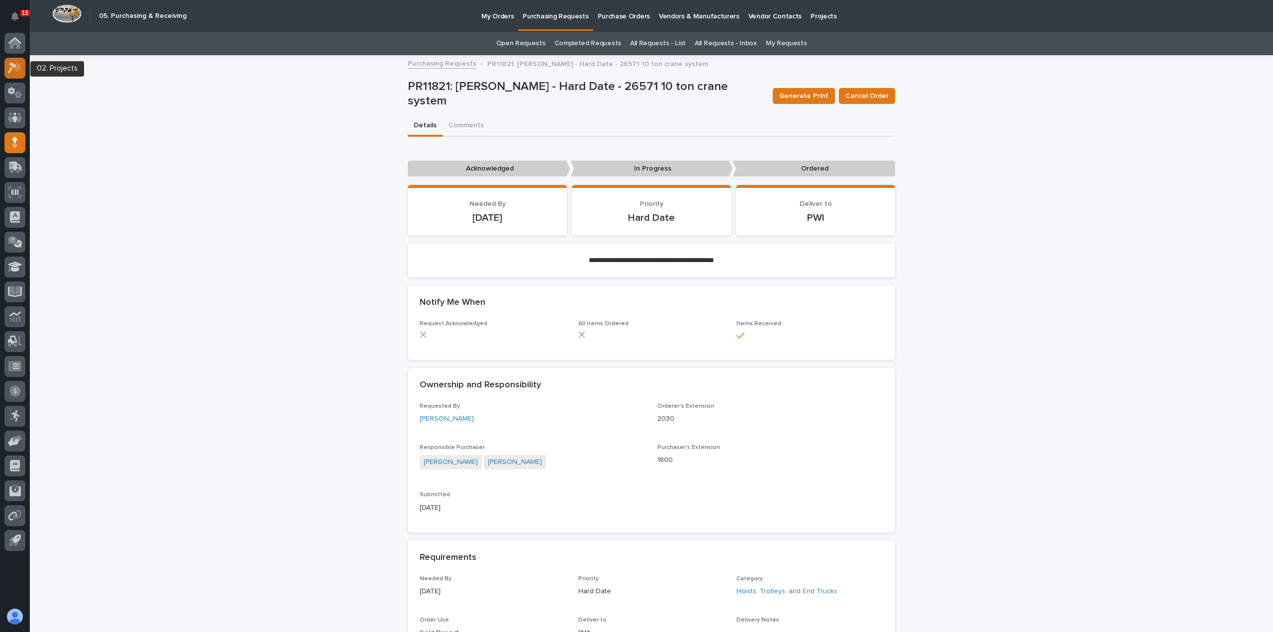
click at [13, 64] on icon at bounding box center [12, 68] width 9 height 11
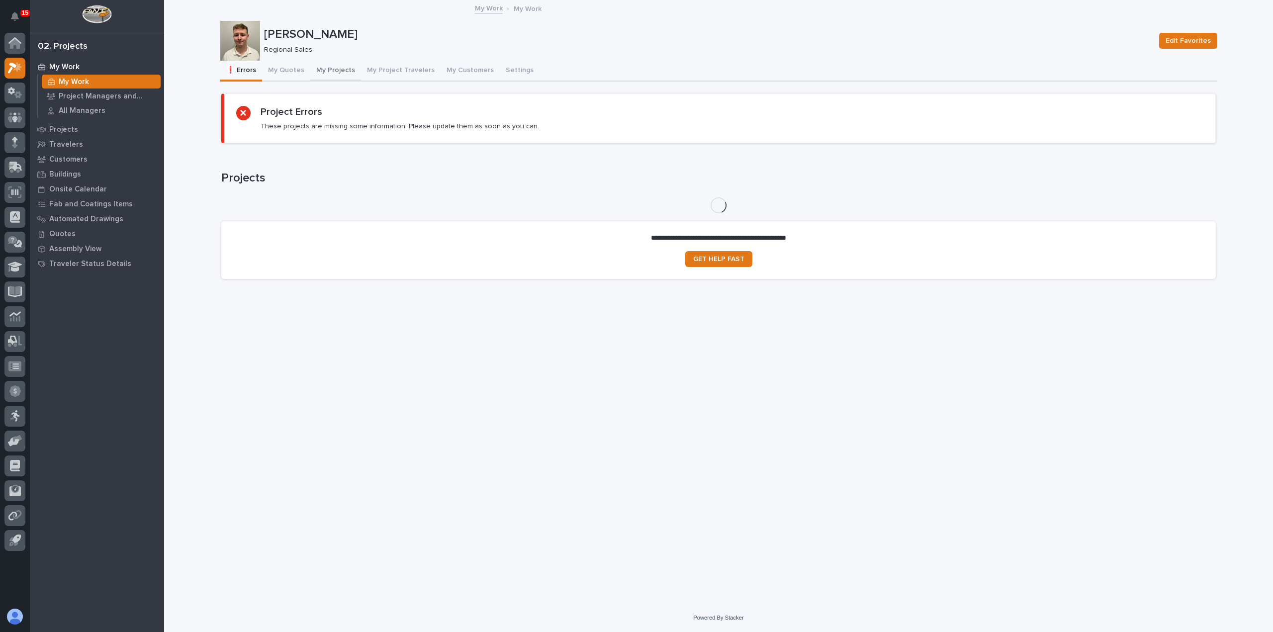
click at [337, 69] on button "My Projects" at bounding box center [335, 71] width 51 height 21
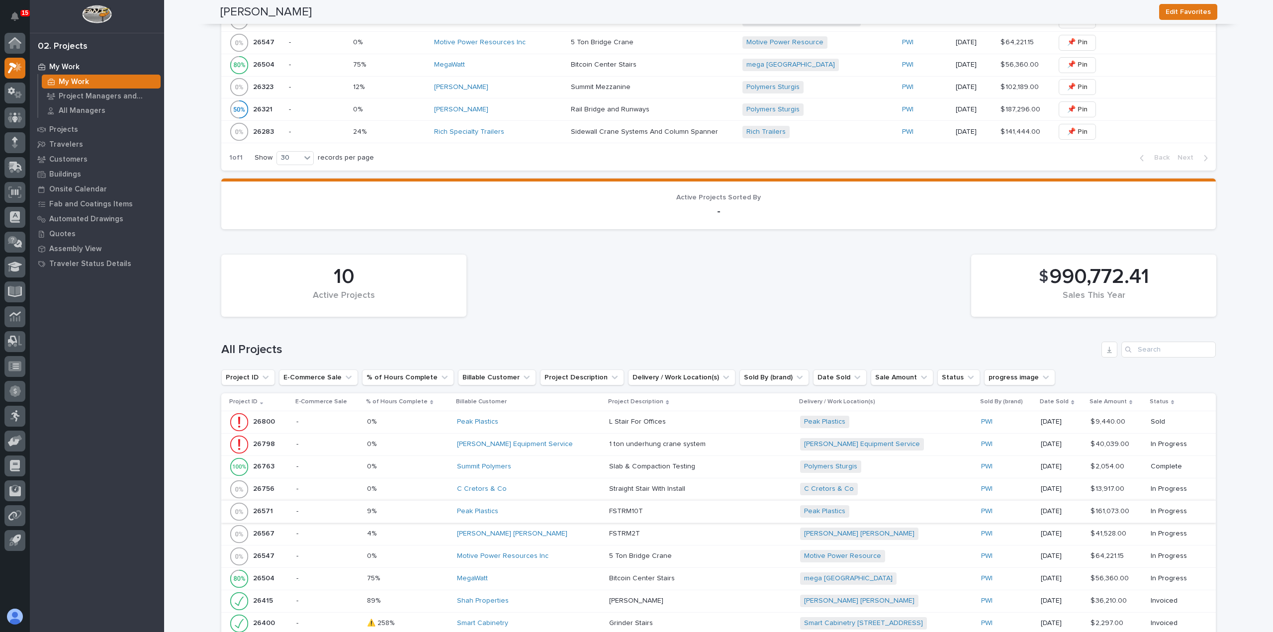
scroll to position [497, 0]
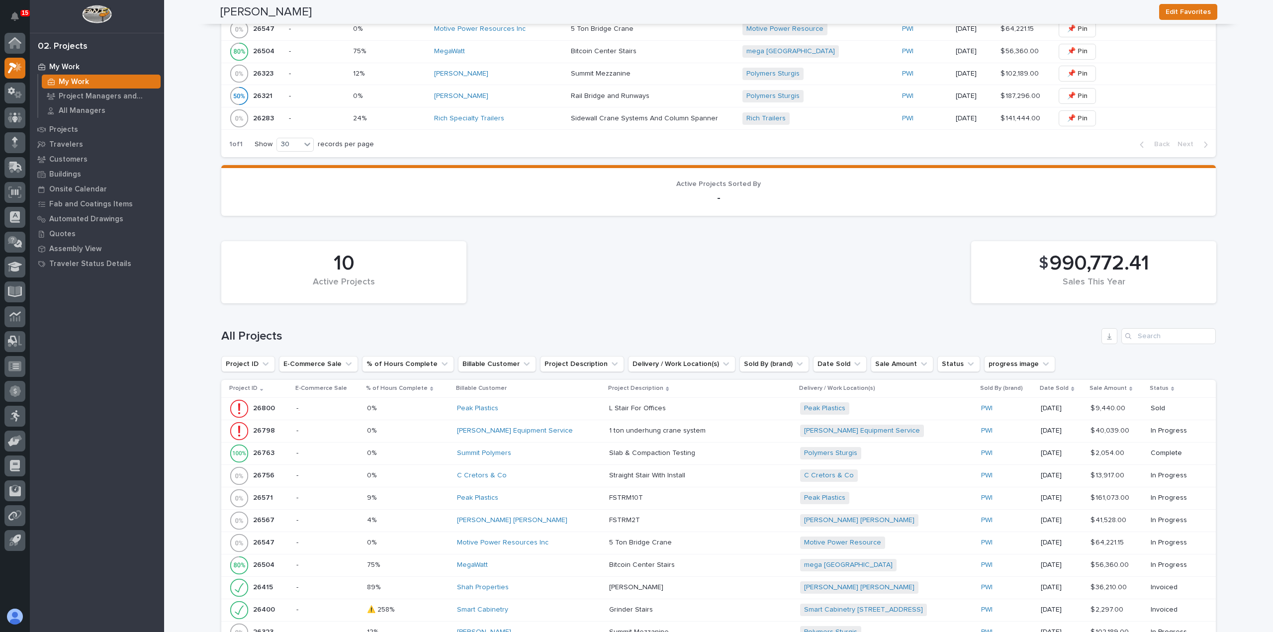
click at [506, 400] on div "Peak Plastics" at bounding box center [529, 408] width 144 height 16
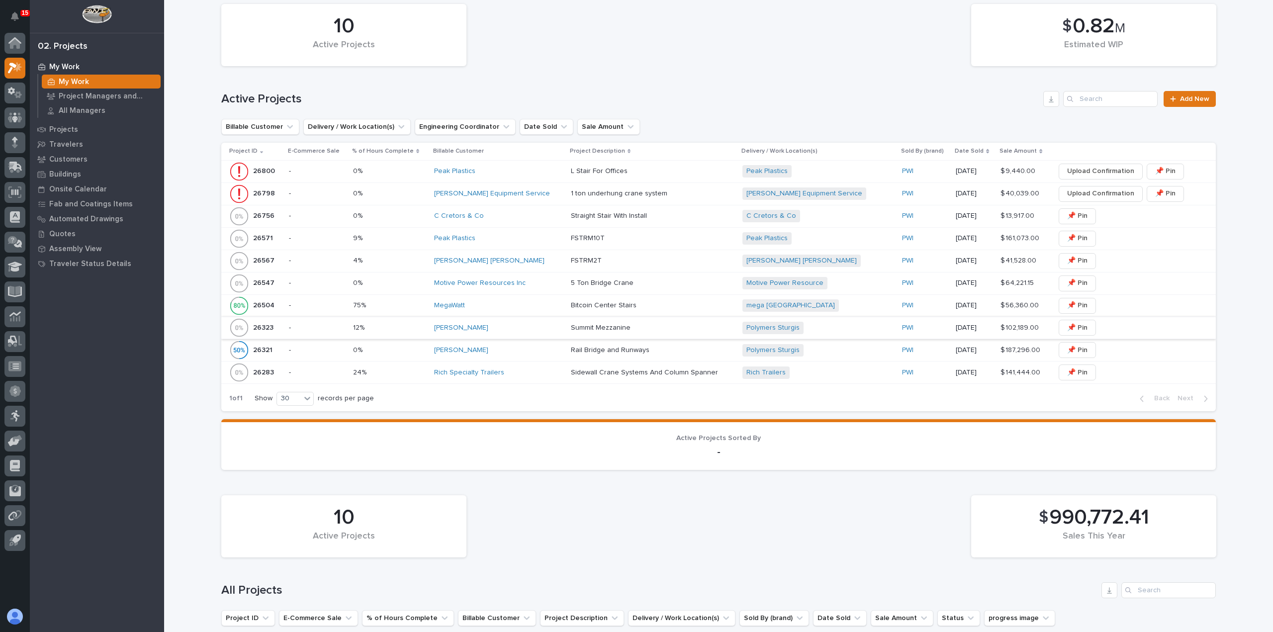
scroll to position [249, 0]
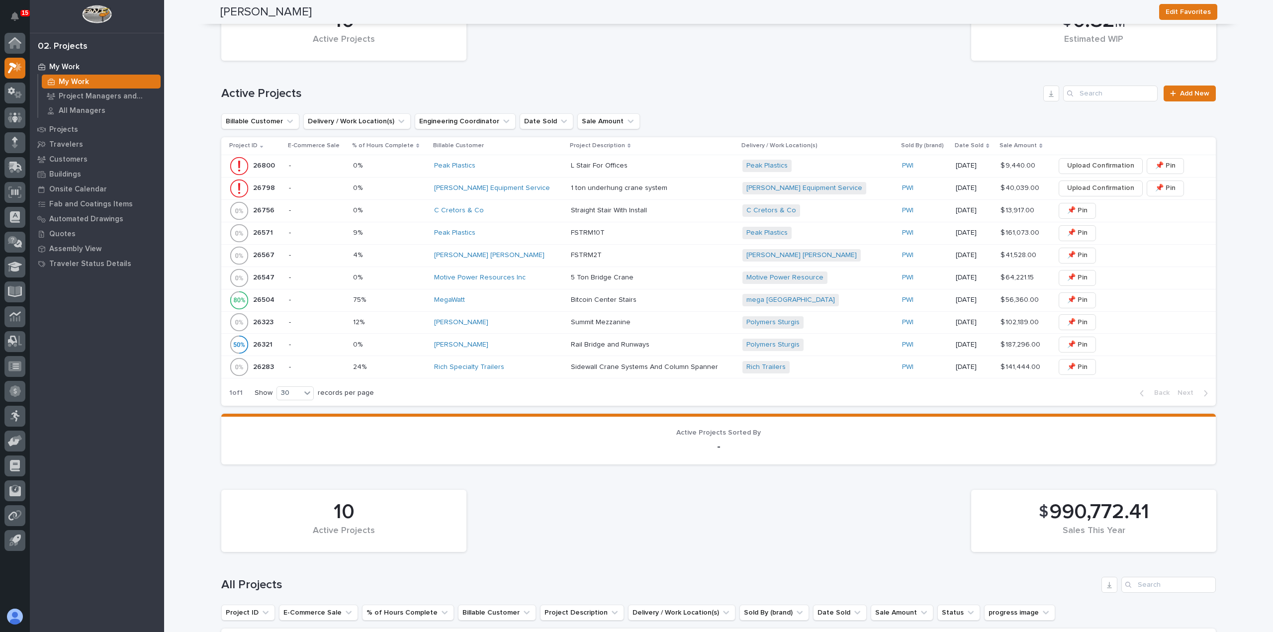
click at [516, 240] on div "Peak Plastics" at bounding box center [498, 233] width 129 height 16
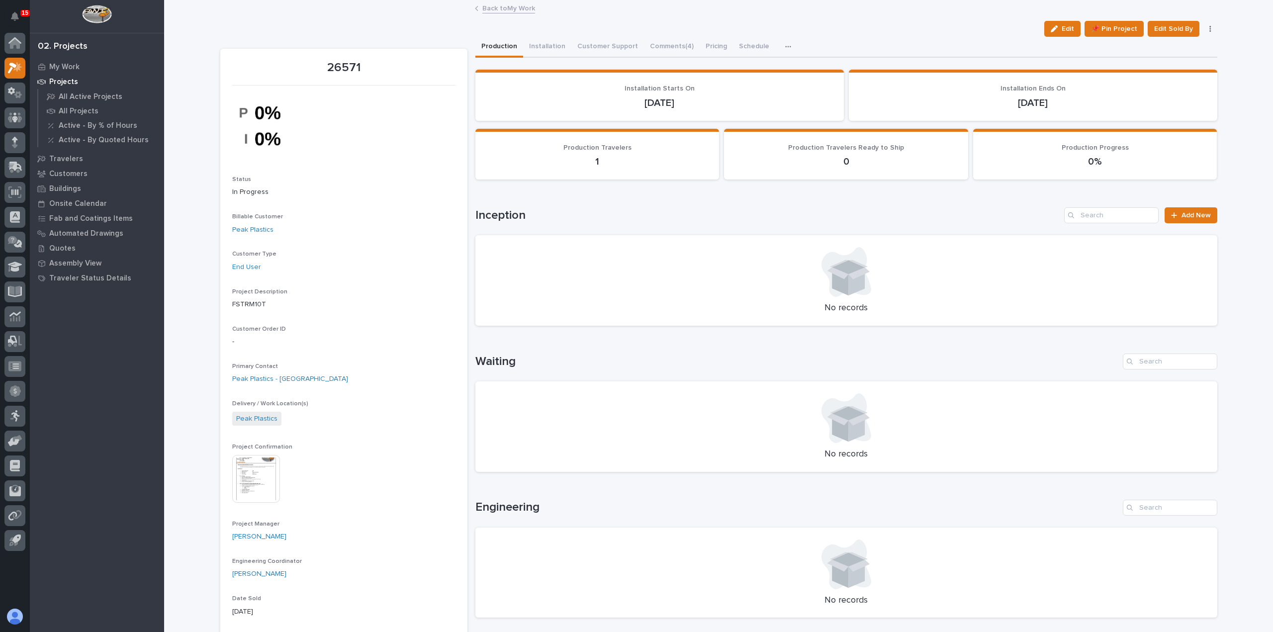
scroll to position [398, 0]
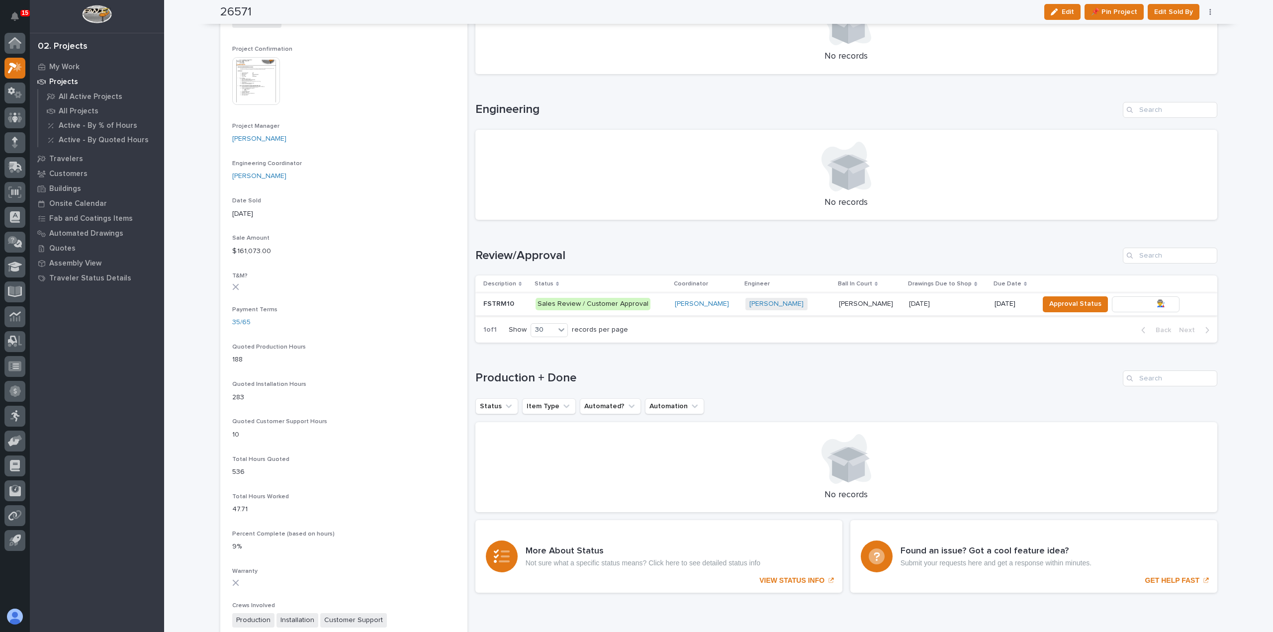
click at [1112, 304] on button "To Review 👨‍🏭 →" at bounding box center [1146, 304] width 68 height 16
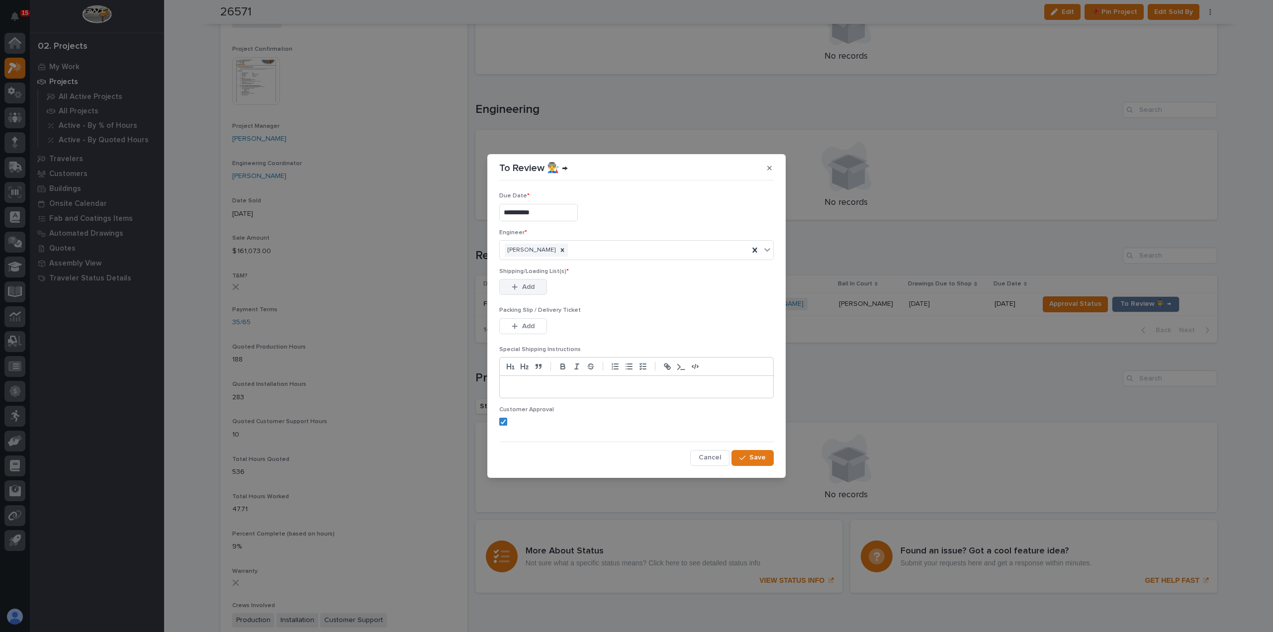
click at [527, 285] on span "Add" at bounding box center [528, 286] width 12 height 9
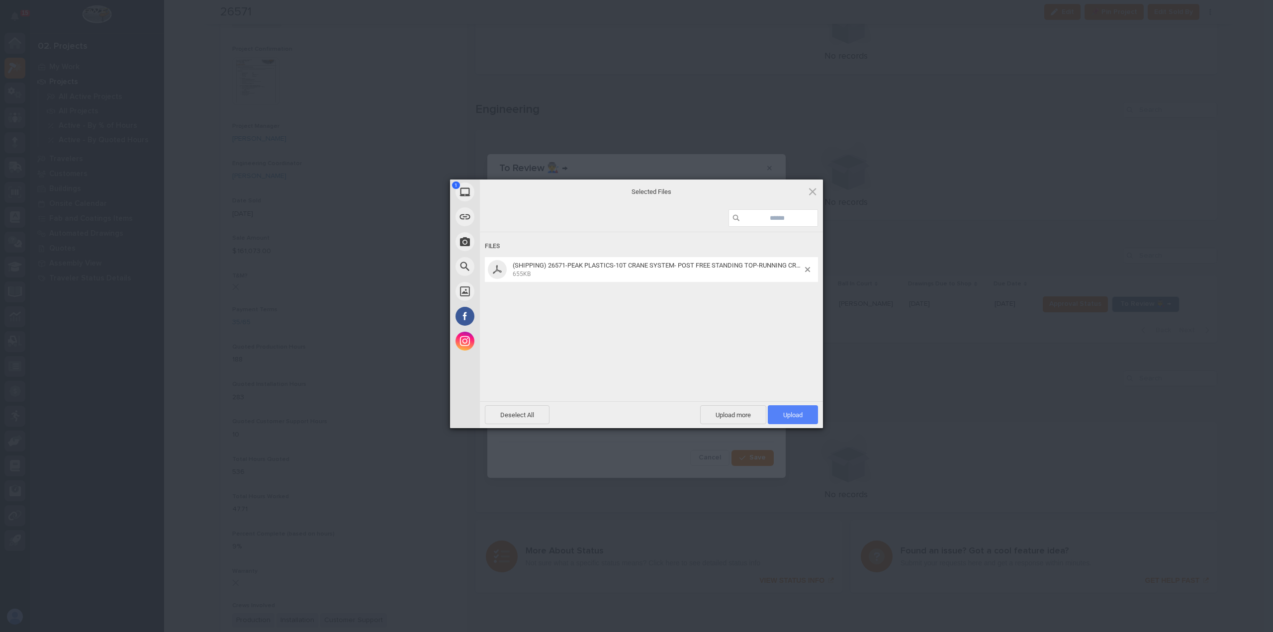
click at [790, 421] on span "Upload 1" at bounding box center [793, 414] width 50 height 19
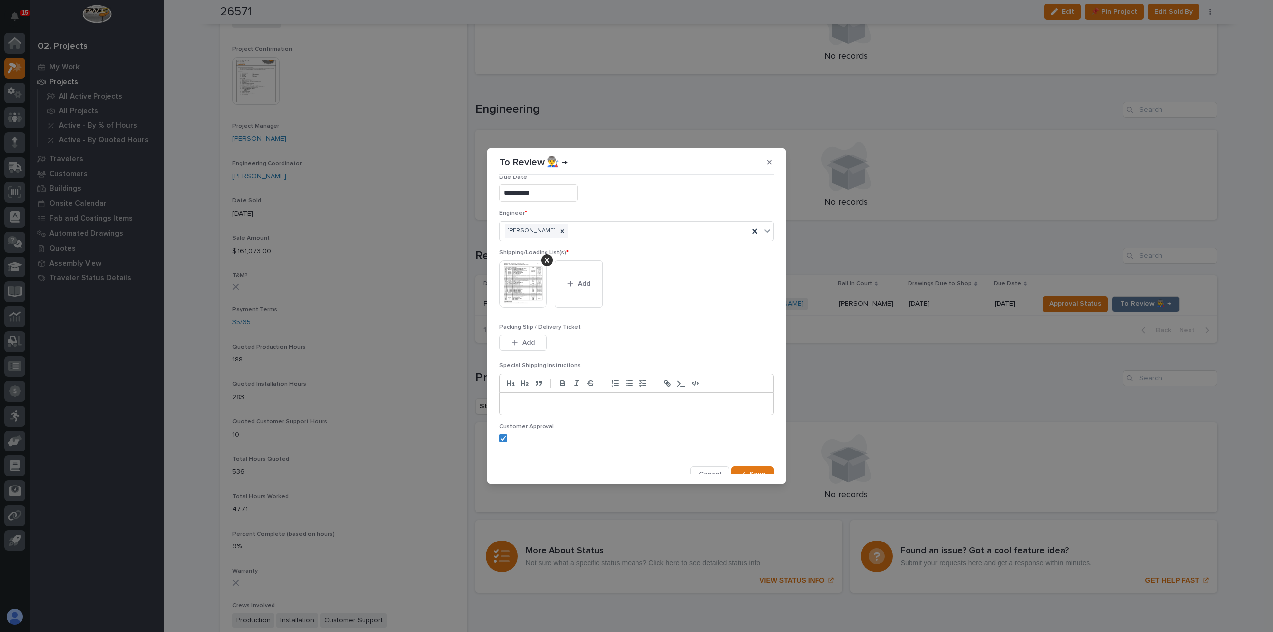
scroll to position [20, 0]
click at [751, 468] on span "Save" at bounding box center [757, 467] width 16 height 9
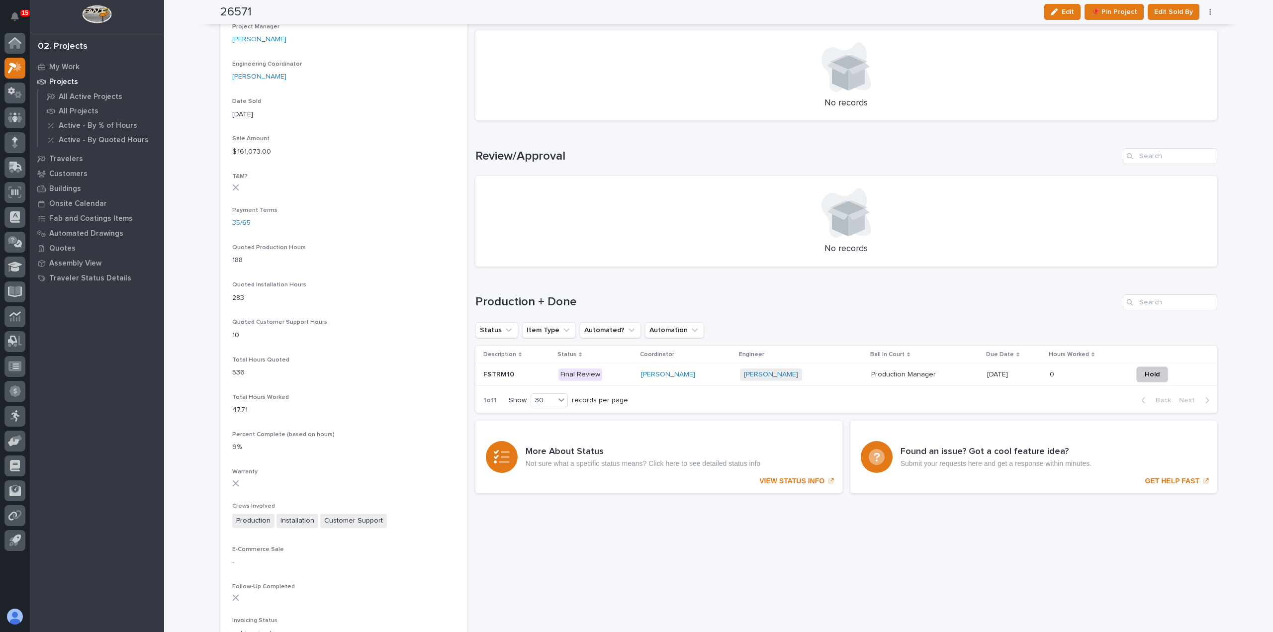
scroll to position [0, 0]
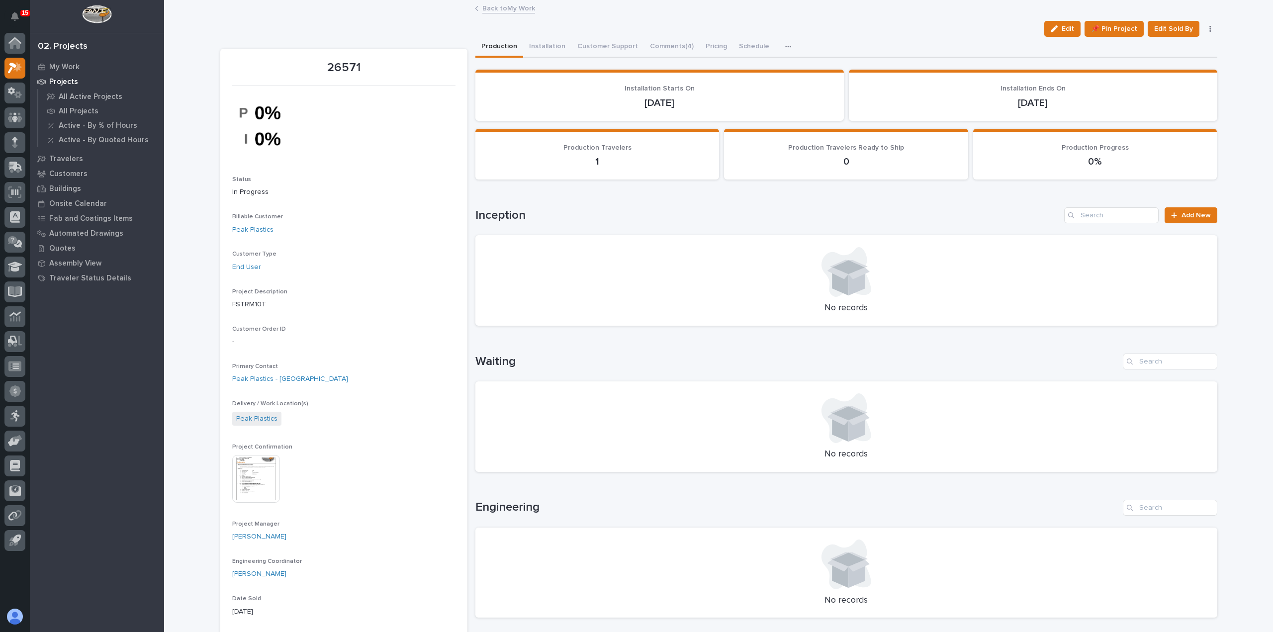
click at [487, 11] on link "Back to My Work" at bounding box center [508, 7] width 53 height 11
